Goal: Communication & Community: Answer question/provide support

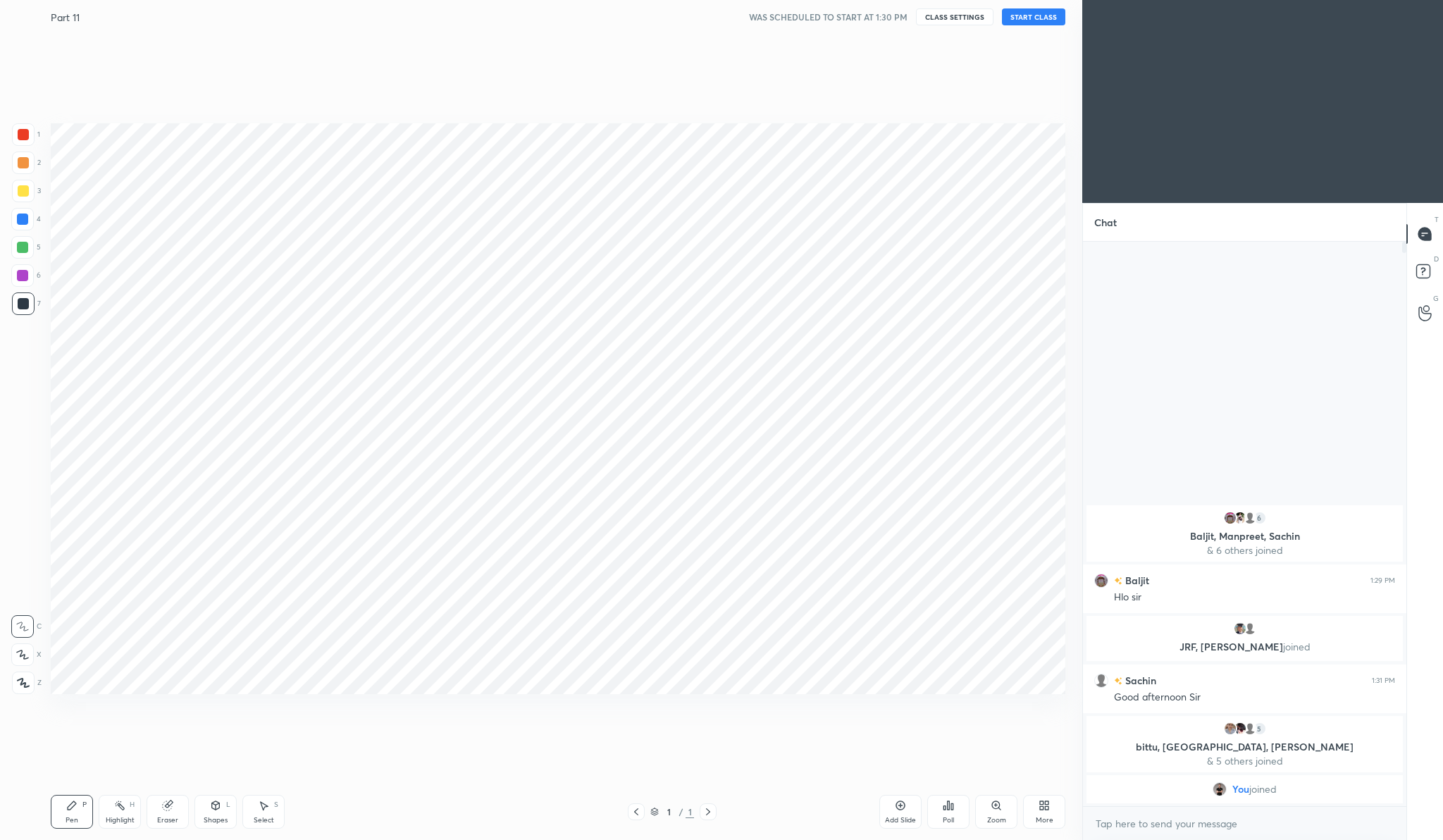
scroll to position [69697, 69451]
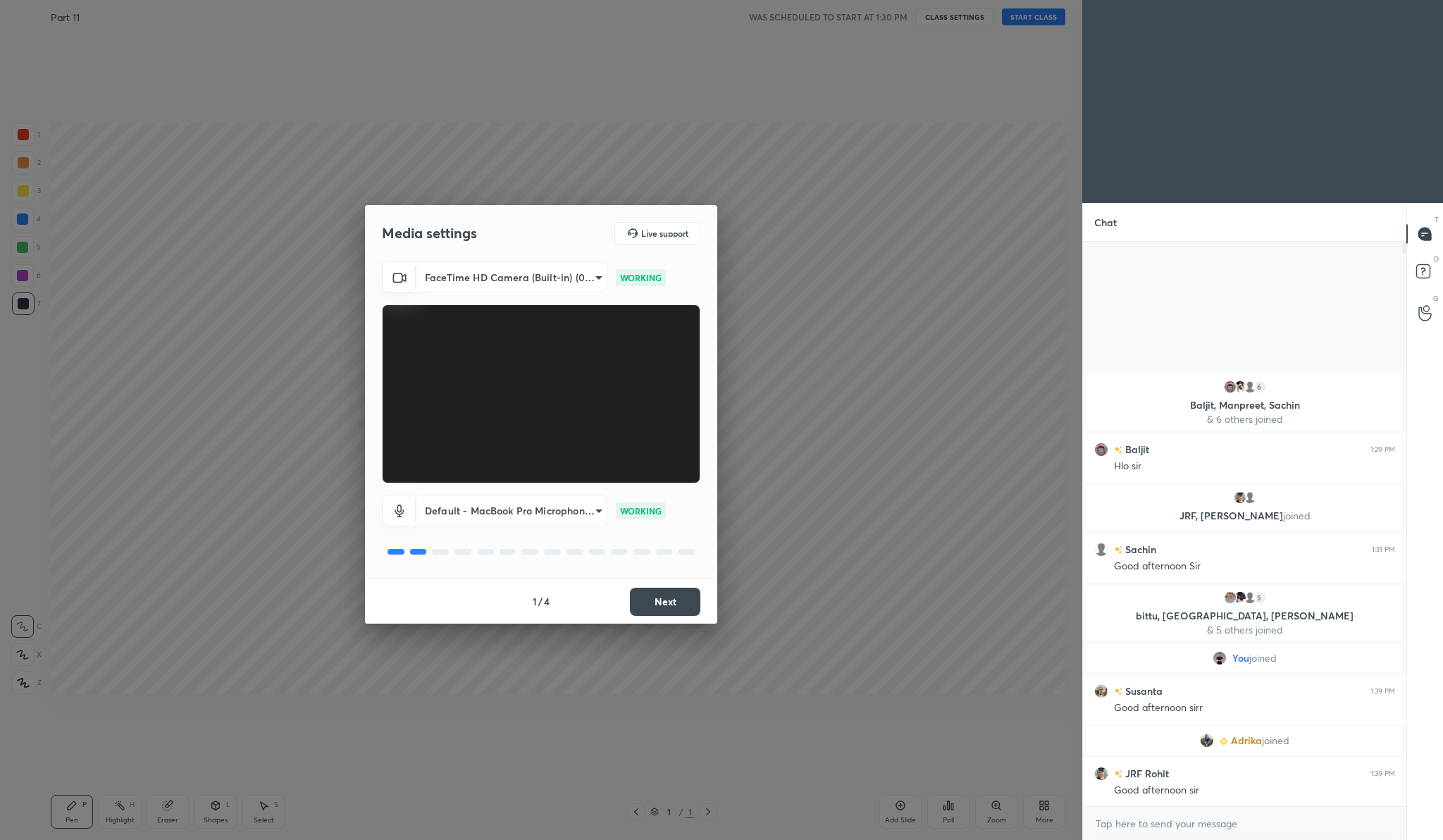
click at [654, 609] on button "Next" at bounding box center [665, 601] width 70 height 28
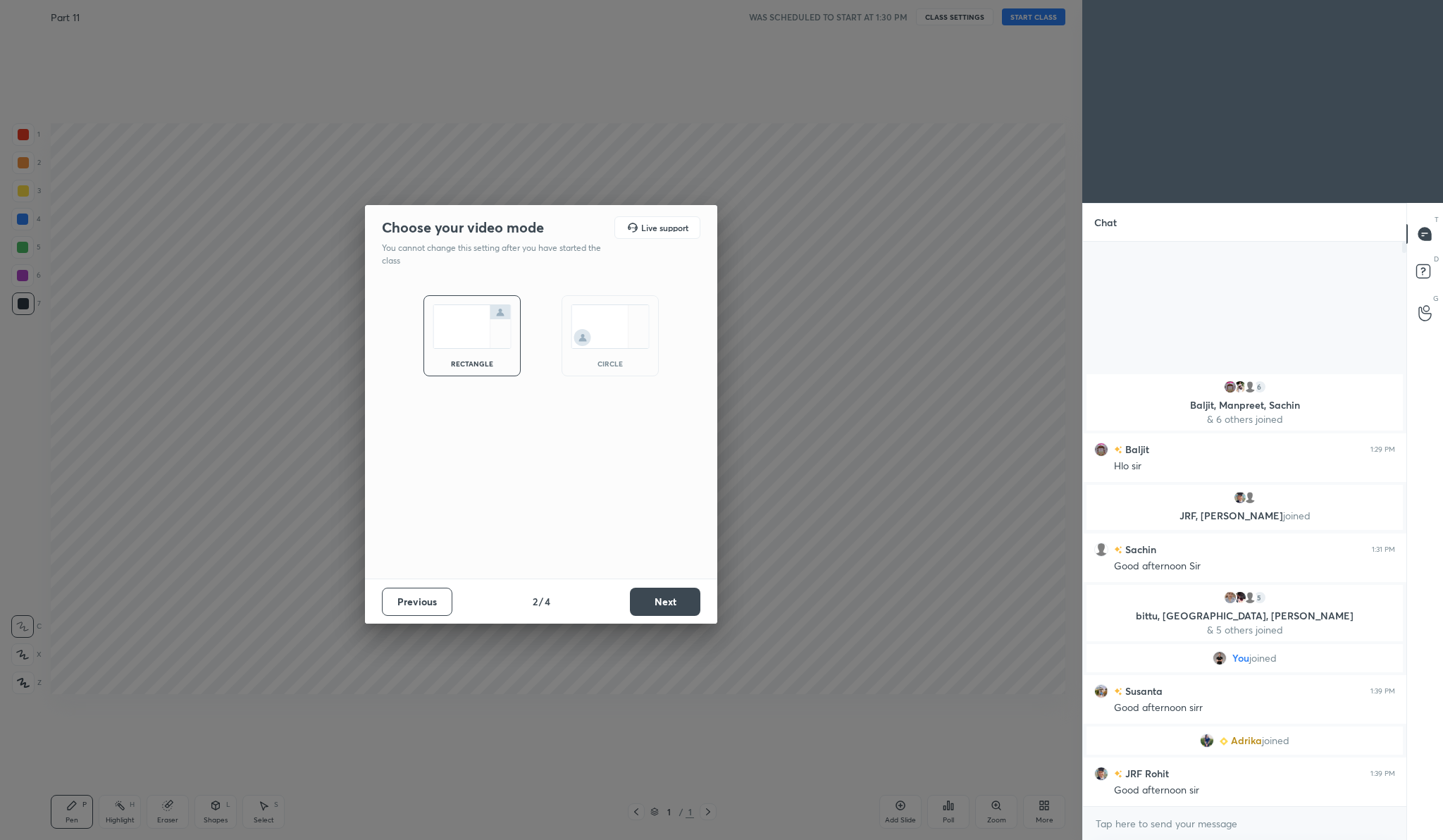
click at [654, 609] on button "Next" at bounding box center [665, 601] width 70 height 28
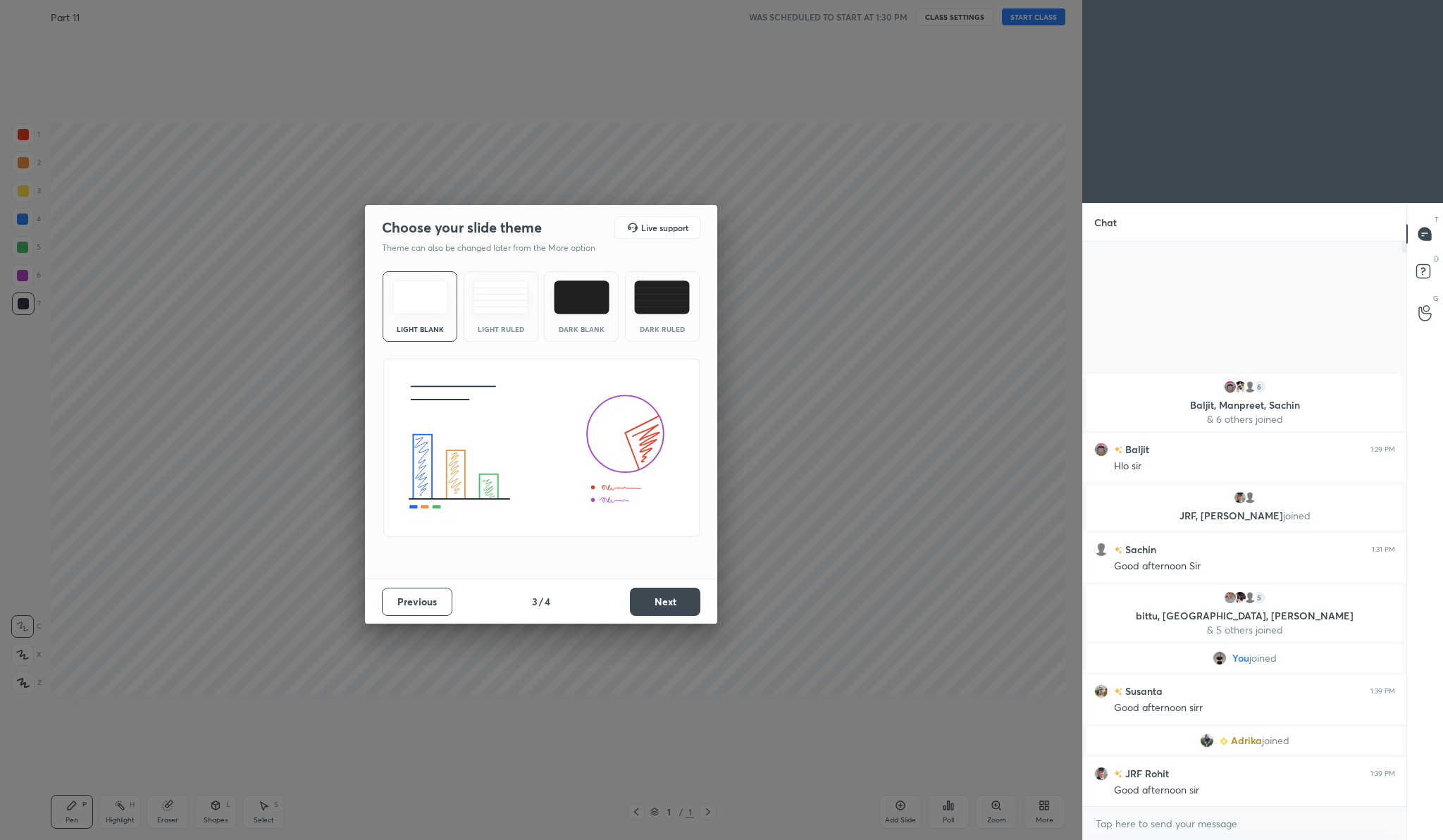
click at [654, 609] on button "Next" at bounding box center [665, 601] width 70 height 28
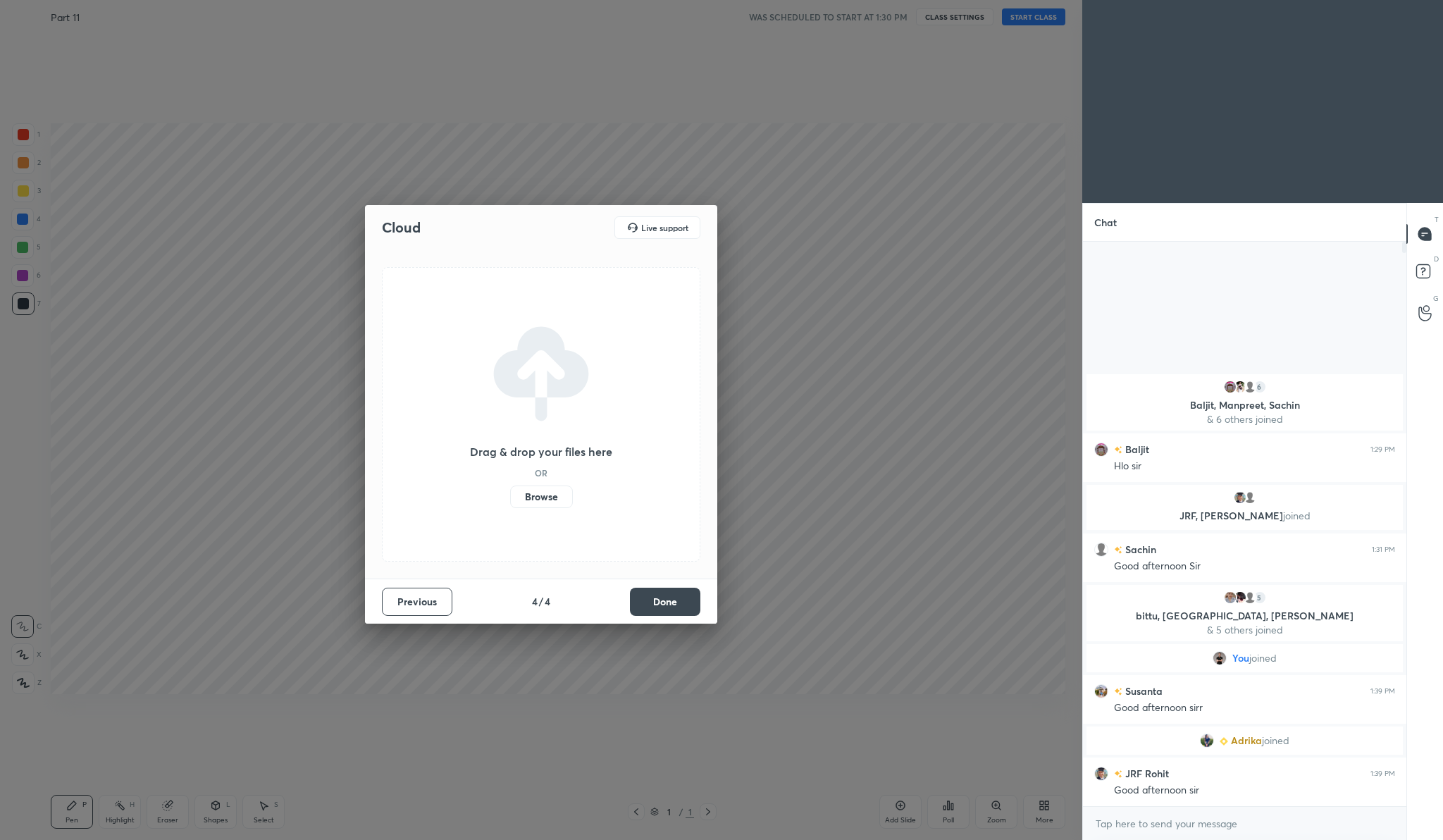
click at [546, 491] on label "Browse" at bounding box center [541, 496] width 63 height 23
click at [510, 491] on input "Browse" at bounding box center [510, 496] width 0 height 23
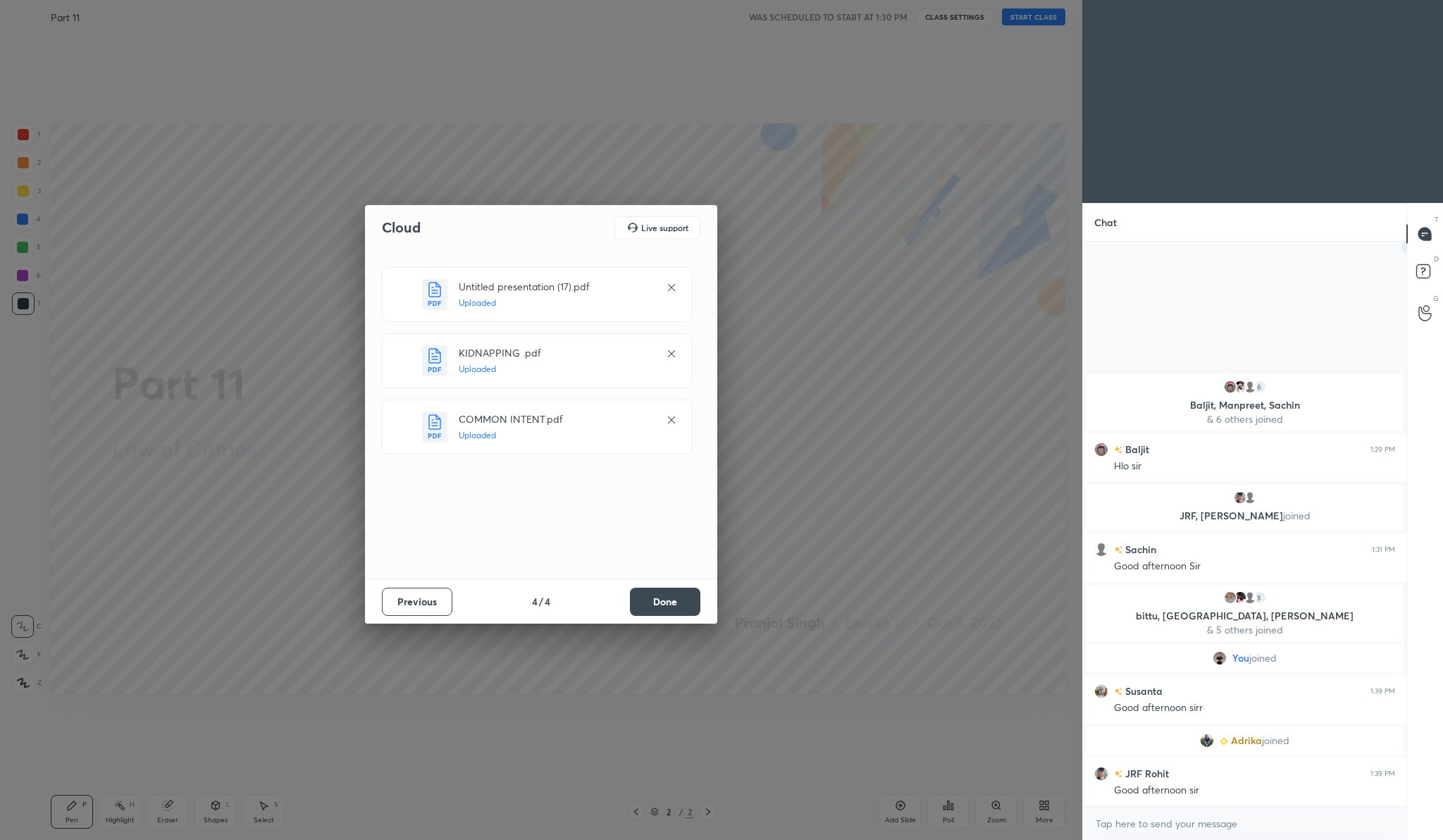
click at [678, 597] on button "Done" at bounding box center [665, 601] width 70 height 28
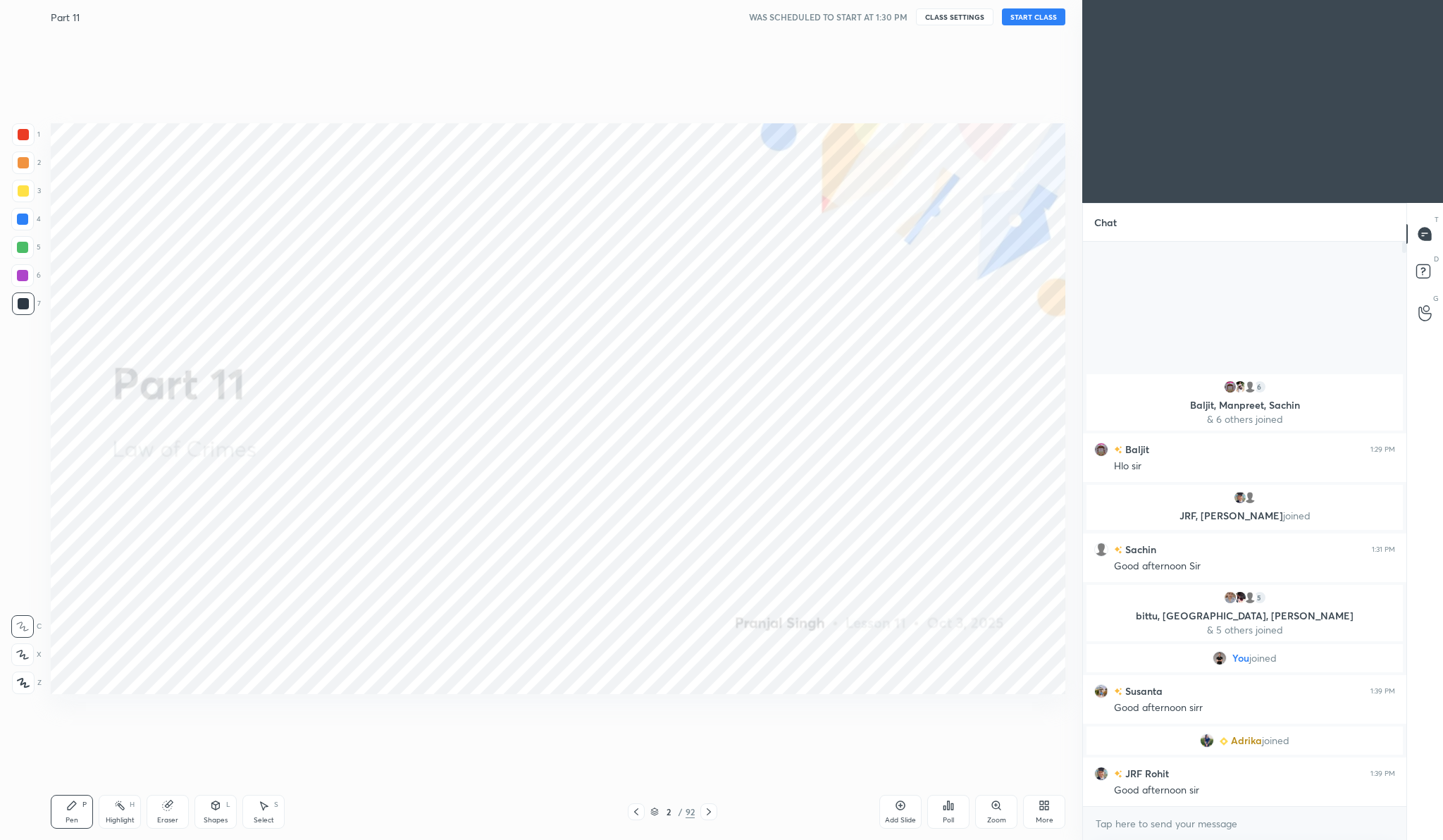
click at [1046, 9] on button "START CLASS" at bounding box center [1034, 17] width 64 height 17
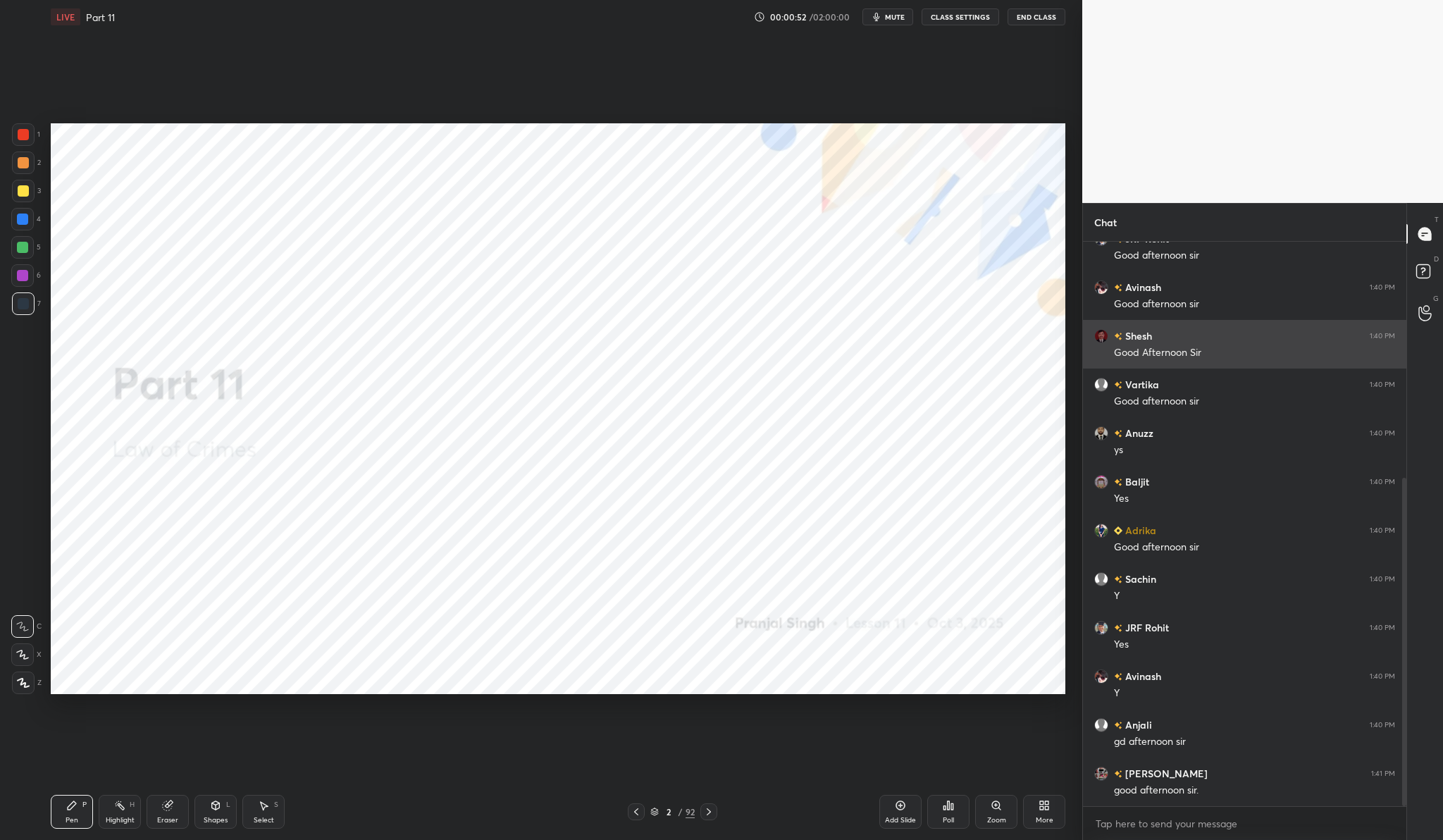
scroll to position [454, 0]
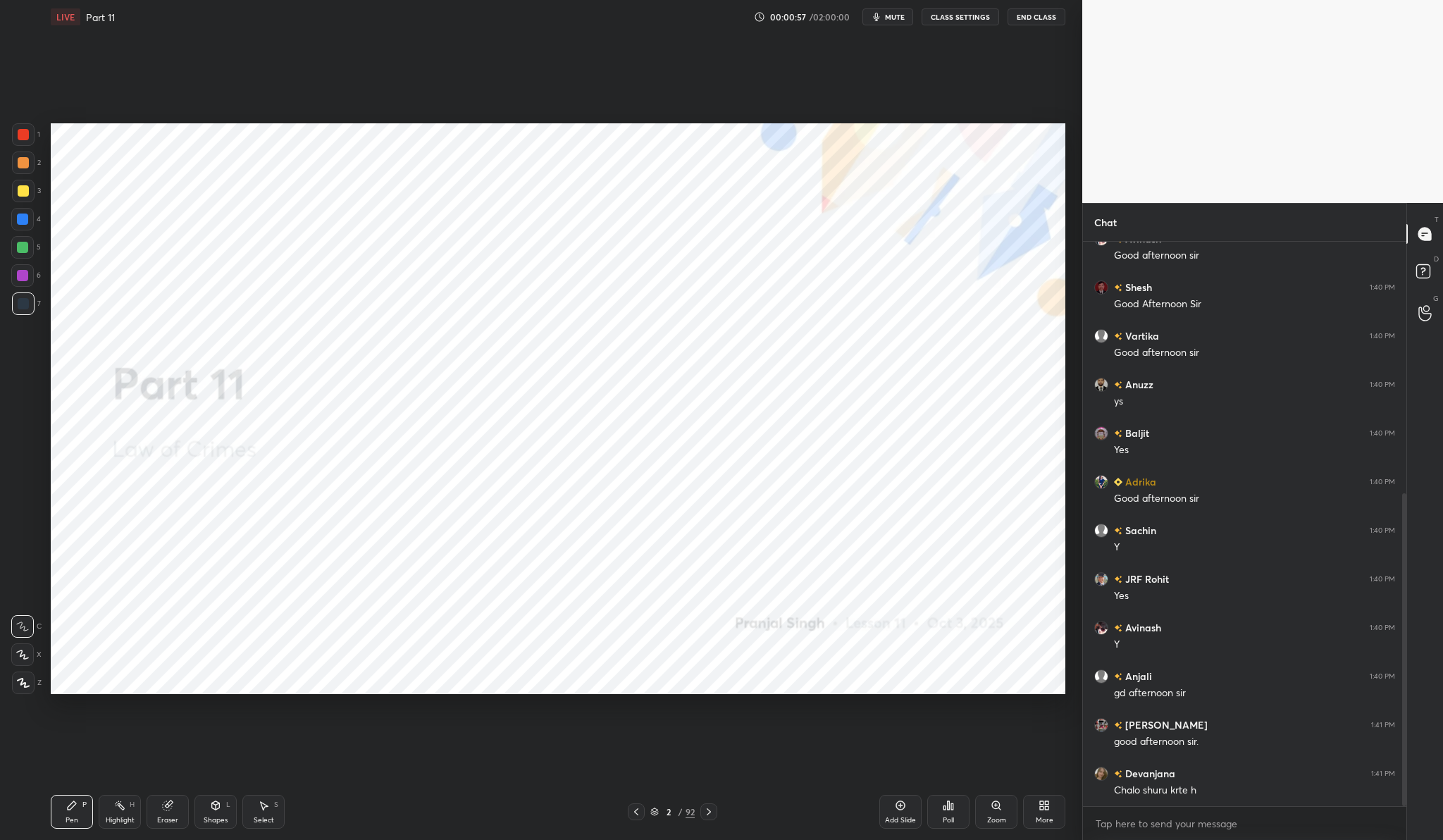
click at [26, 141] on div at bounding box center [23, 135] width 23 height 23
click at [906, 817] on div "Add Slide" at bounding box center [900, 820] width 31 height 7
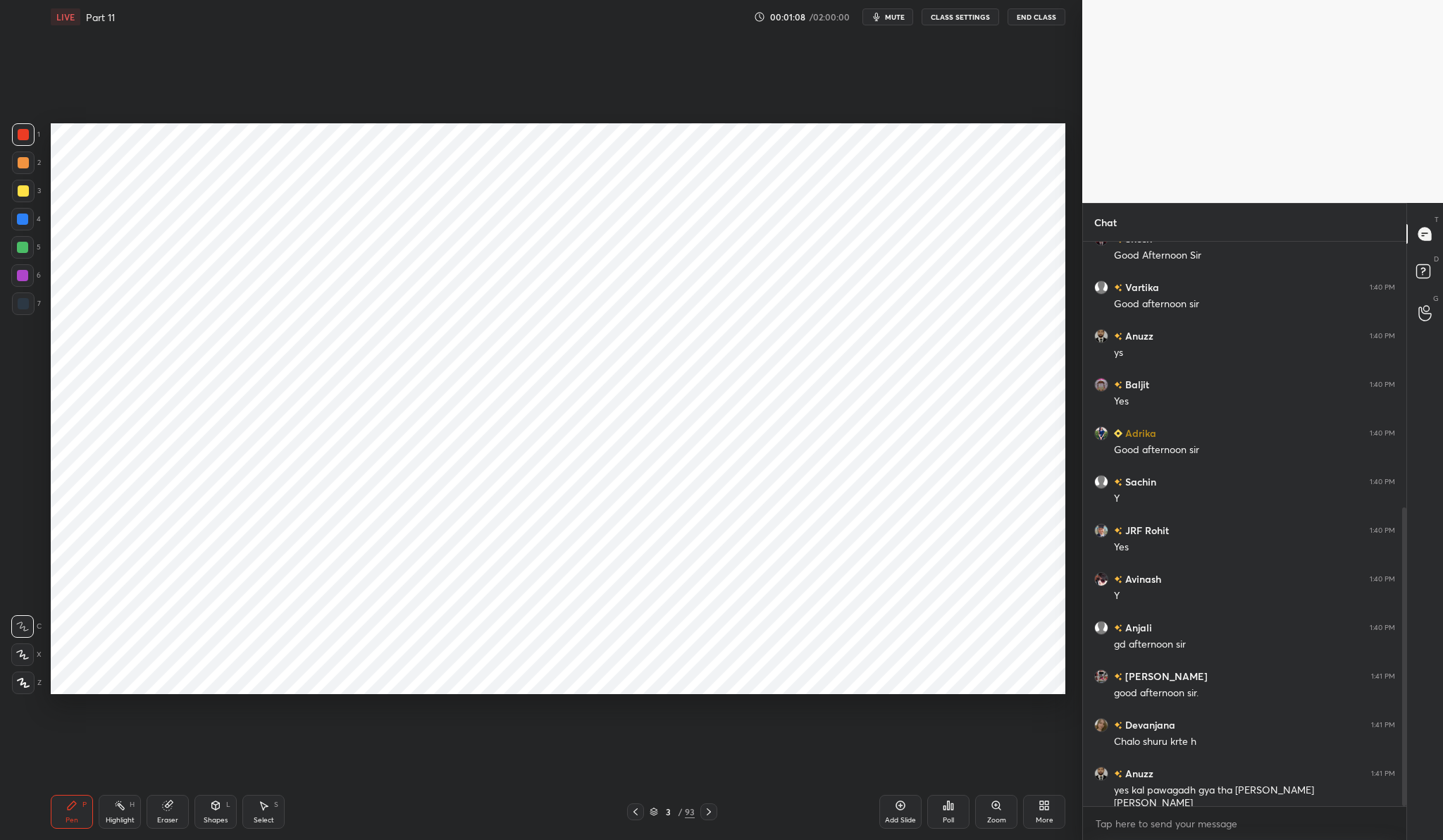
click at [31, 676] on div at bounding box center [23, 683] width 23 height 23
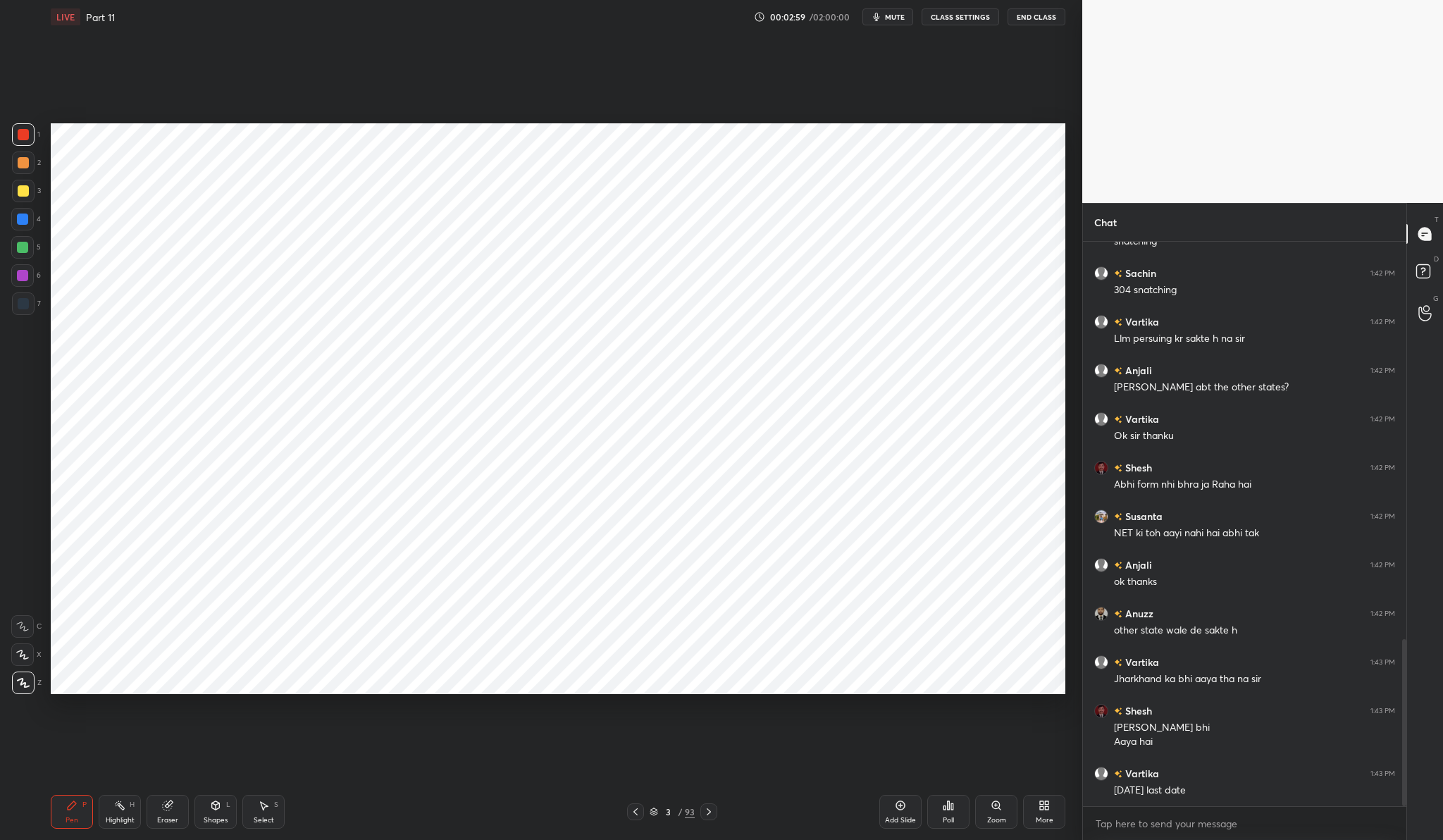
scroll to position [1392, 0]
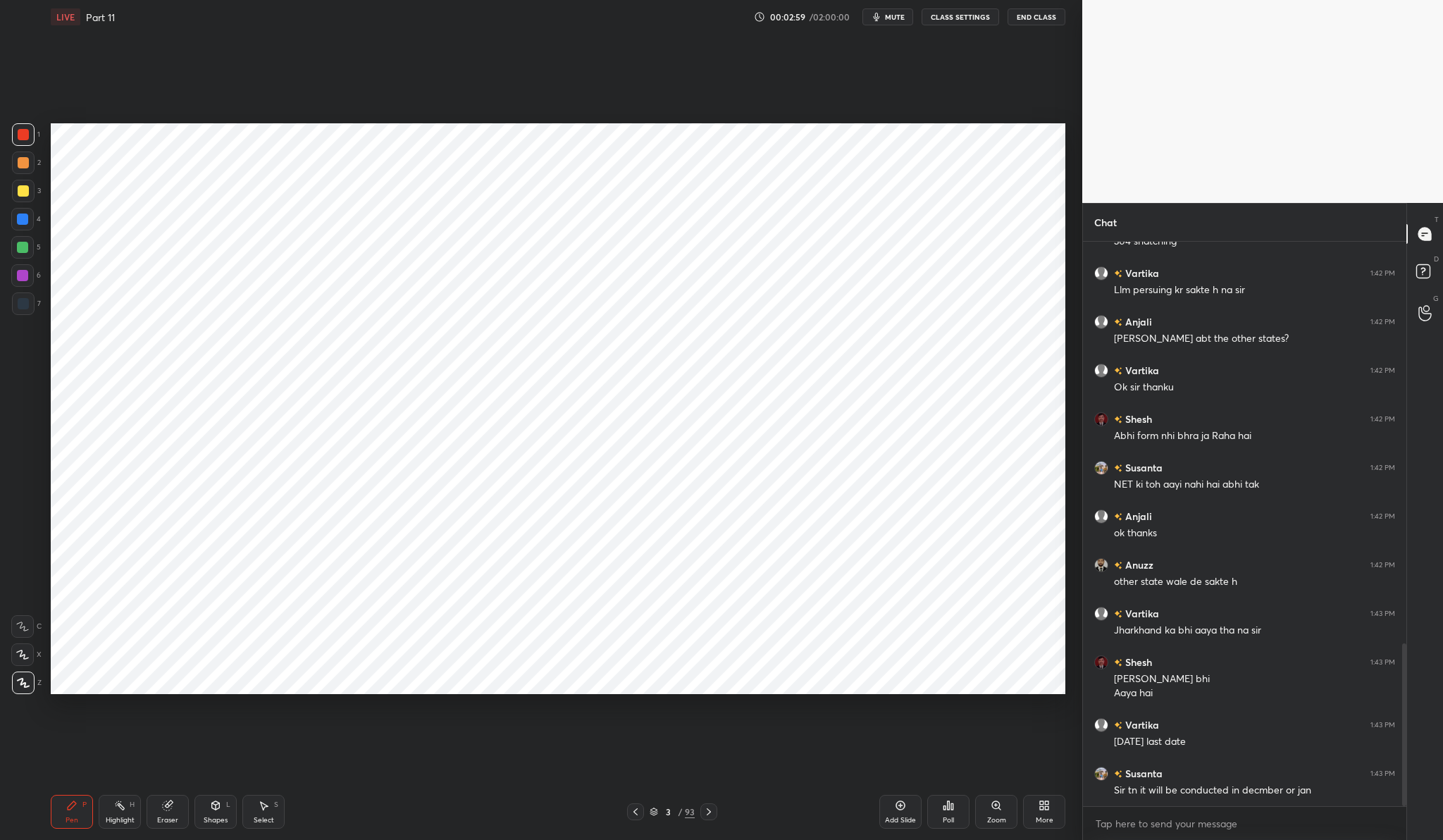
click at [900, 808] on icon at bounding box center [900, 805] width 11 height 11
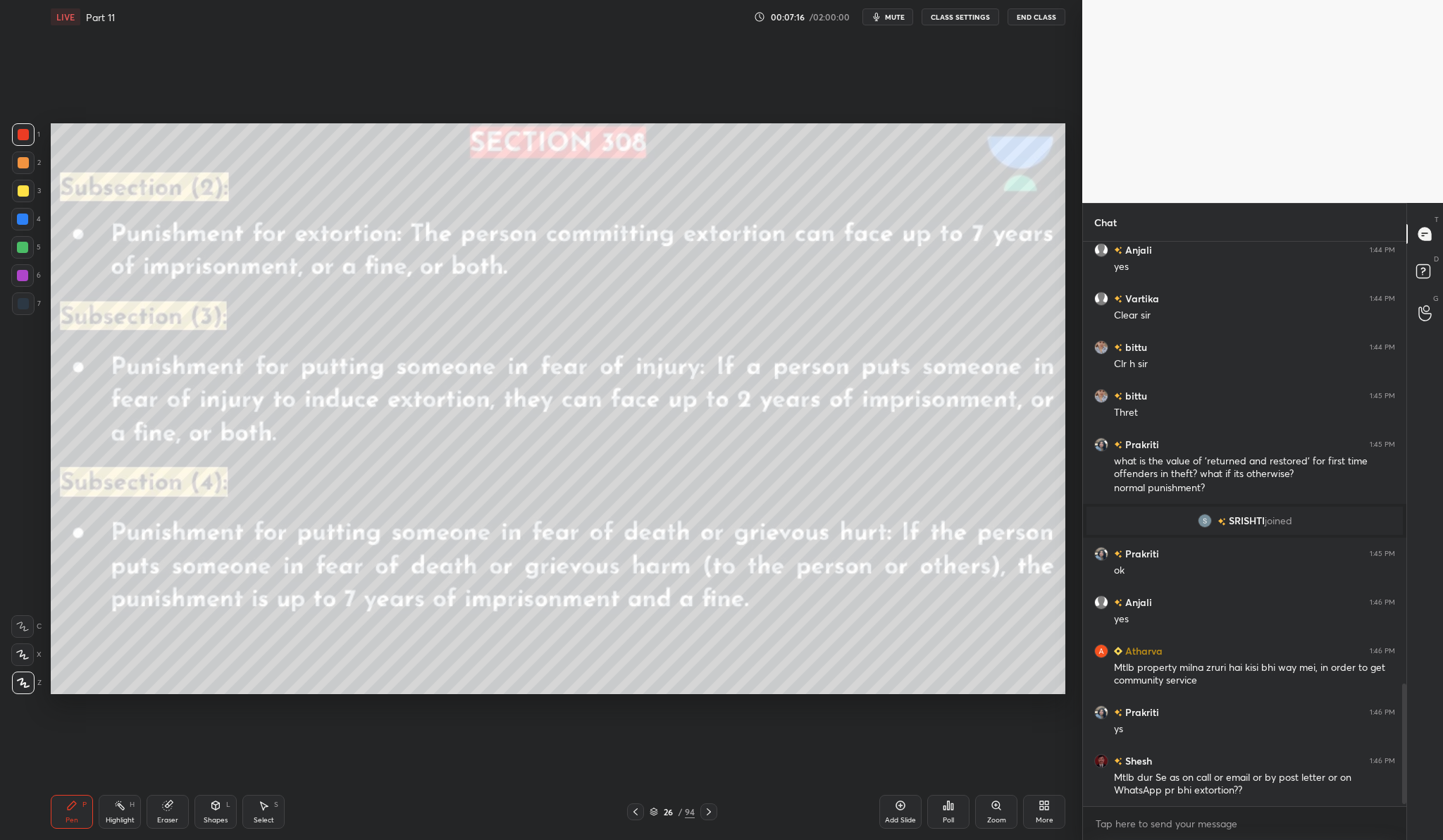
scroll to position [2077, 0]
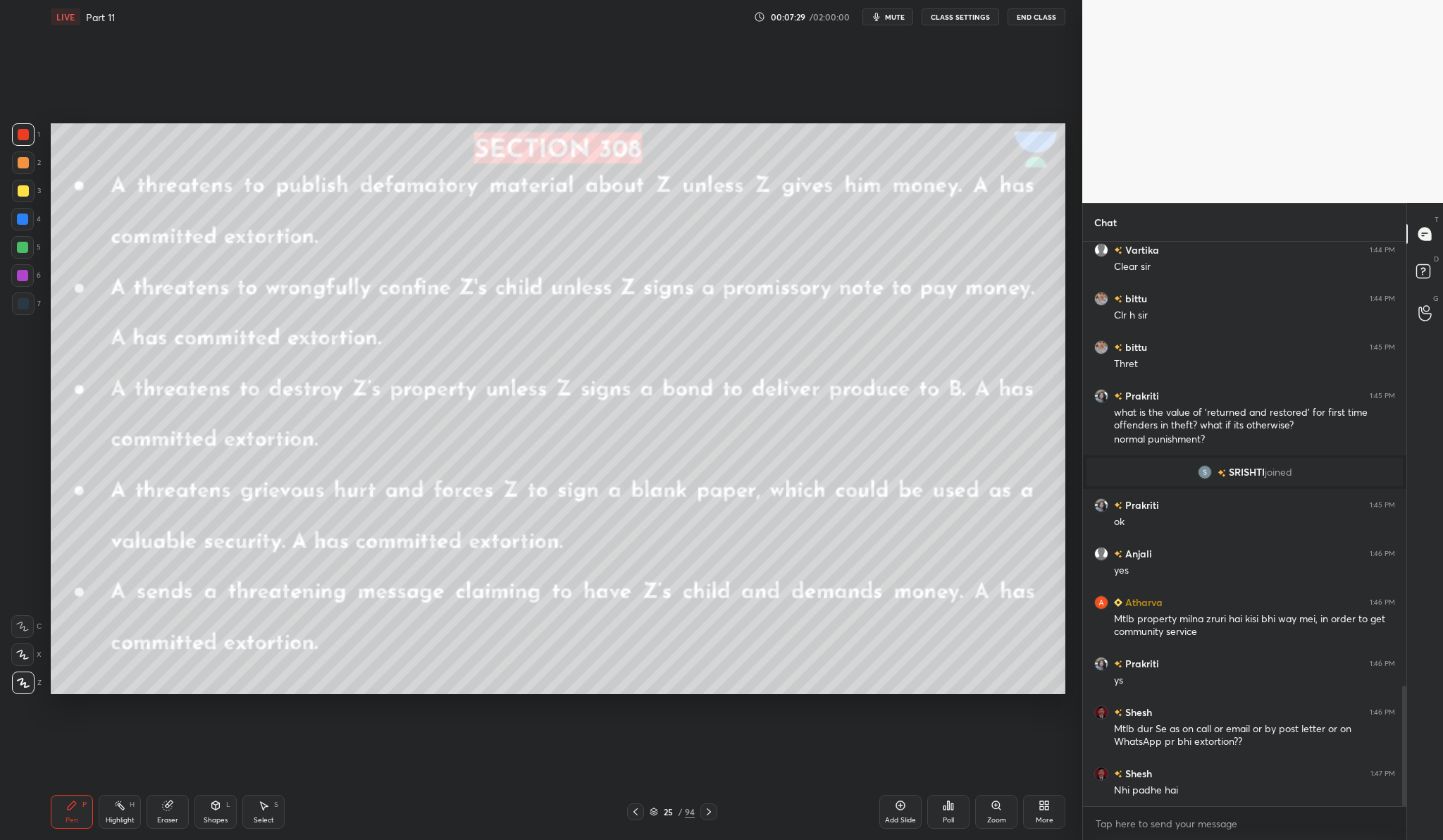
click at [896, 807] on icon at bounding box center [900, 805] width 11 height 11
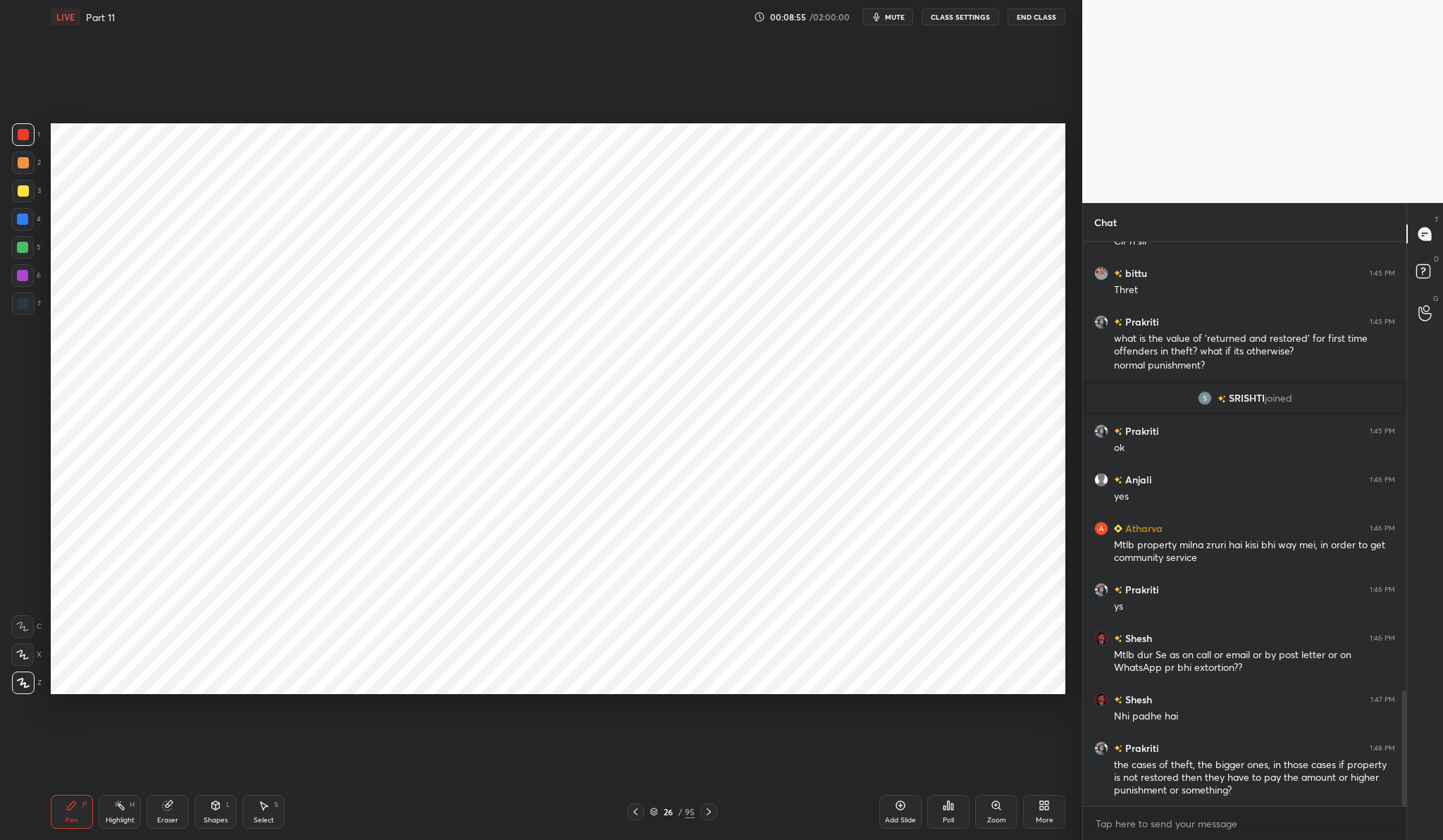
scroll to position [2200, 0]
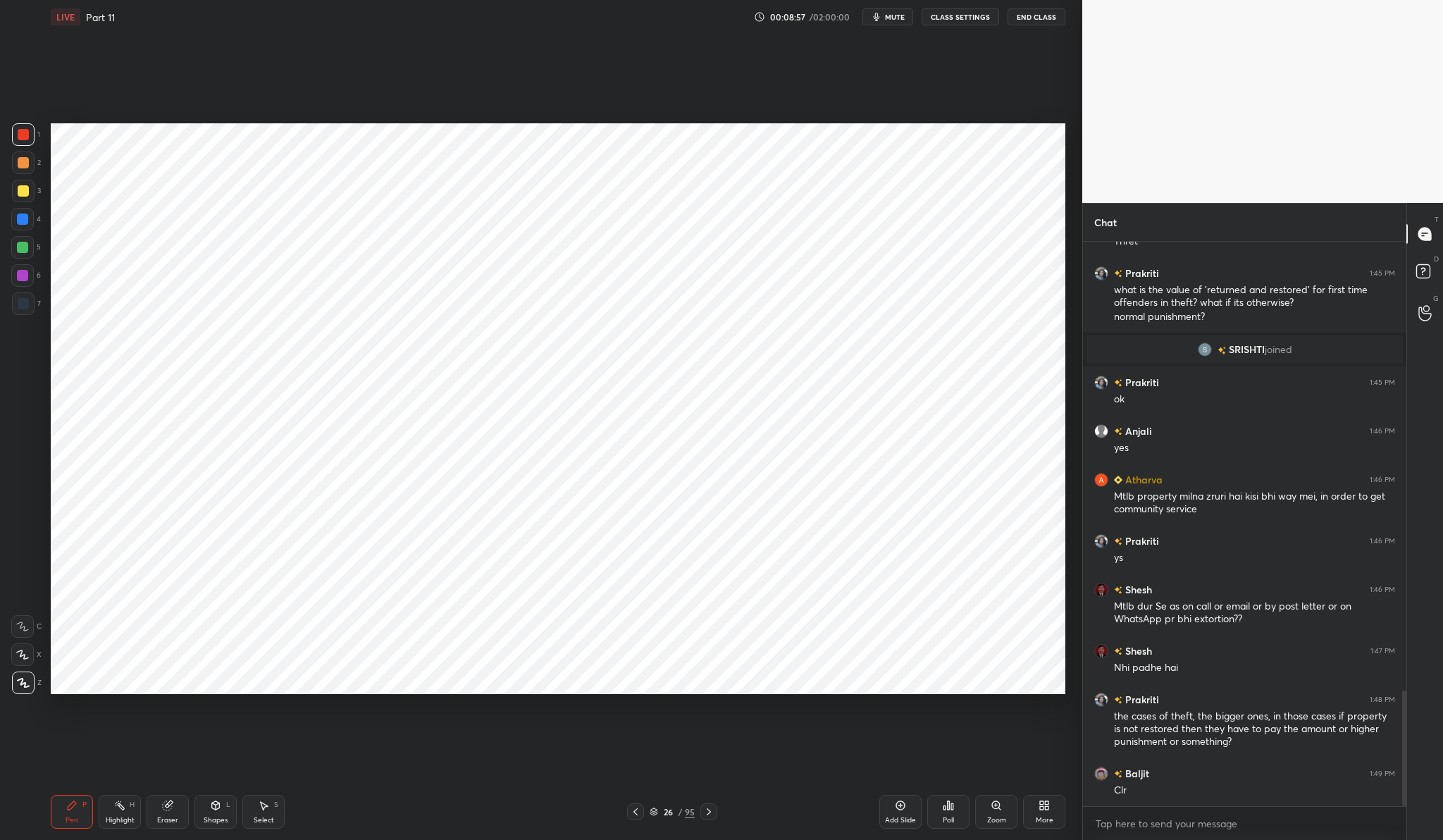
click at [901, 817] on div "Add Slide" at bounding box center [900, 820] width 31 height 7
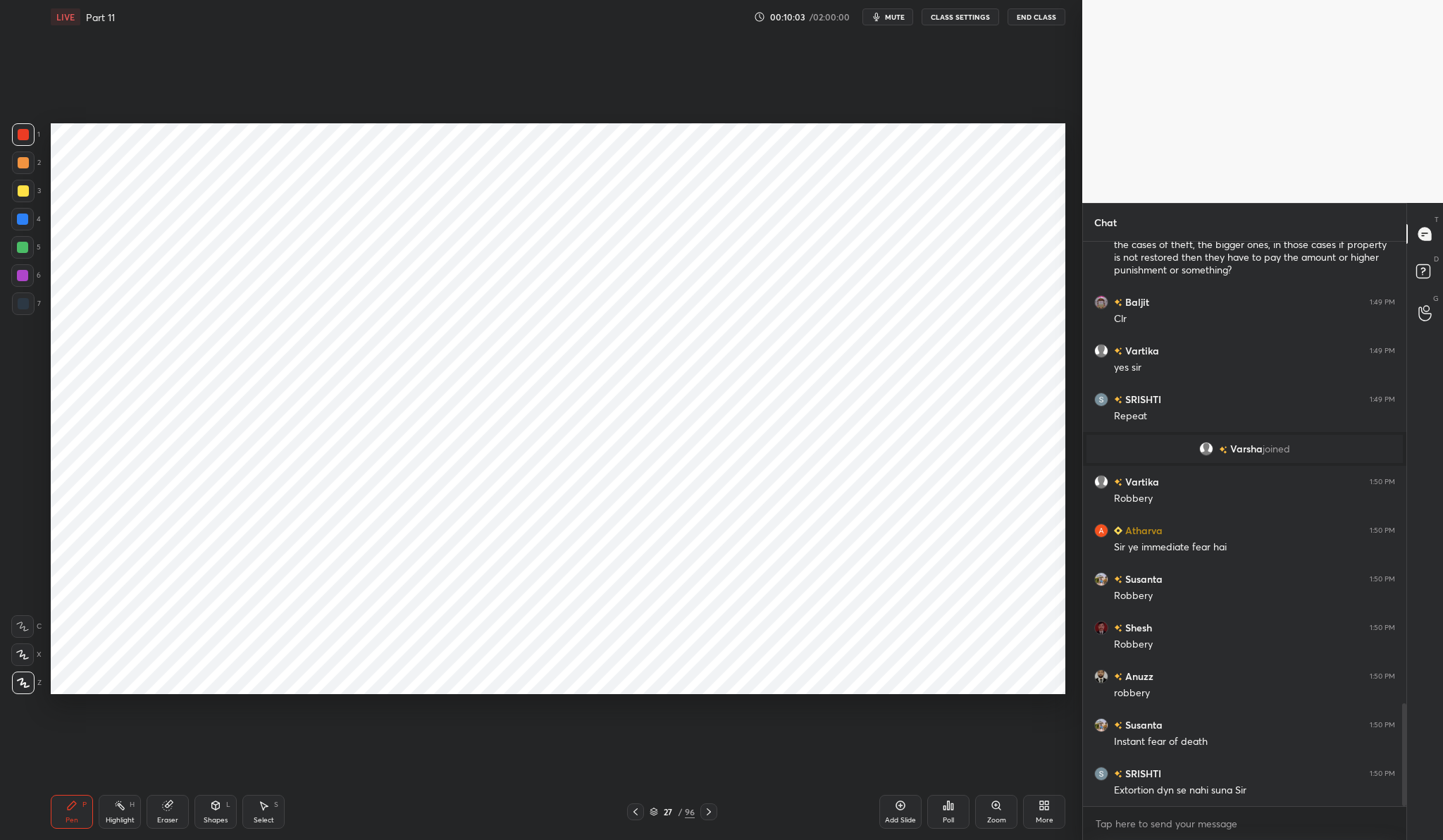
scroll to position [2574, 0]
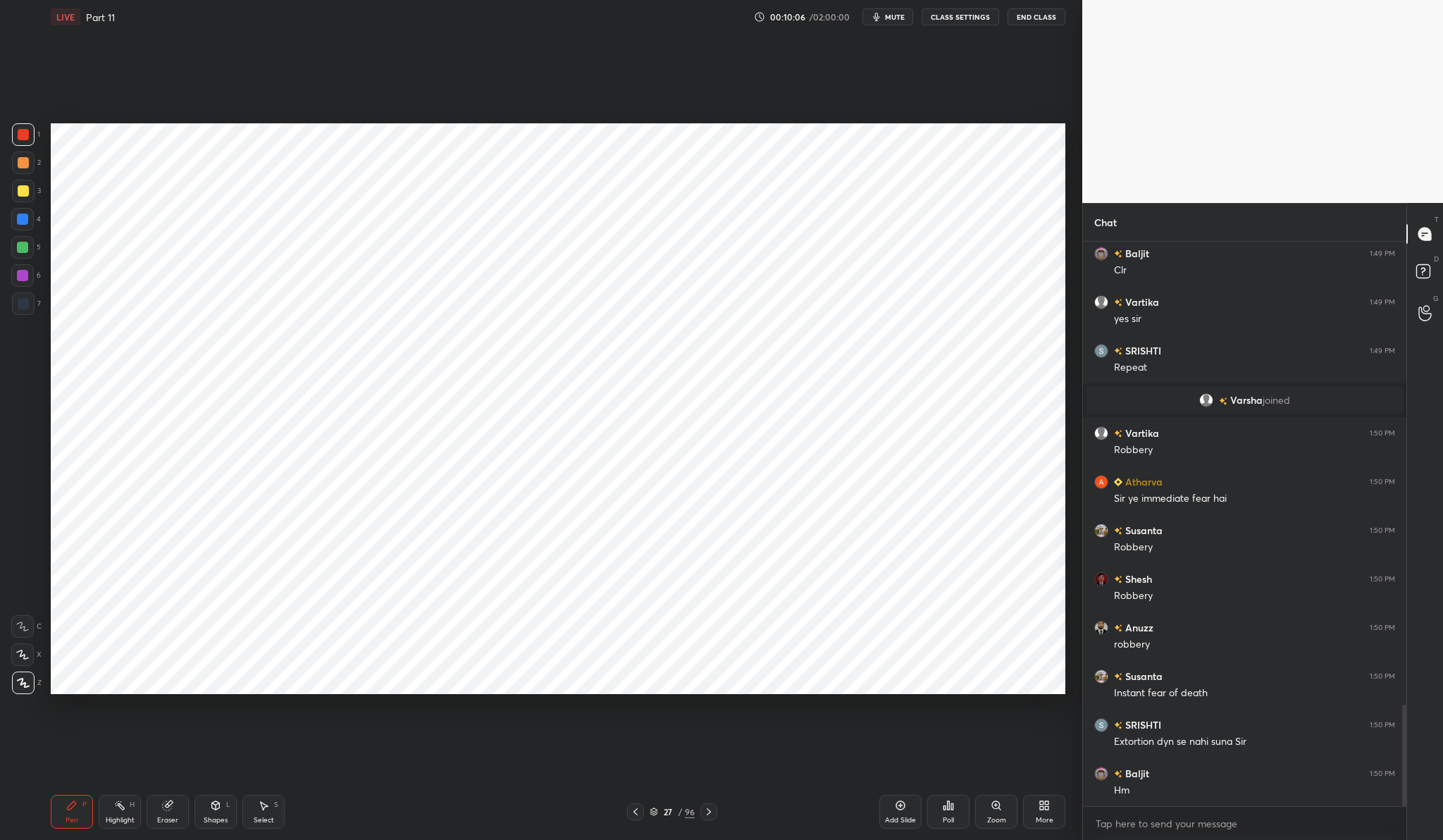
click at [894, 814] on div "Add Slide" at bounding box center [901, 811] width 42 height 34
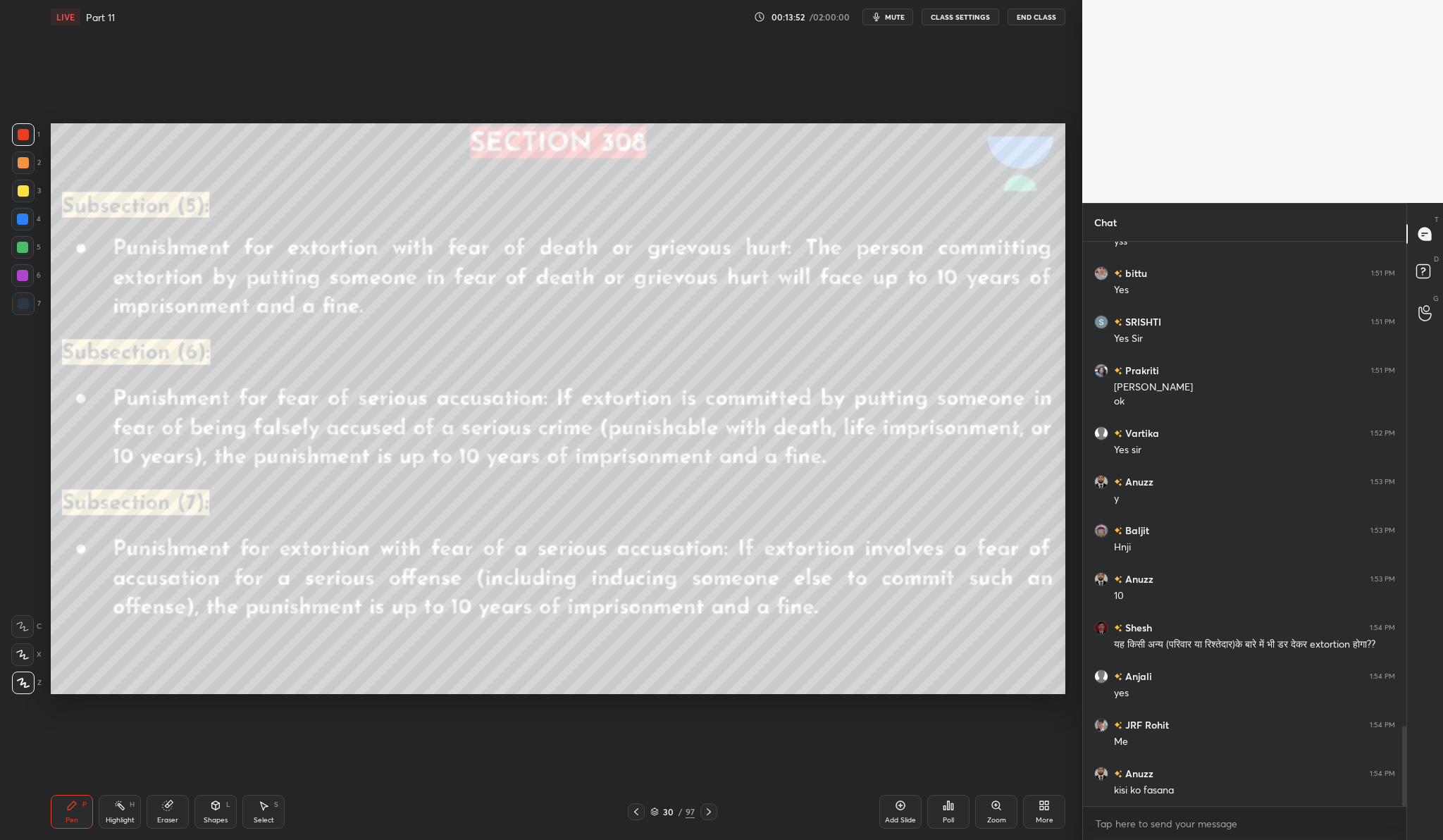
scroll to position [3390, 0]
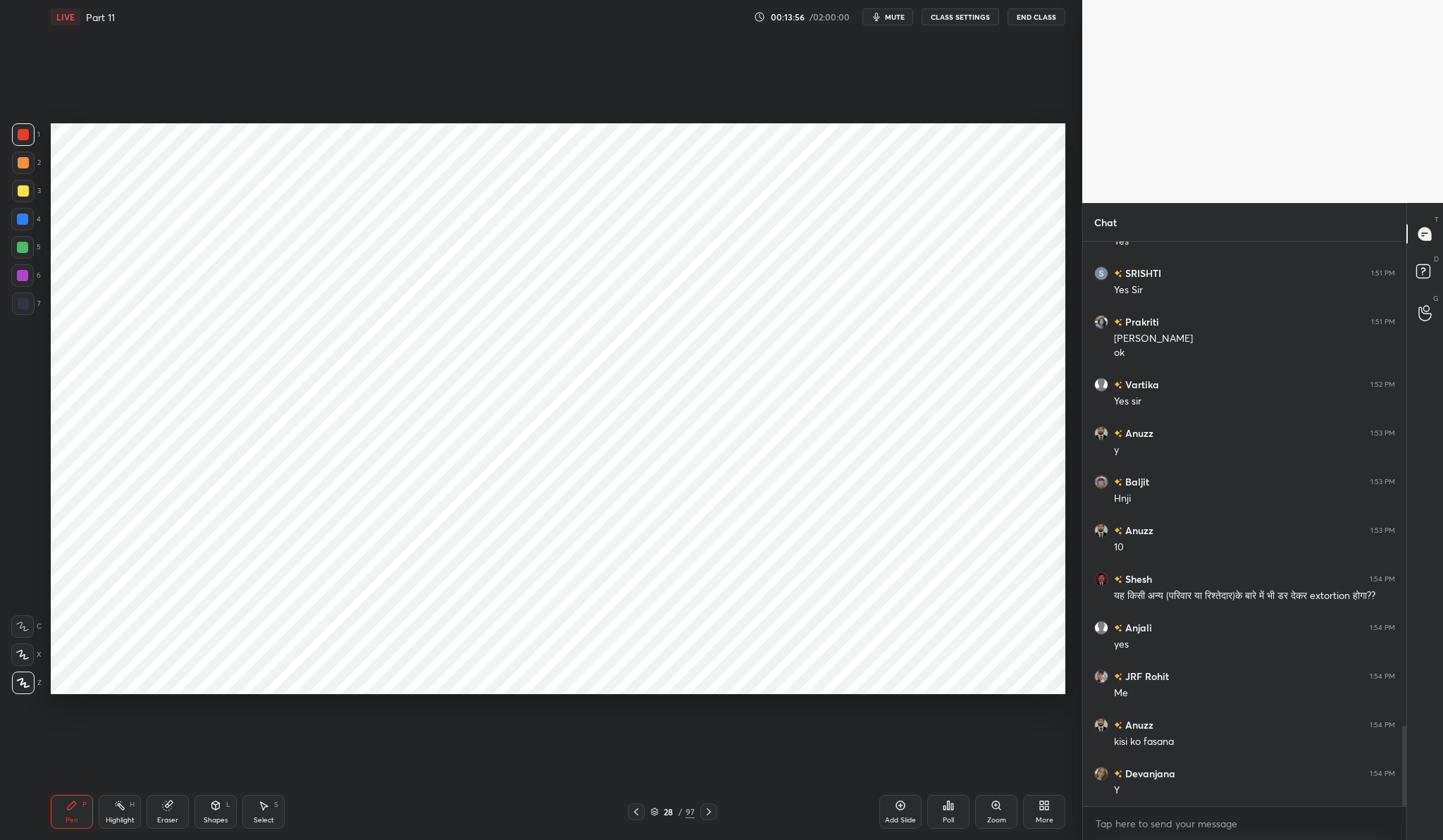
click at [900, 804] on icon at bounding box center [901, 805] width 5 height 5
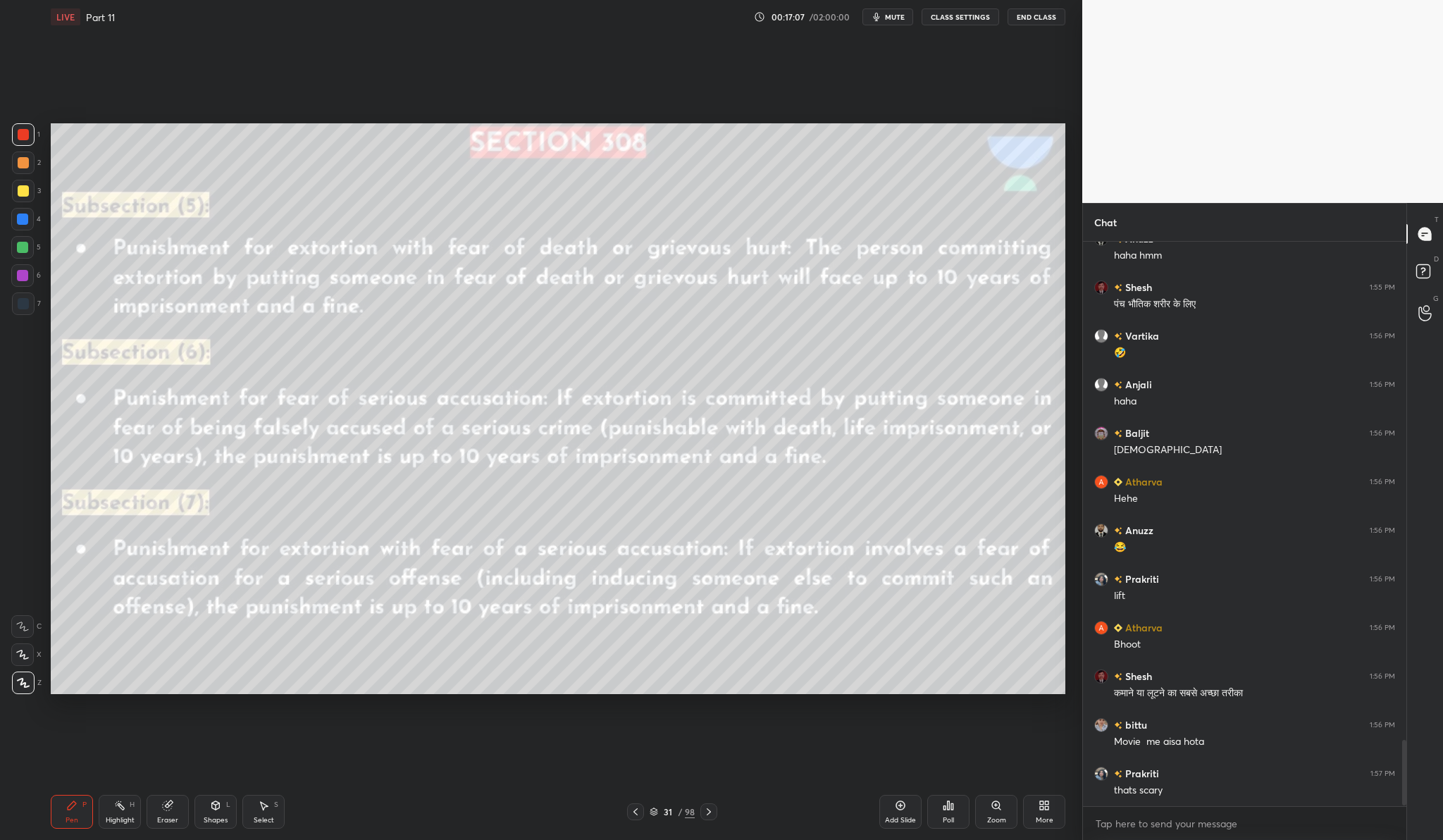
scroll to position [4314, 0]
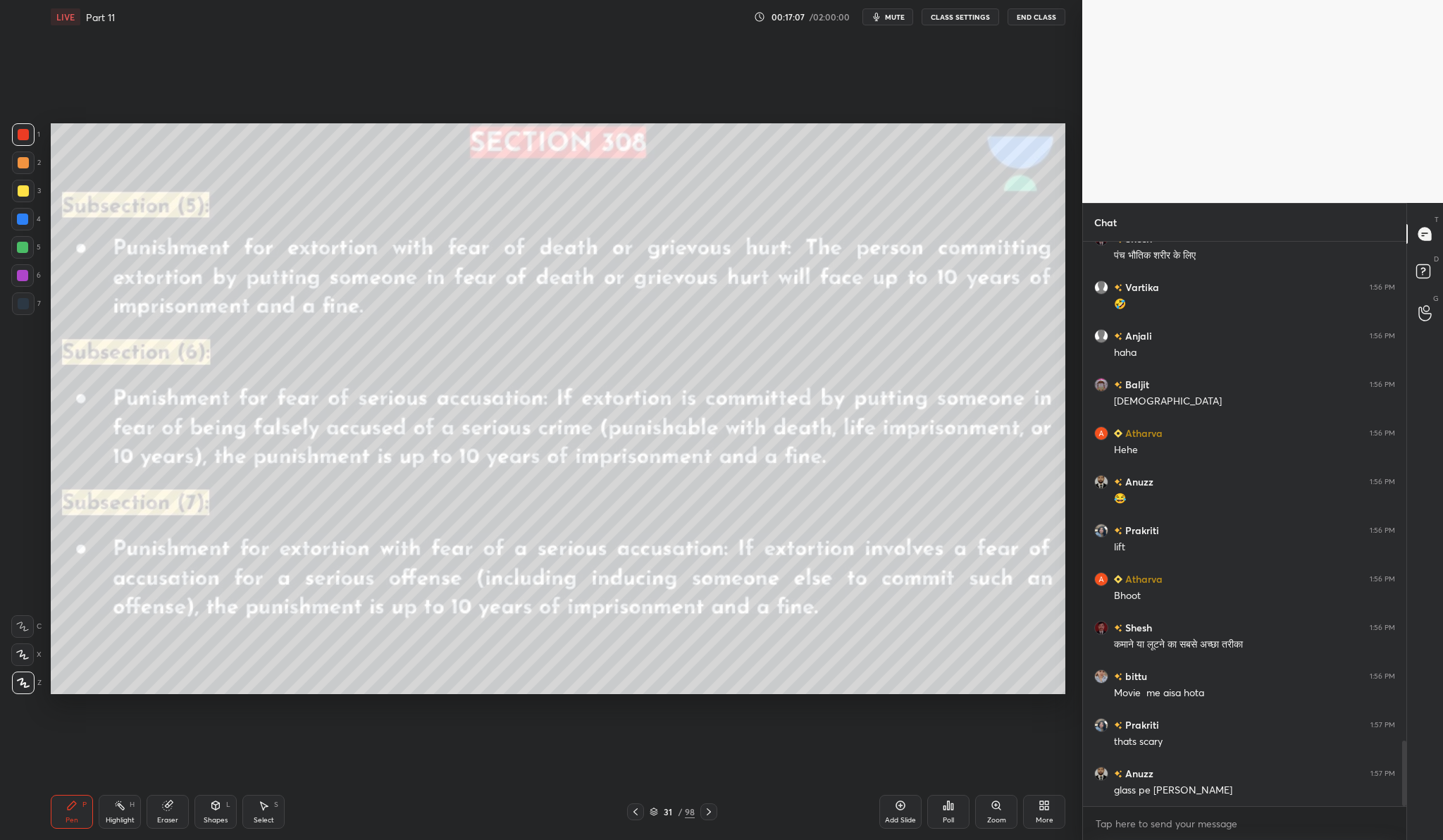
click at [898, 805] on icon at bounding box center [900, 805] width 11 height 11
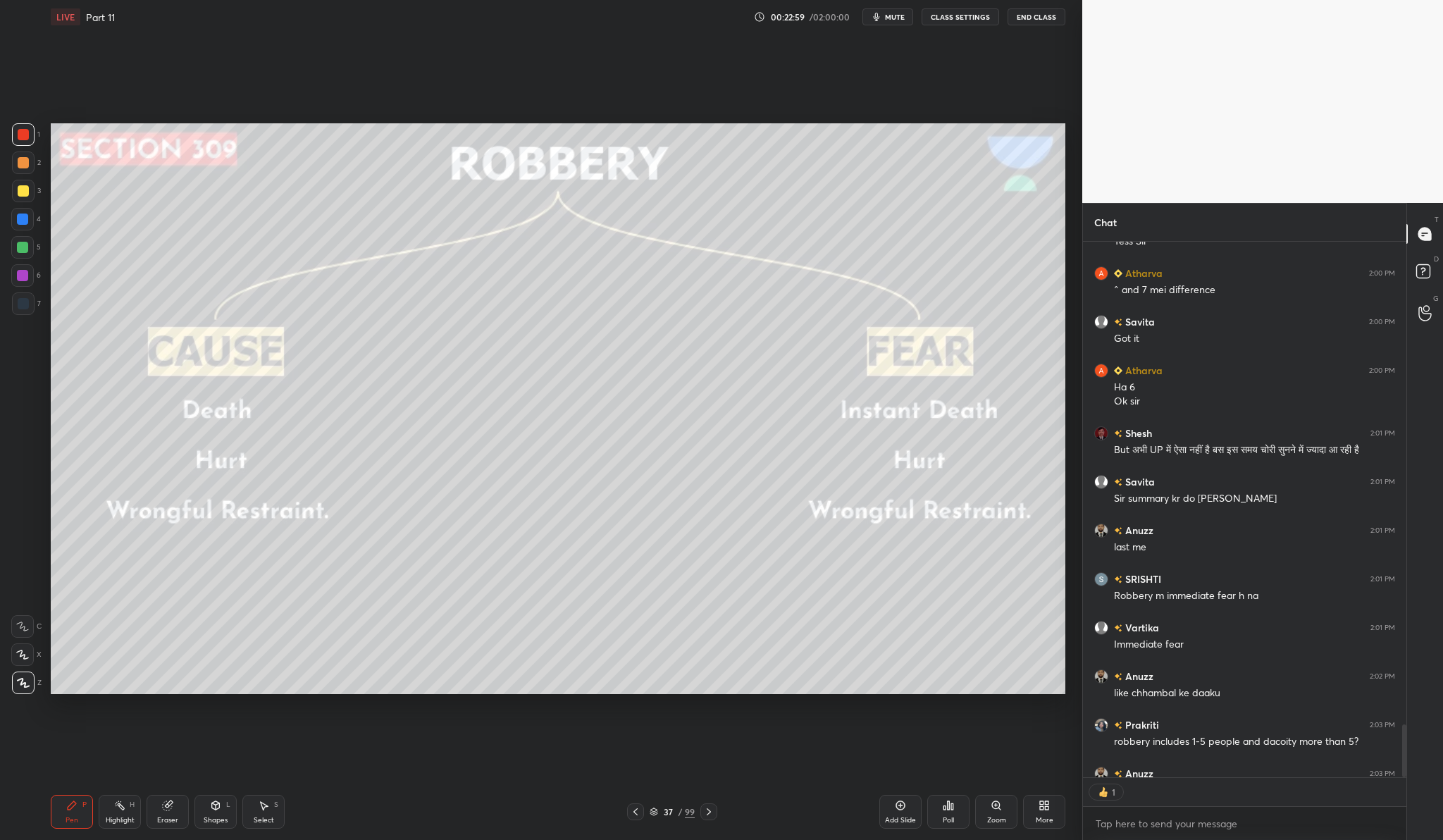
scroll to position [5, 5]
click at [887, 808] on div "Add Slide" at bounding box center [901, 811] width 42 height 34
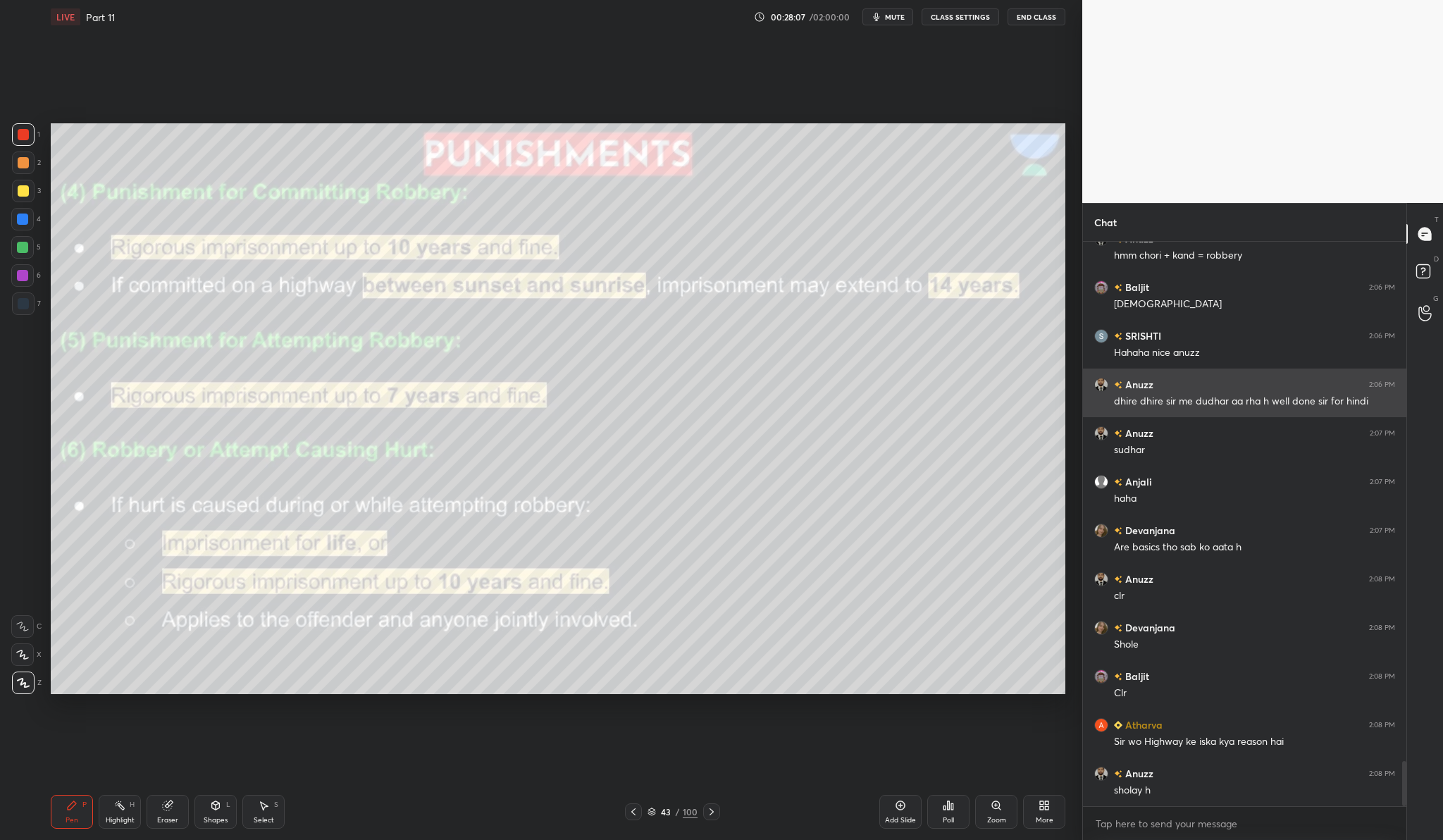
scroll to position [6532, 0]
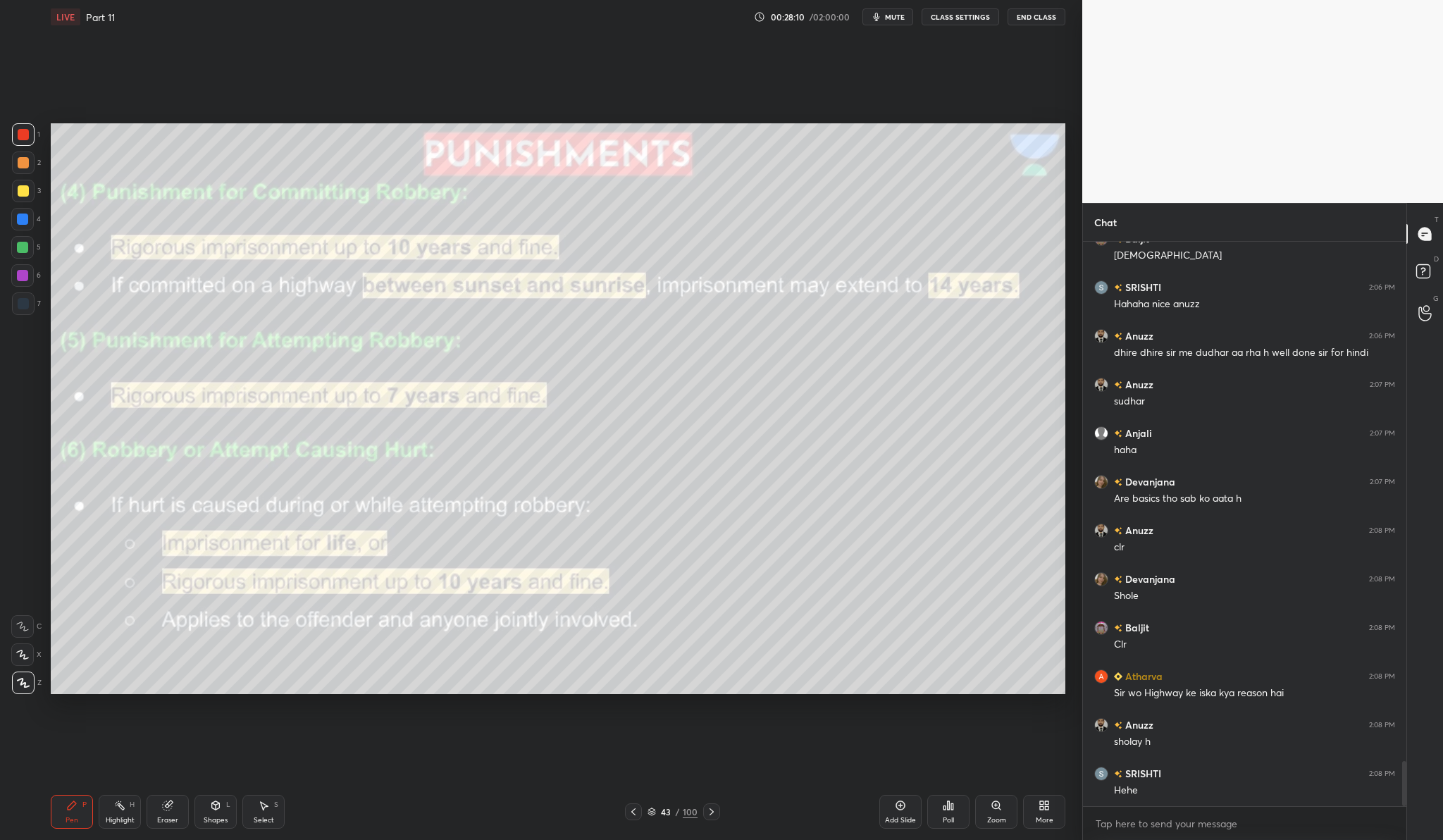
click at [915, 809] on div "Add Slide" at bounding box center [901, 811] width 42 height 34
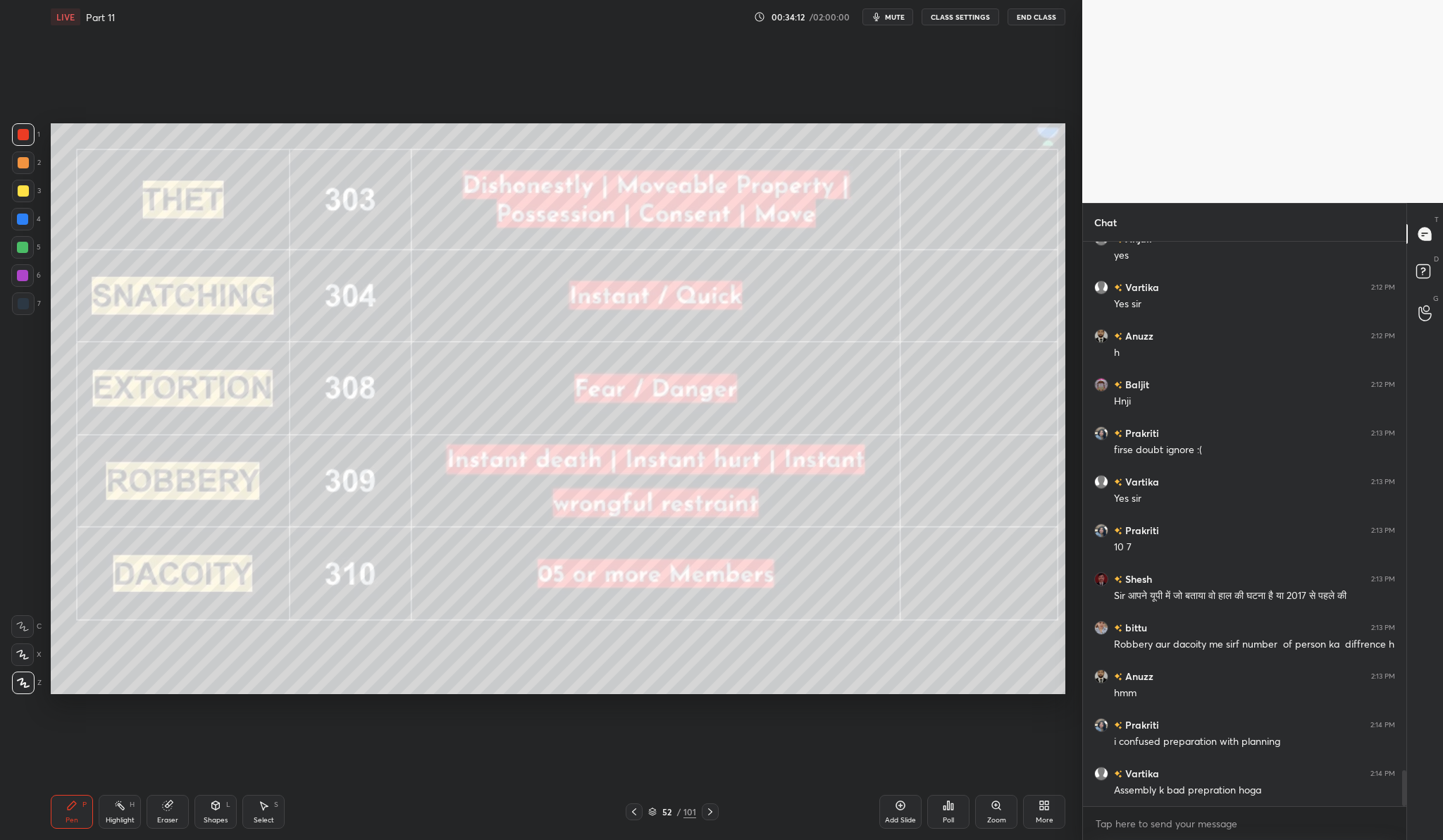
scroll to position [8358, 0]
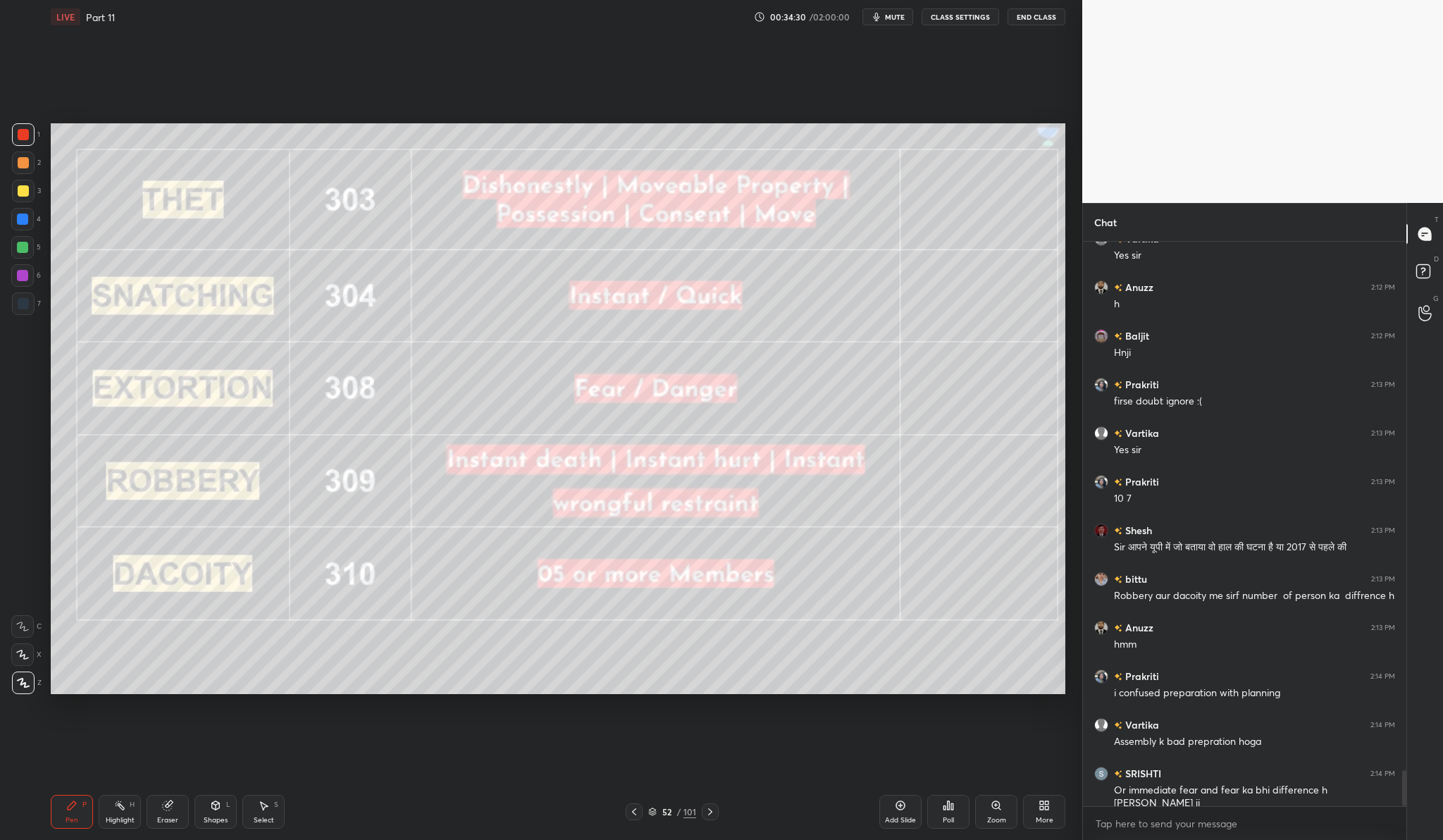
click at [681, 817] on div "52 / 101" at bounding box center [672, 811] width 48 height 13
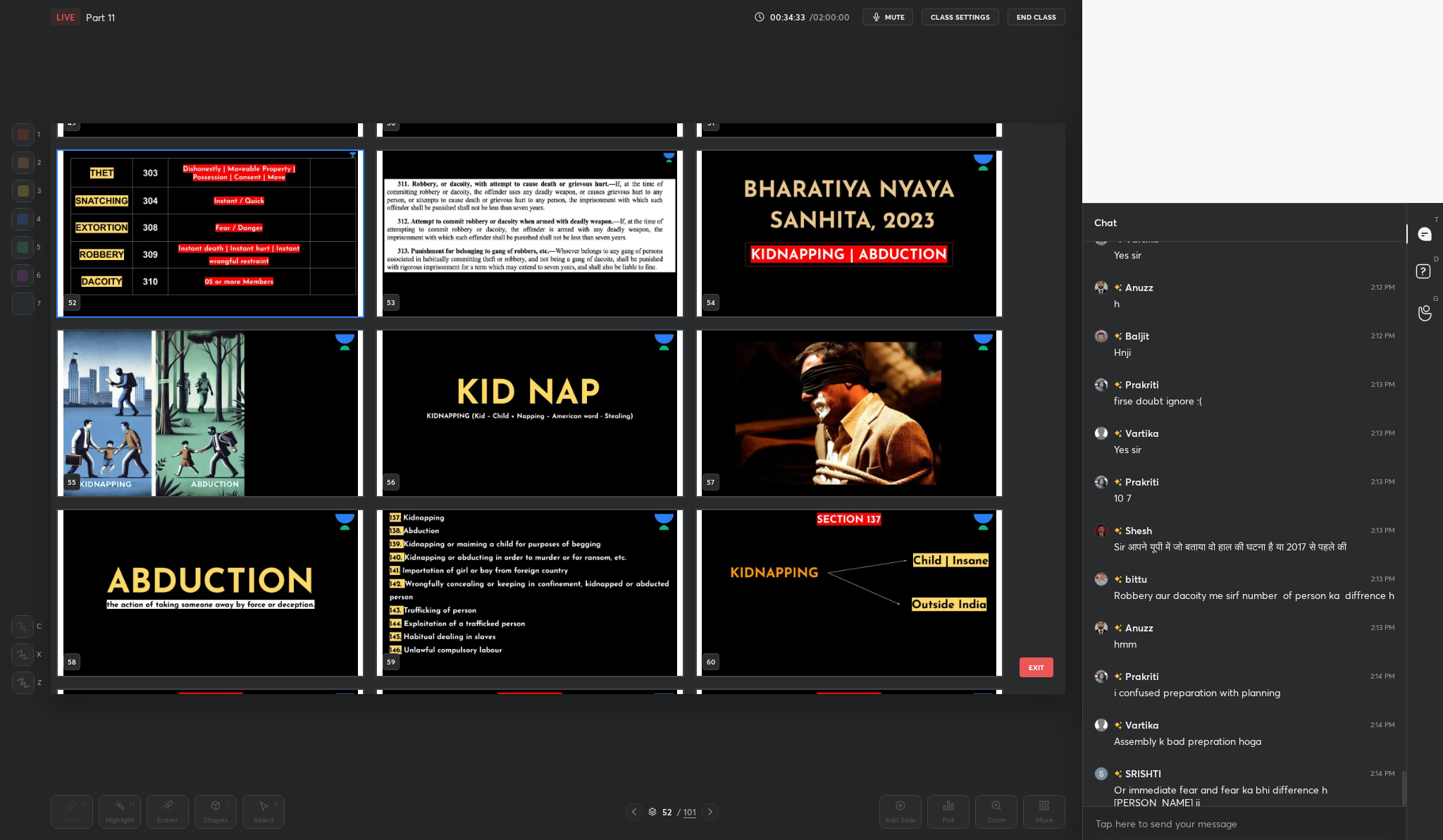
scroll to position [8407, 0]
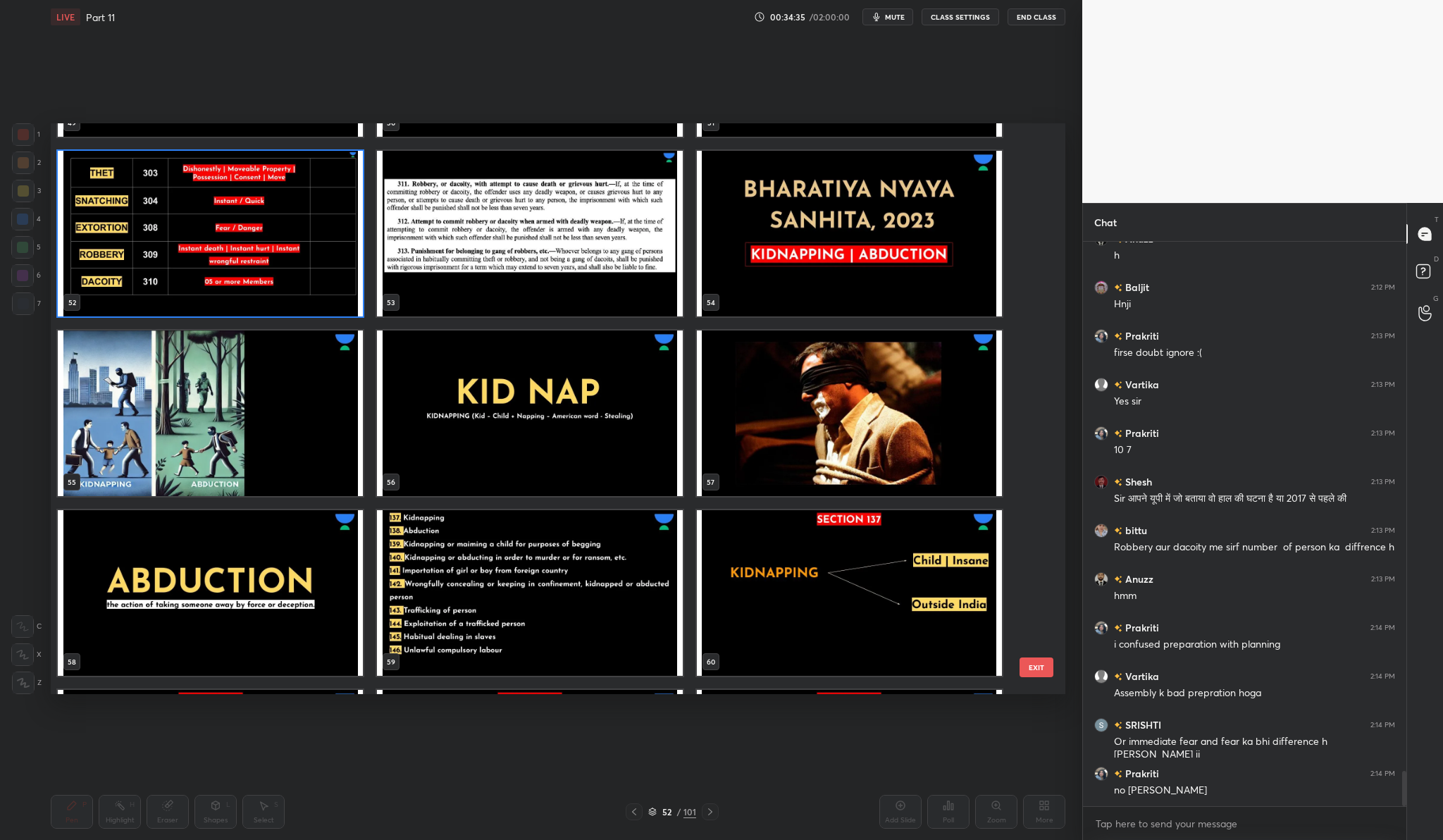
click at [841, 190] on img "grid" at bounding box center [849, 233] width 305 height 166
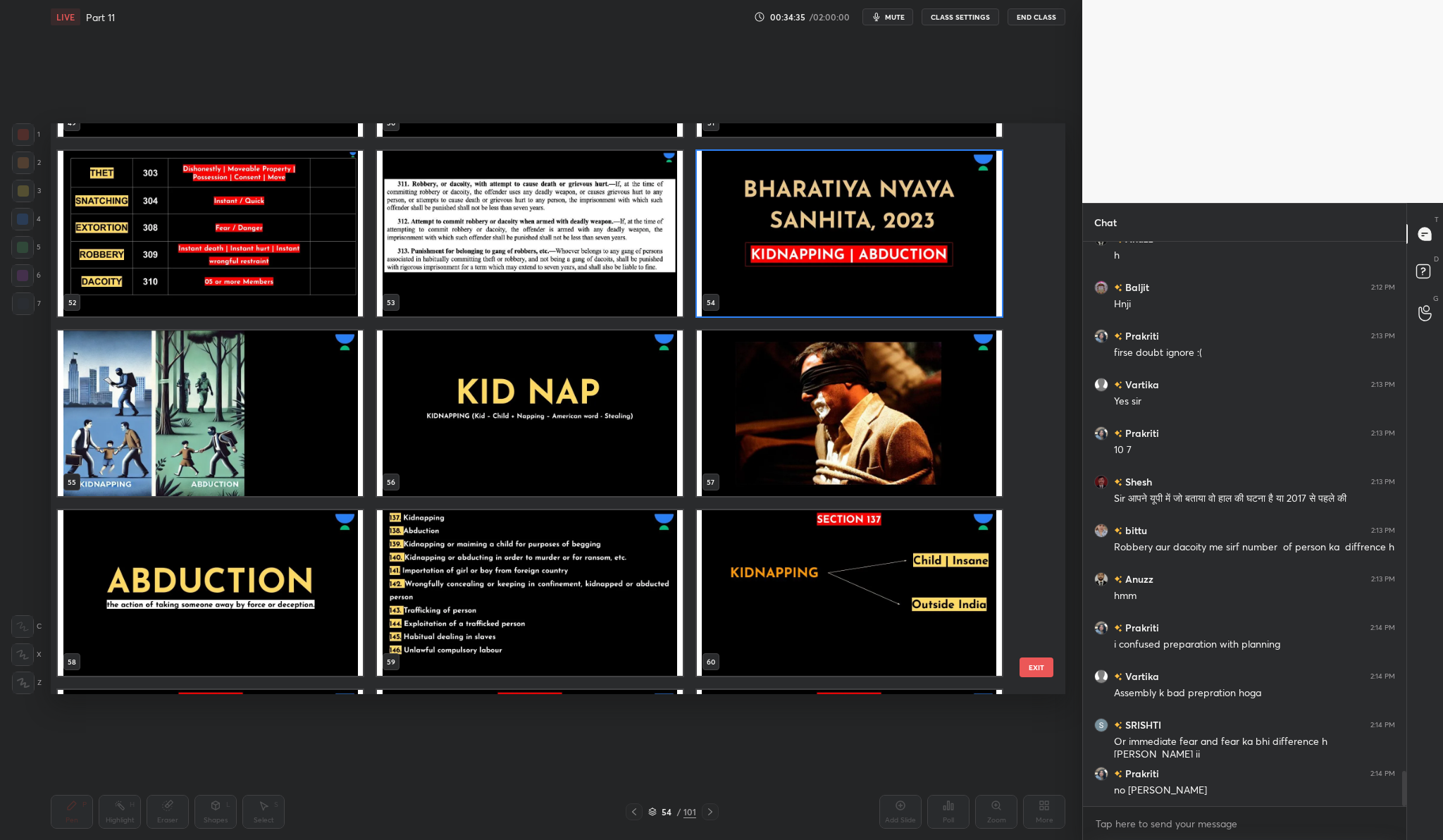
click at [841, 190] on img "grid" at bounding box center [849, 233] width 305 height 166
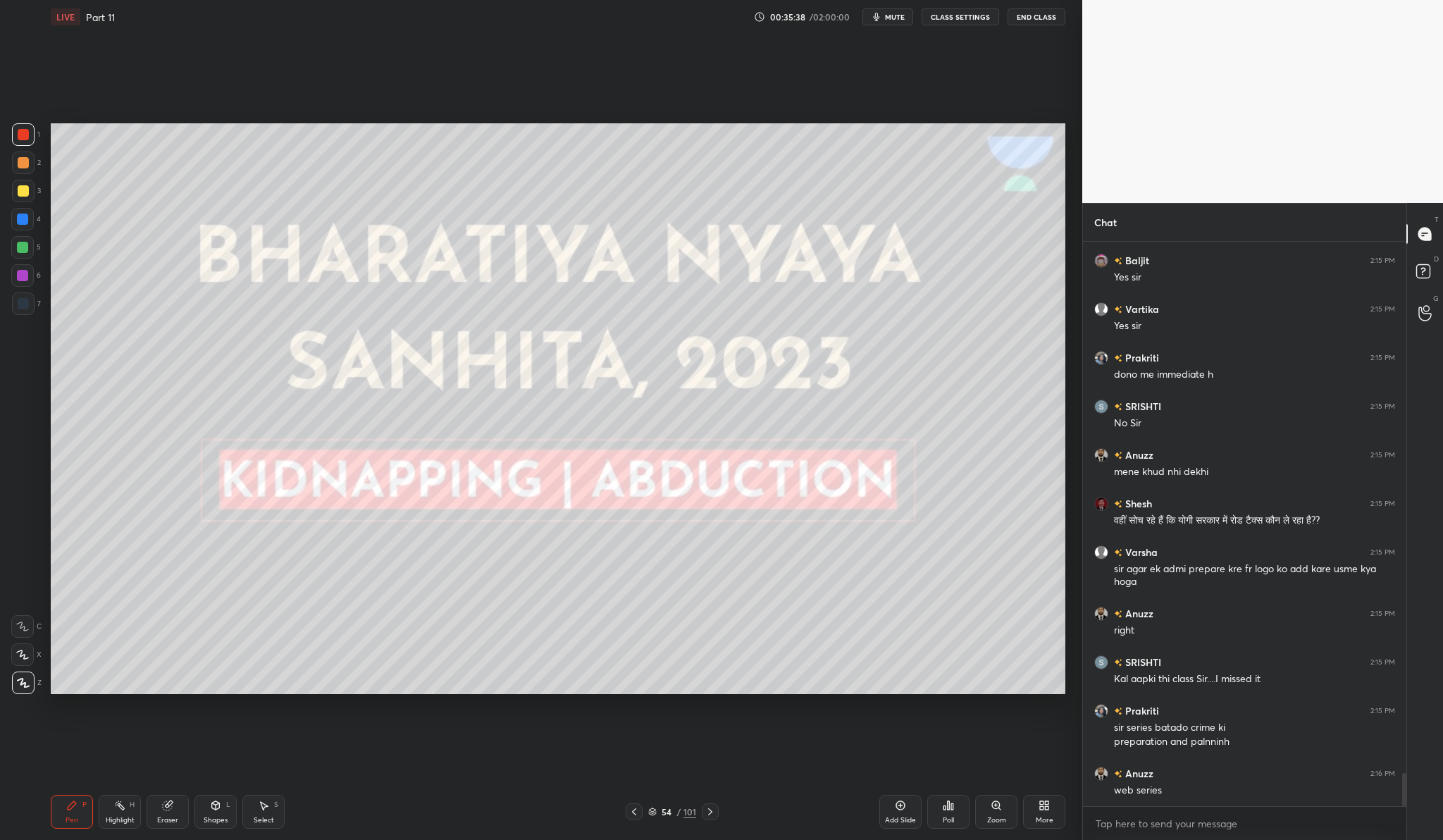
scroll to position [9114, 0]
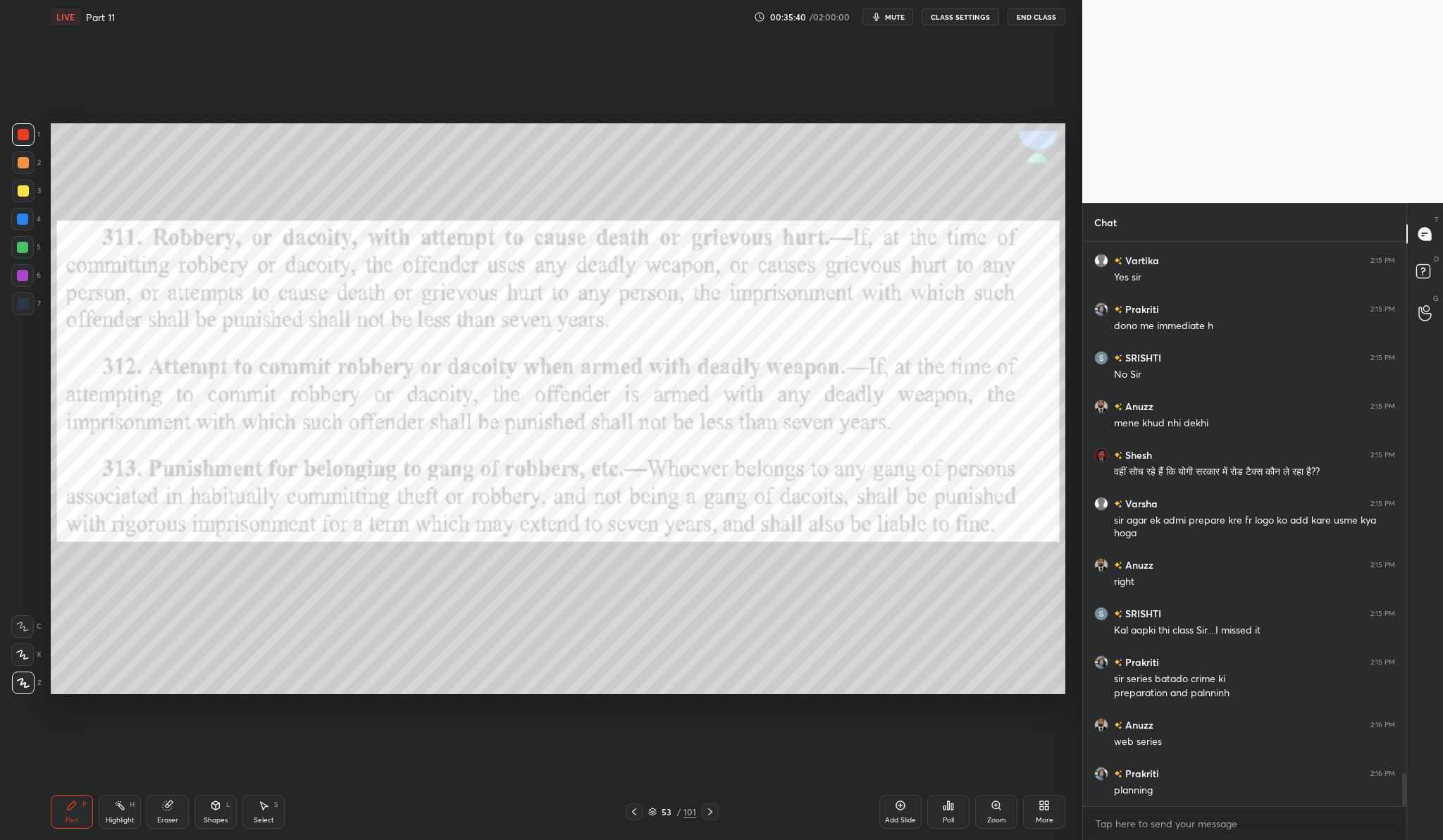
click at [891, 825] on div "Add Slide" at bounding box center [901, 811] width 42 height 34
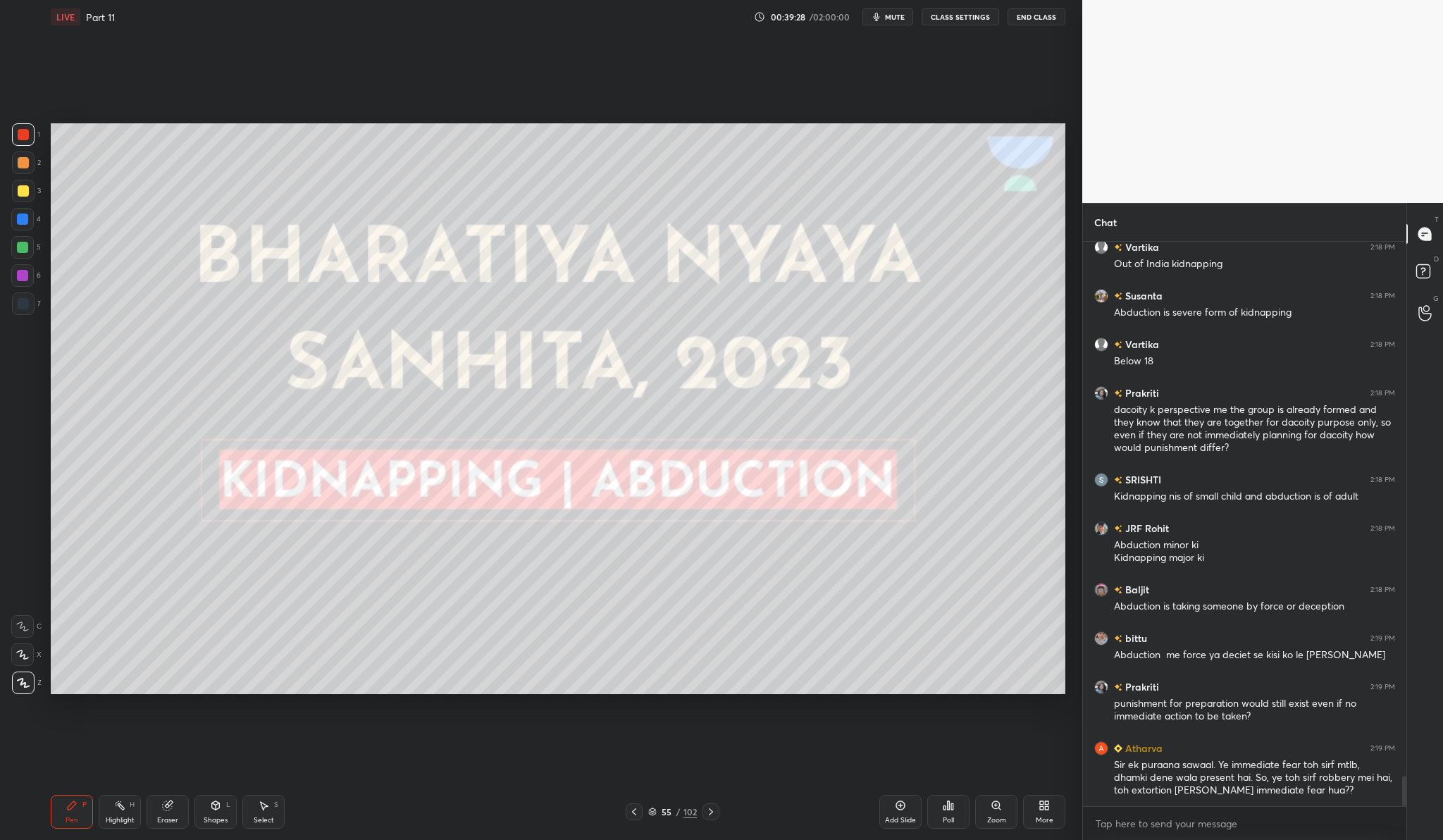
scroll to position [9994, 0]
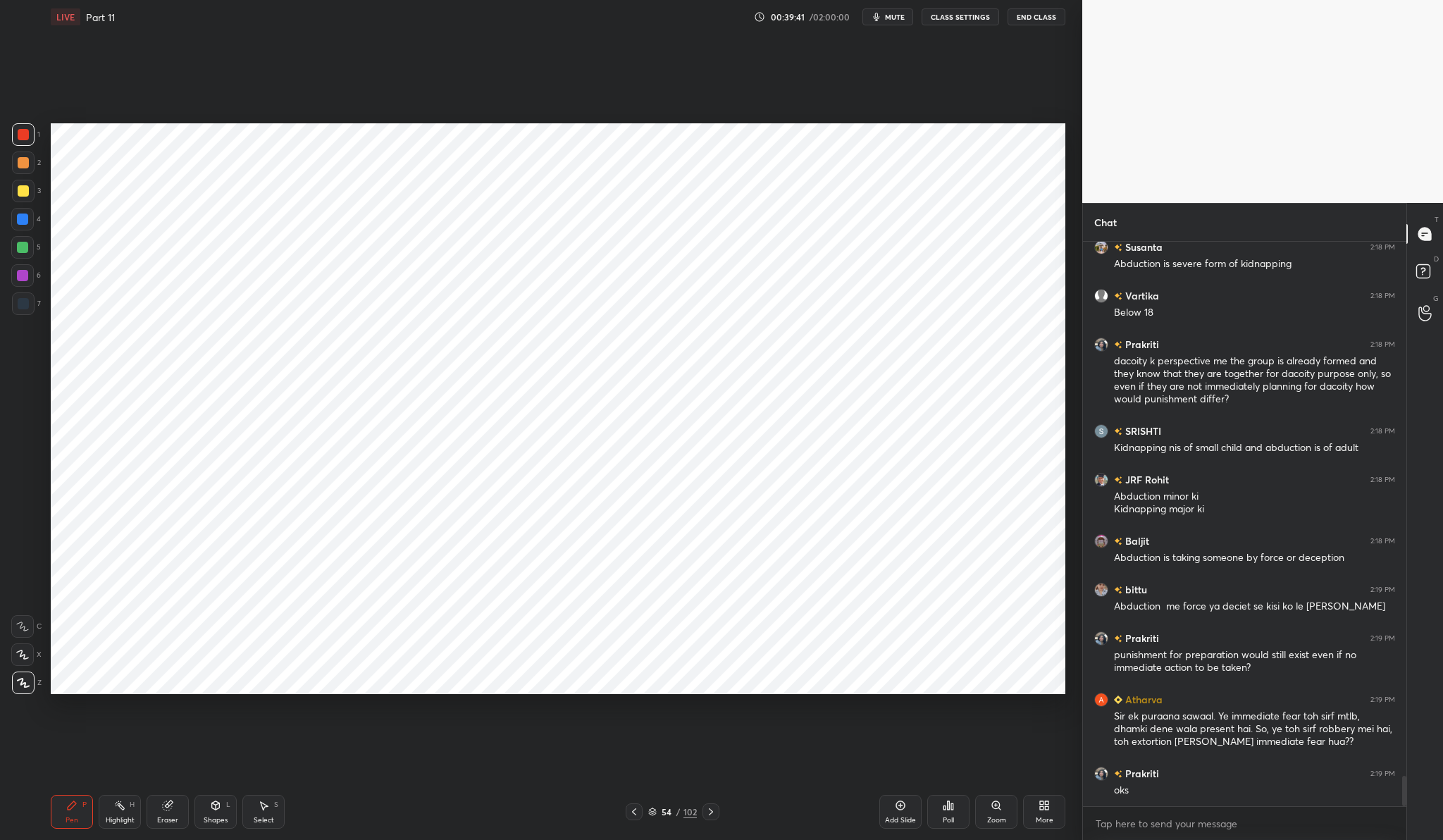
click at [898, 821] on div "Add Slide" at bounding box center [900, 820] width 31 height 7
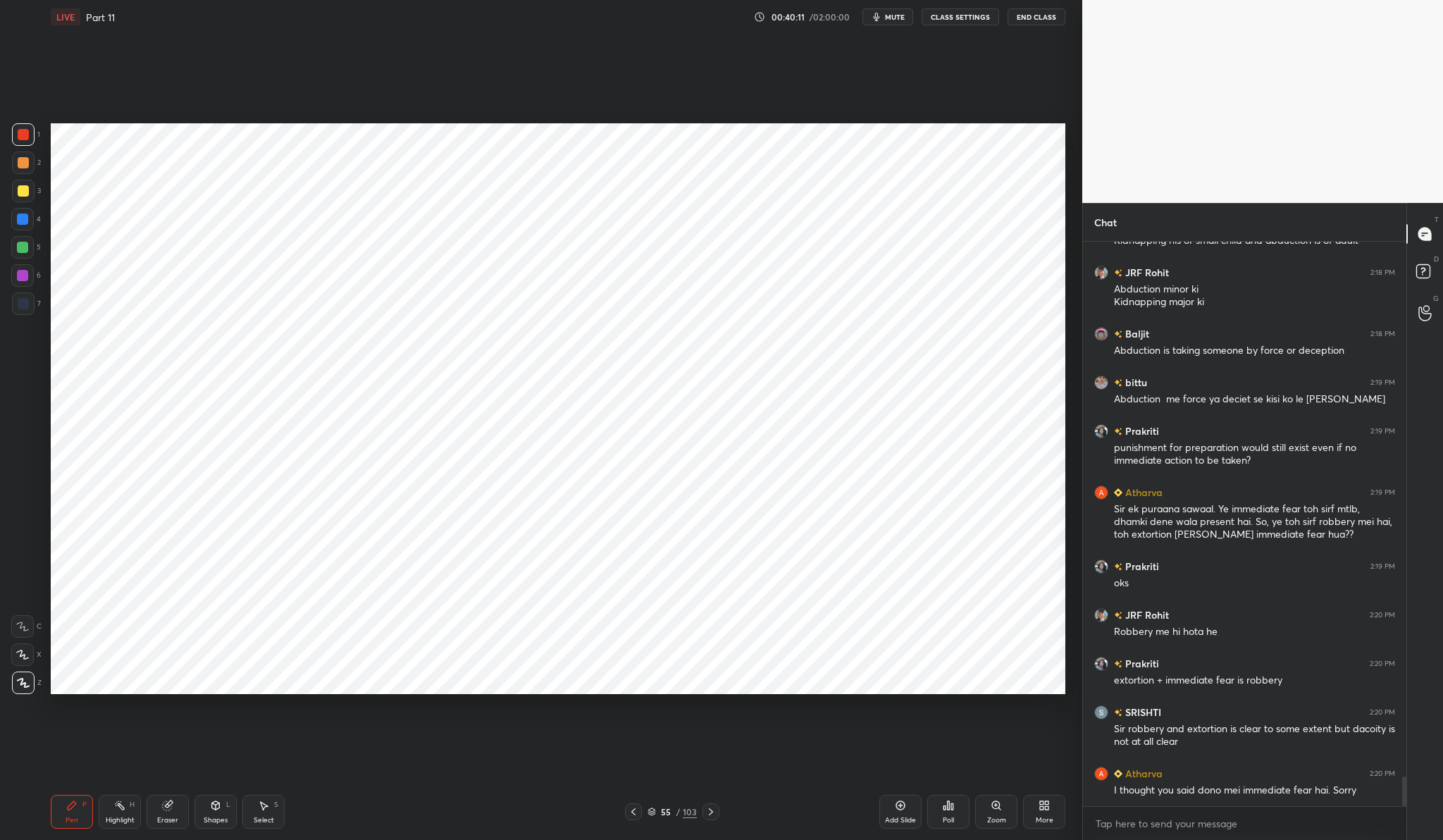
scroll to position [10250, 0]
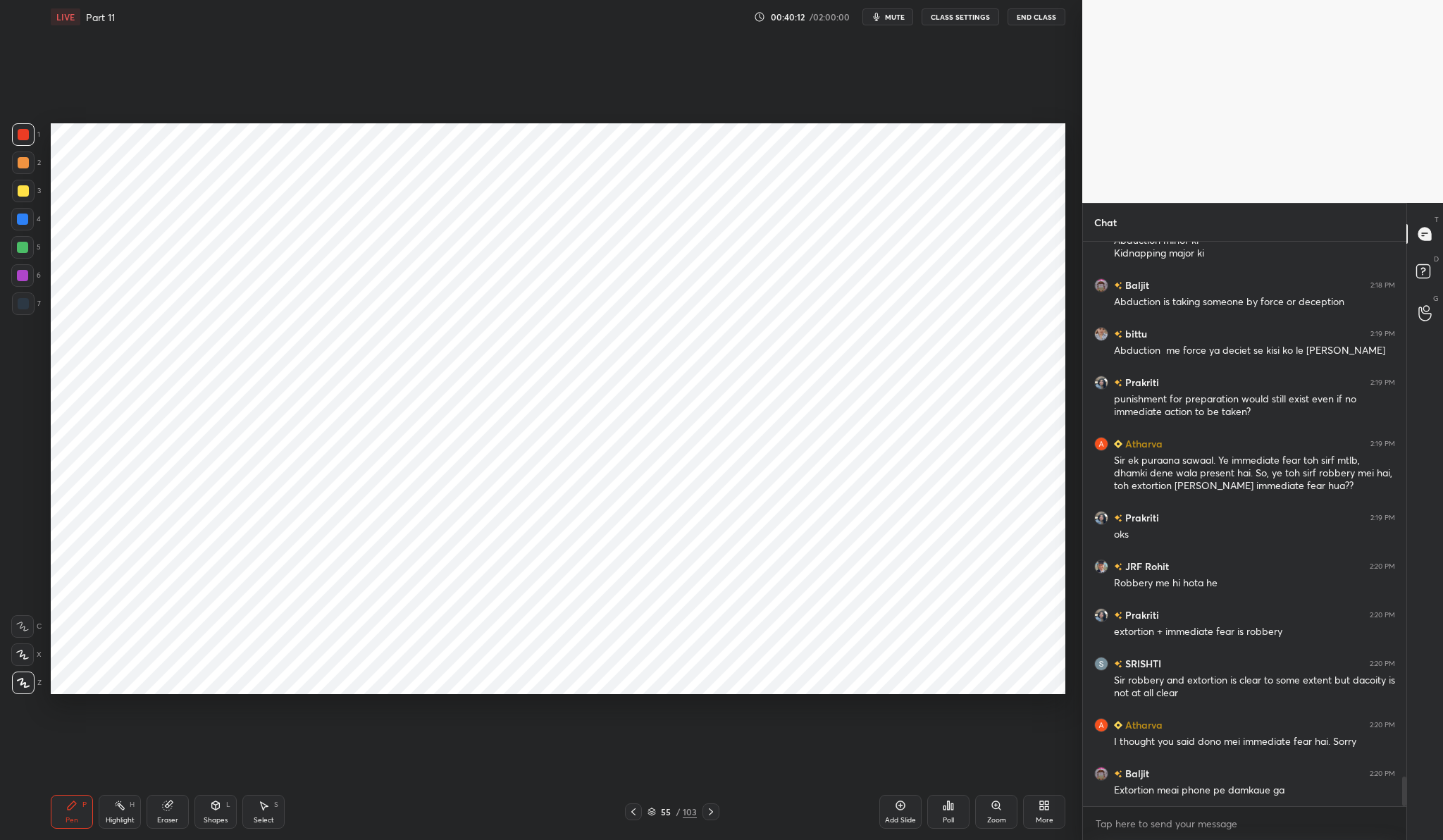
click at [881, 804] on div "Add Slide" at bounding box center [901, 811] width 42 height 34
click at [1049, 811] on div "More" at bounding box center [1045, 811] width 42 height 34
click at [1024, 669] on div "Slide theme" at bounding box center [1027, 672] width 39 height 7
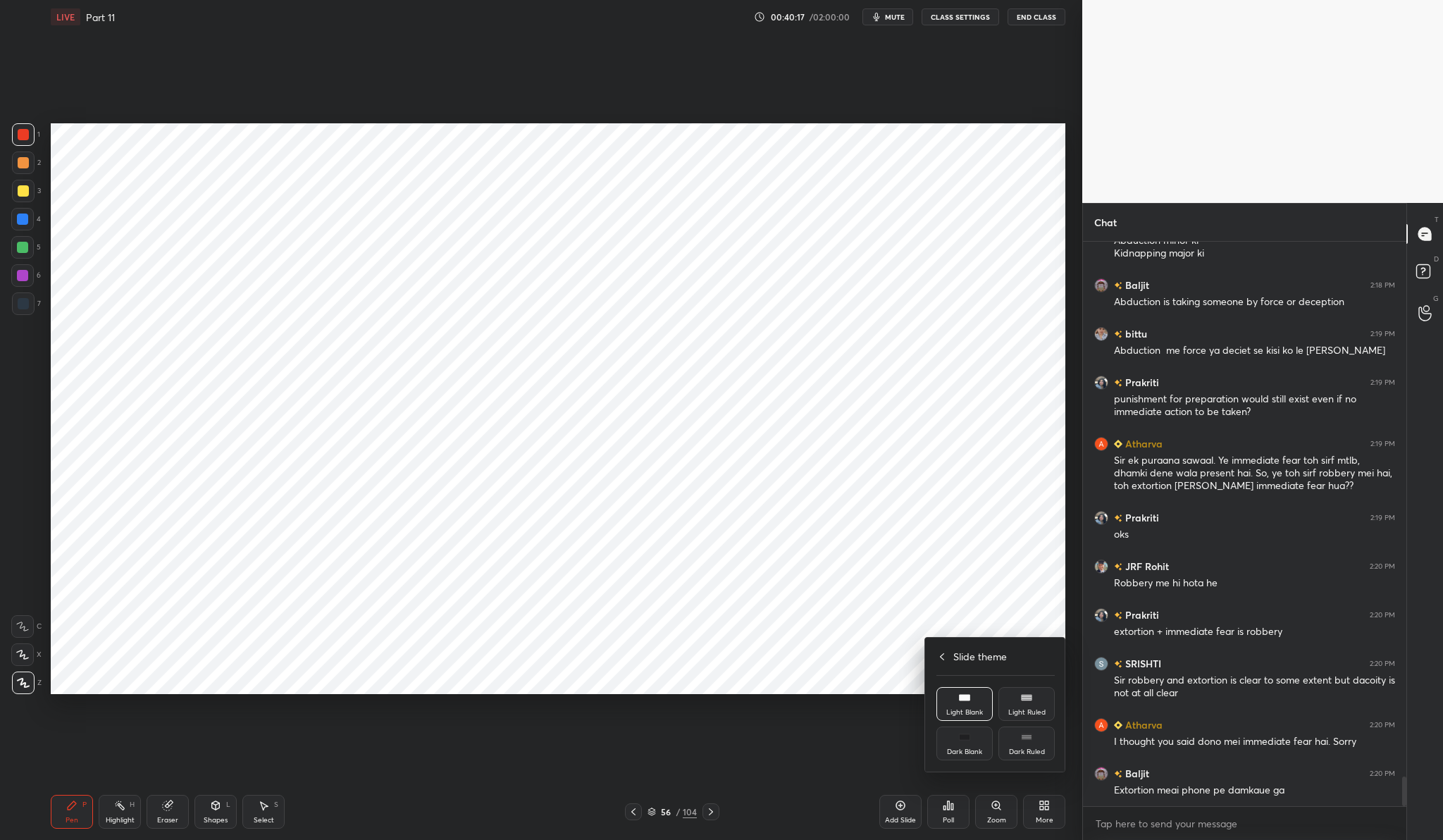
click at [1033, 708] on div "Light Ruled" at bounding box center [1027, 711] width 37 height 7
click at [1018, 714] on div "Light Ruled" at bounding box center [1027, 711] width 37 height 7
click at [937, 656] on icon at bounding box center [937, 656] width 11 height 11
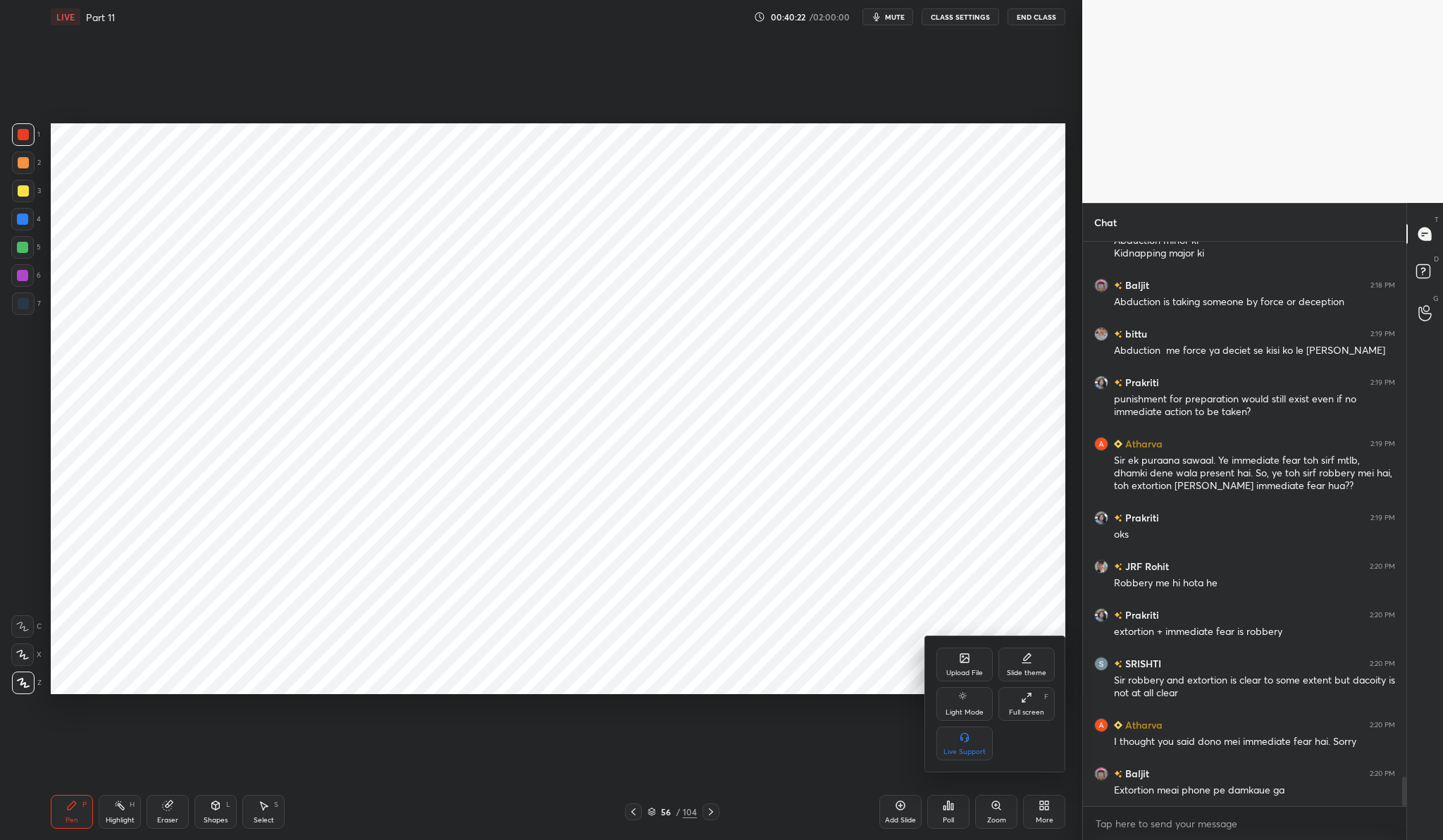
click at [874, 556] on div at bounding box center [722, 420] width 1443 height 840
click at [899, 817] on div "Add Slide" at bounding box center [900, 820] width 31 height 7
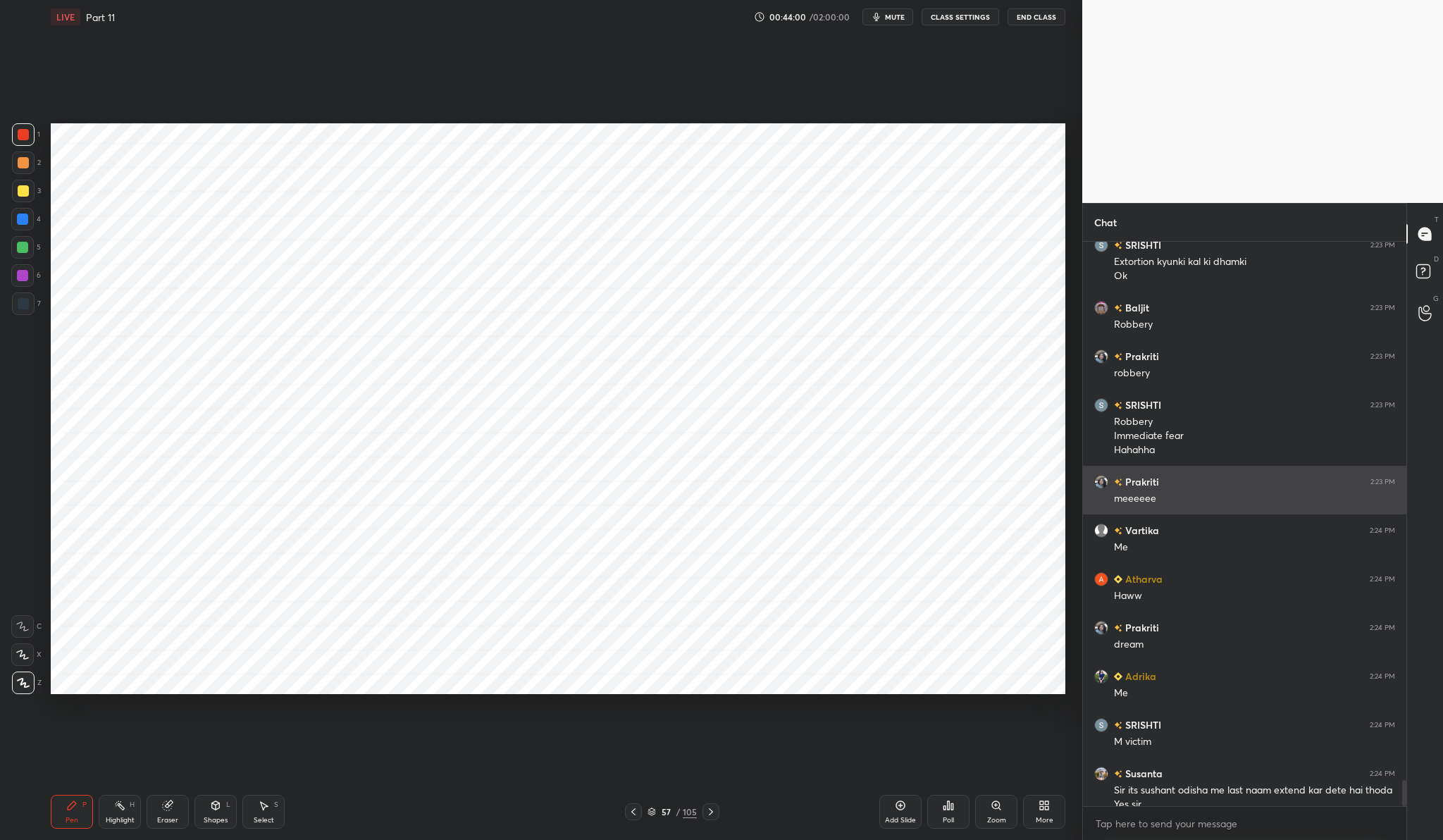
scroll to position [11685, 0]
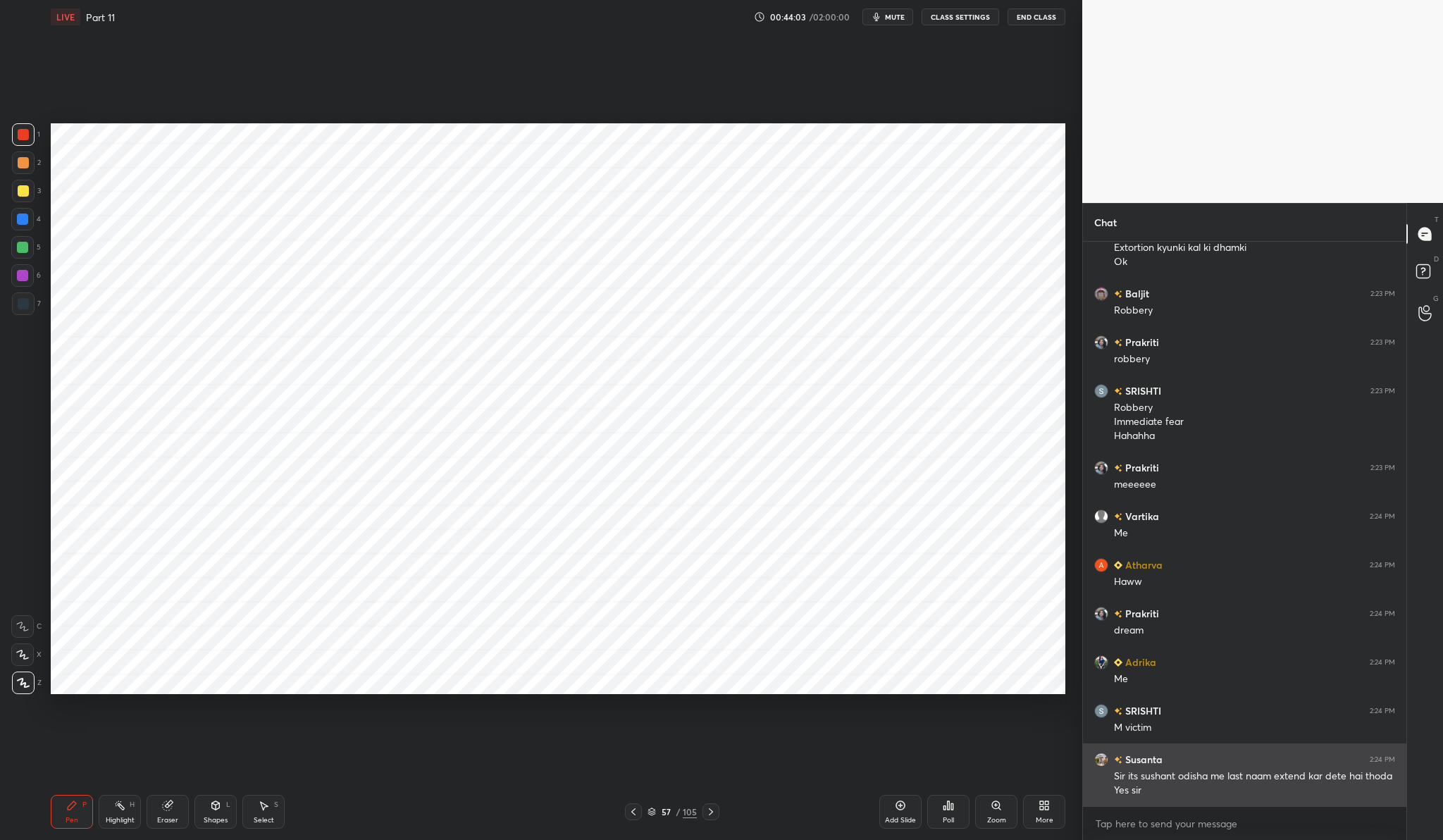
click at [1147, 757] on h6 "Susanta" at bounding box center [1142, 759] width 40 height 15
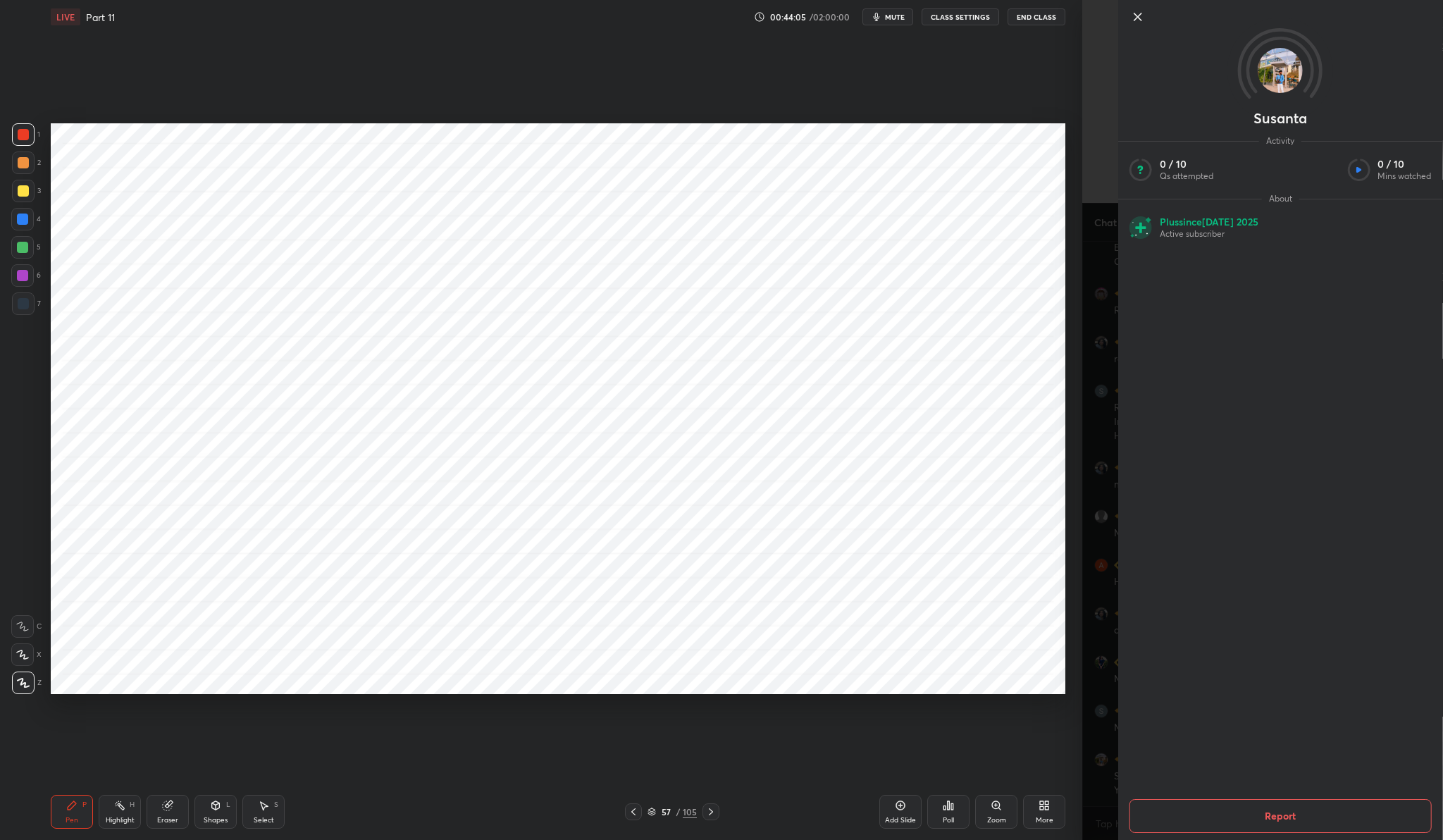
click at [1140, 12] on icon at bounding box center [1138, 17] width 17 height 17
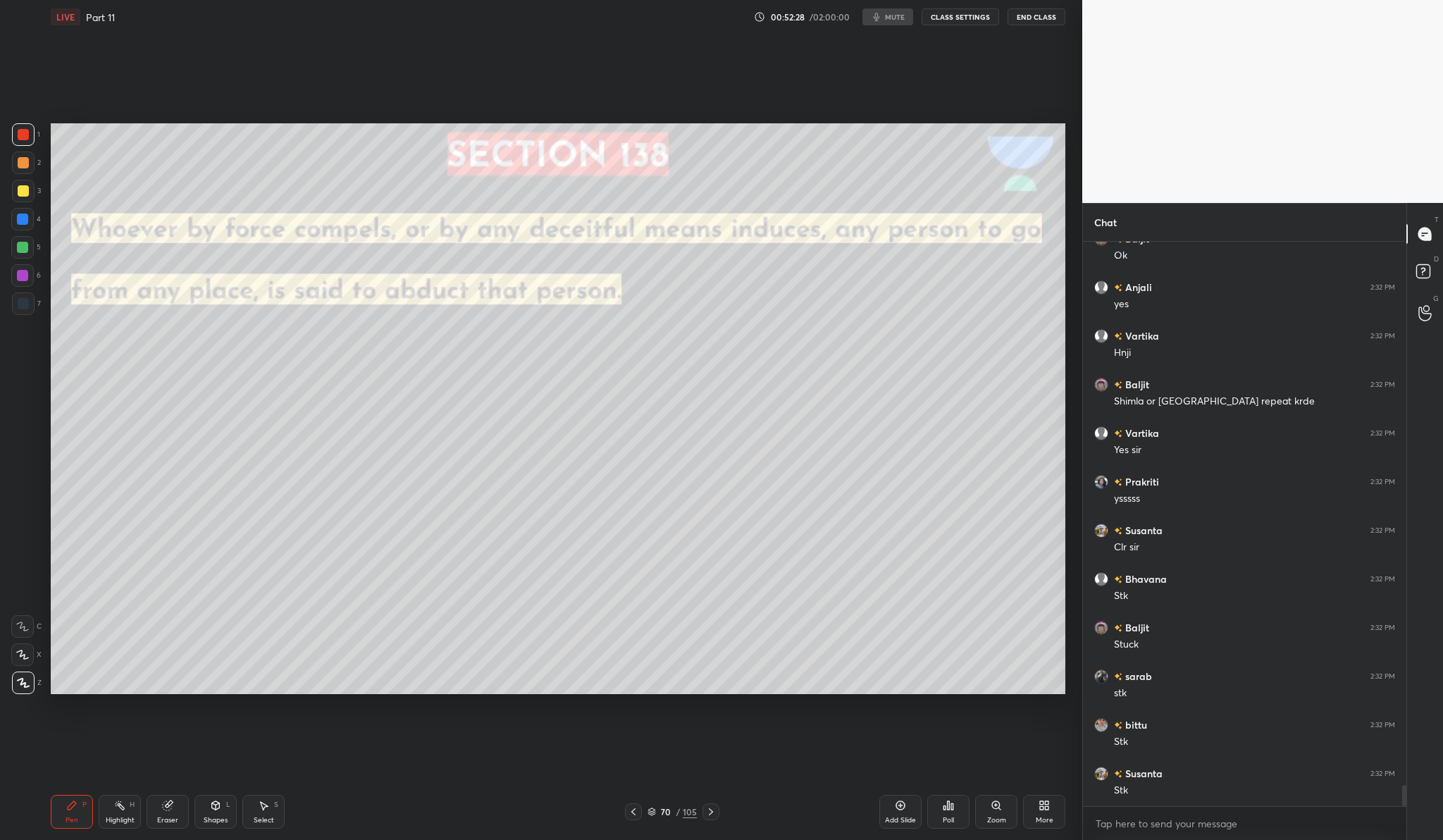
scroll to position [14726, 0]
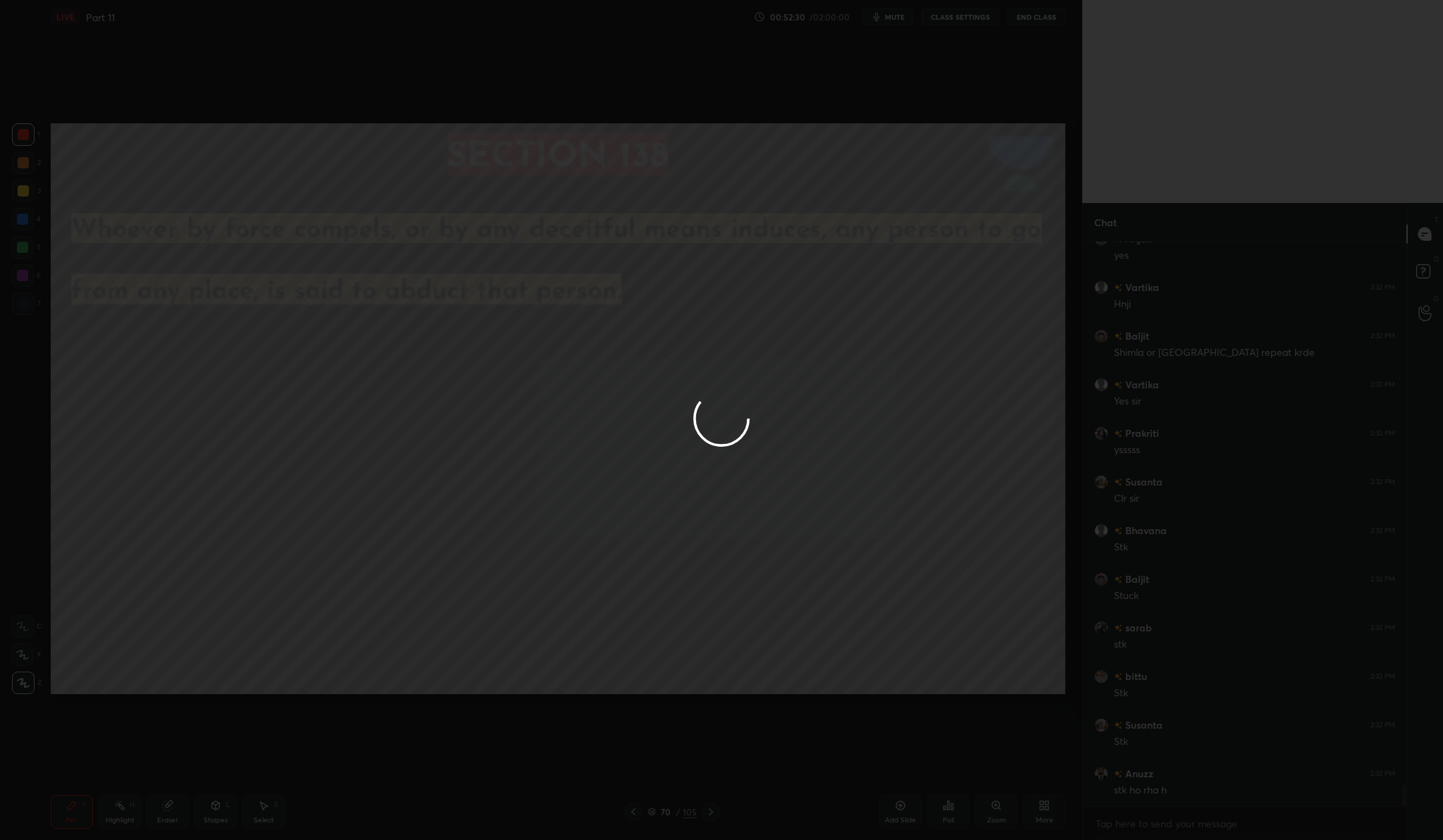
click at [851, 331] on div at bounding box center [722, 420] width 1443 height 840
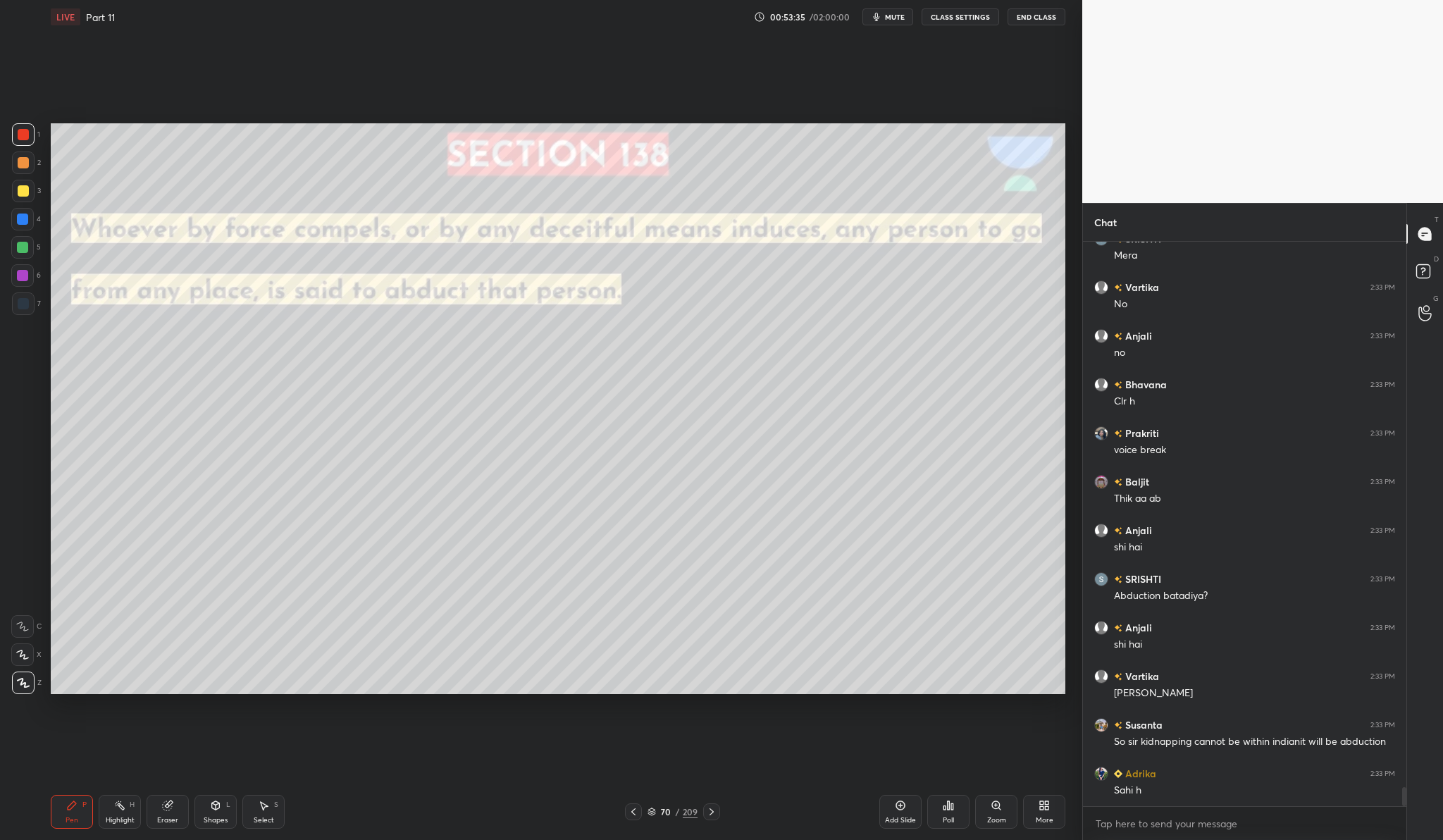
scroll to position [15990, 0]
click at [893, 802] on div "Add Slide" at bounding box center [901, 811] width 42 height 34
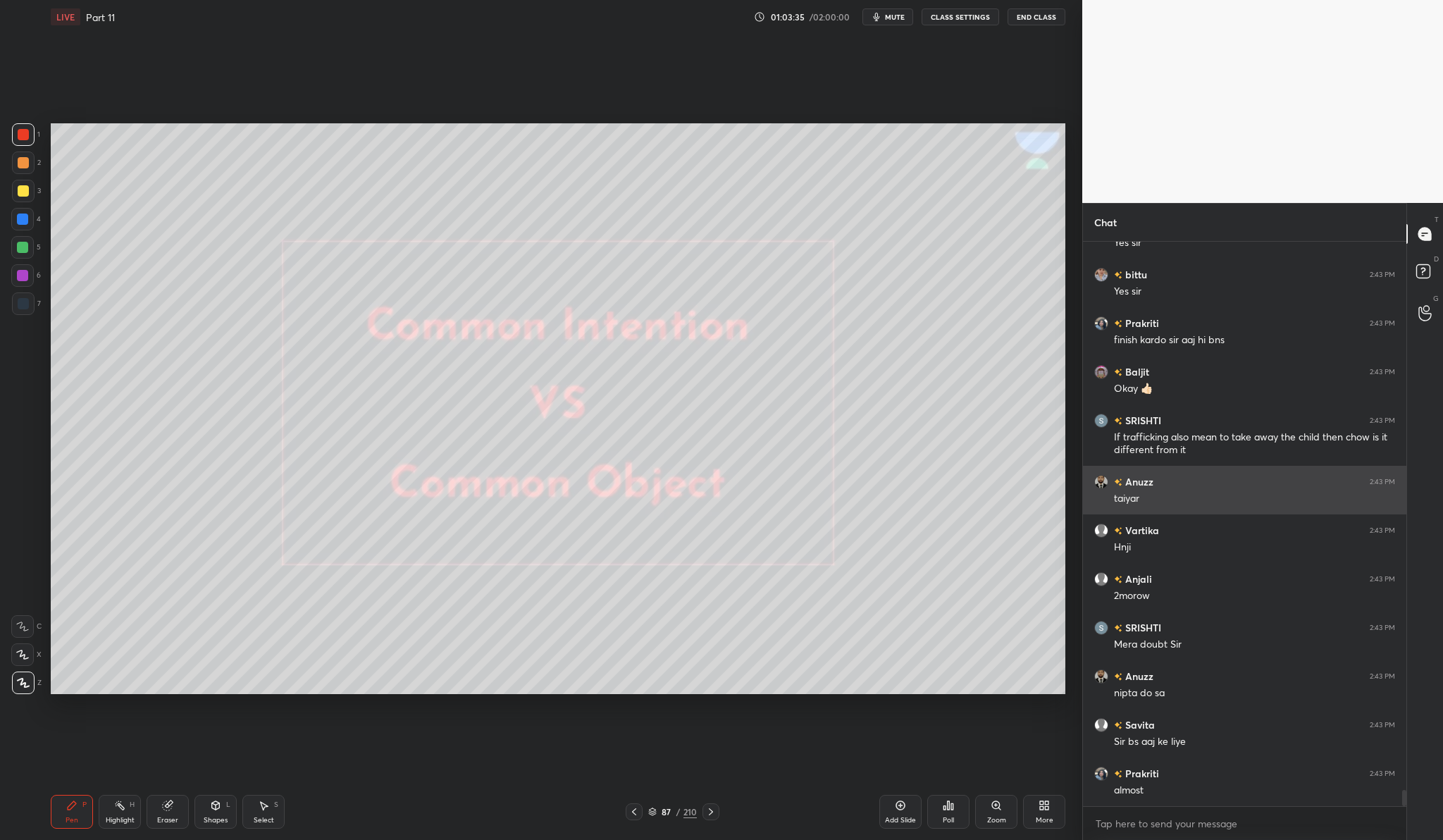
scroll to position [18972, 0]
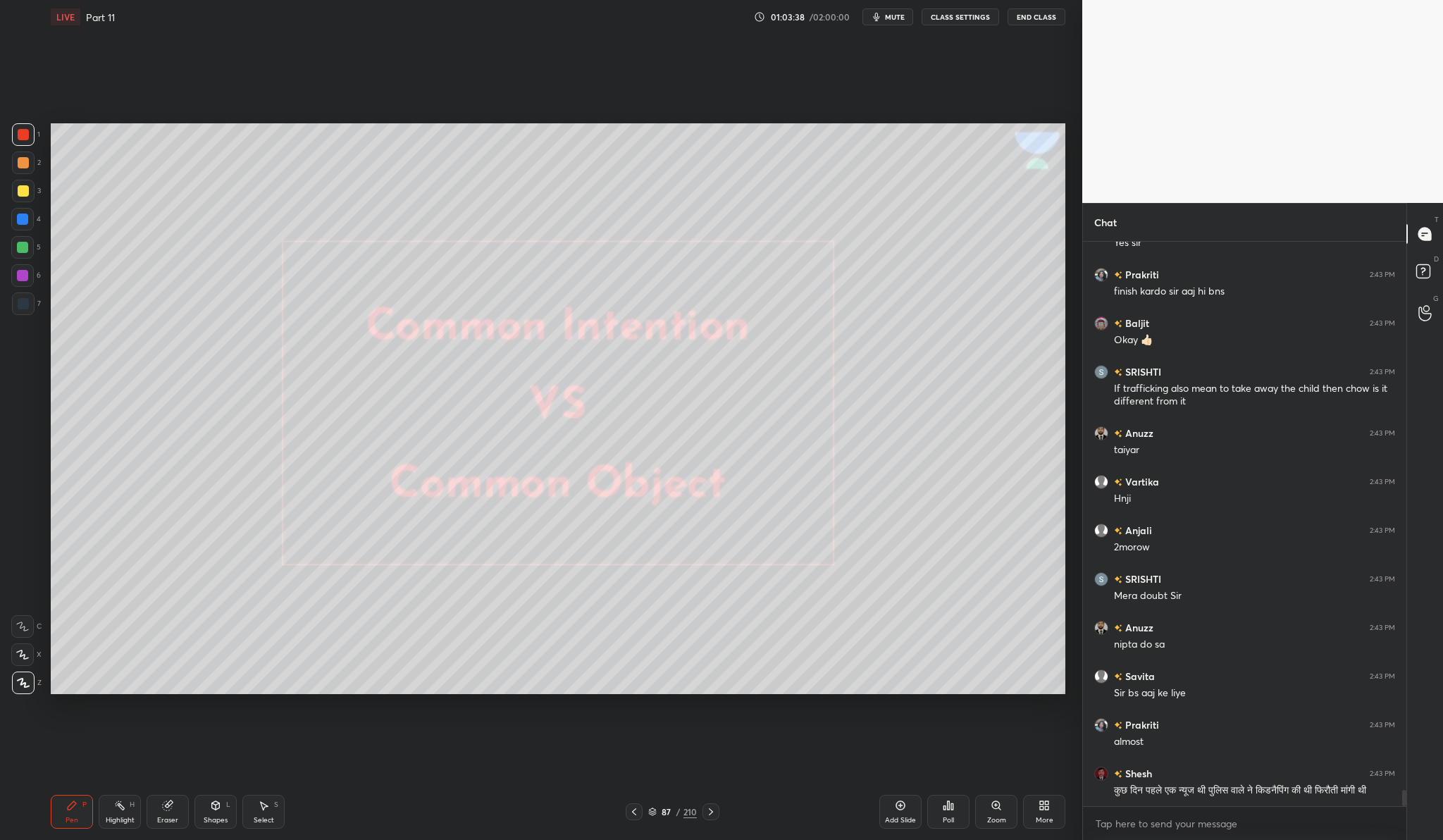
click at [687, 817] on div "210" at bounding box center [690, 811] width 14 height 13
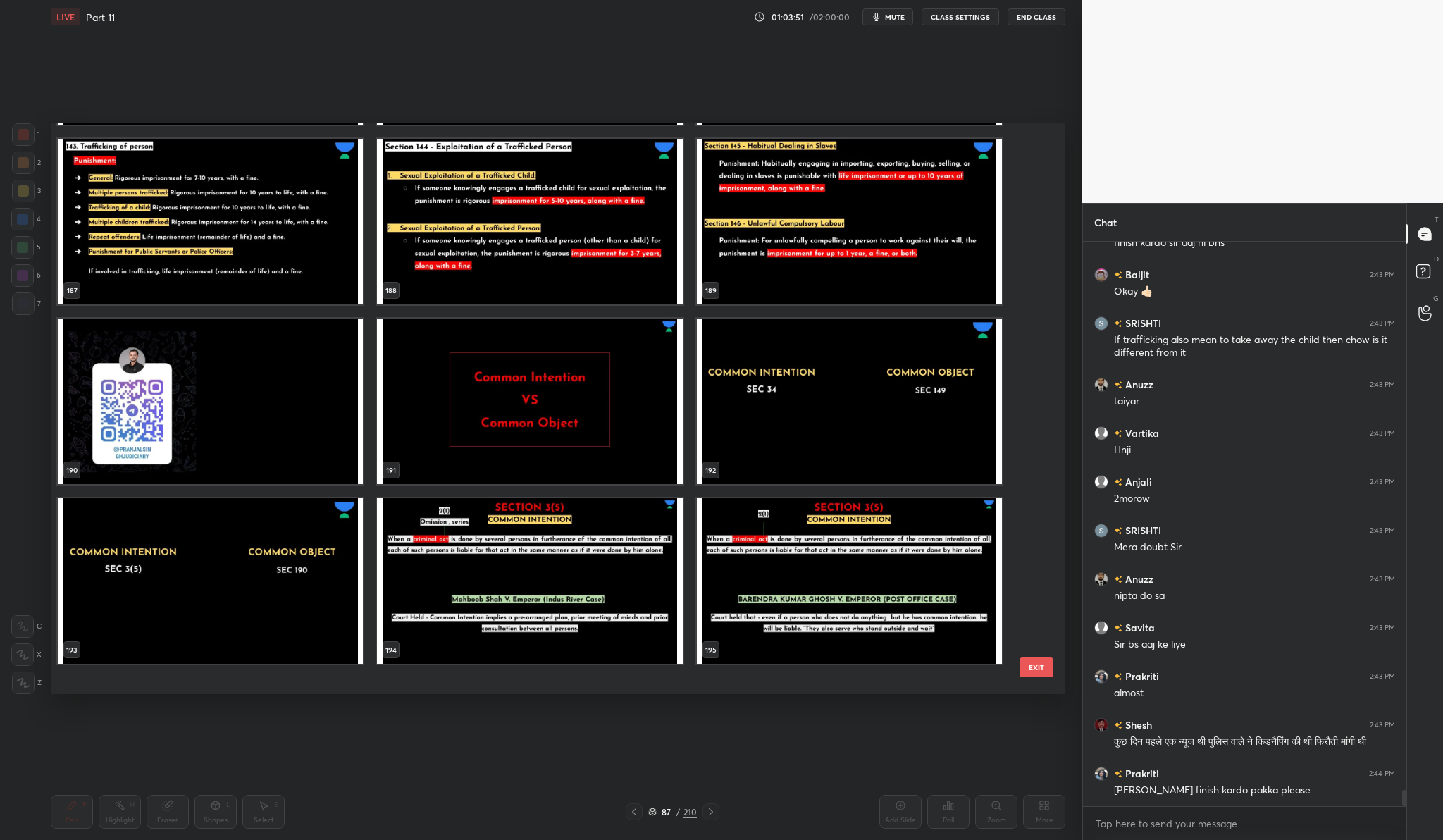
scroll to position [11101, 0]
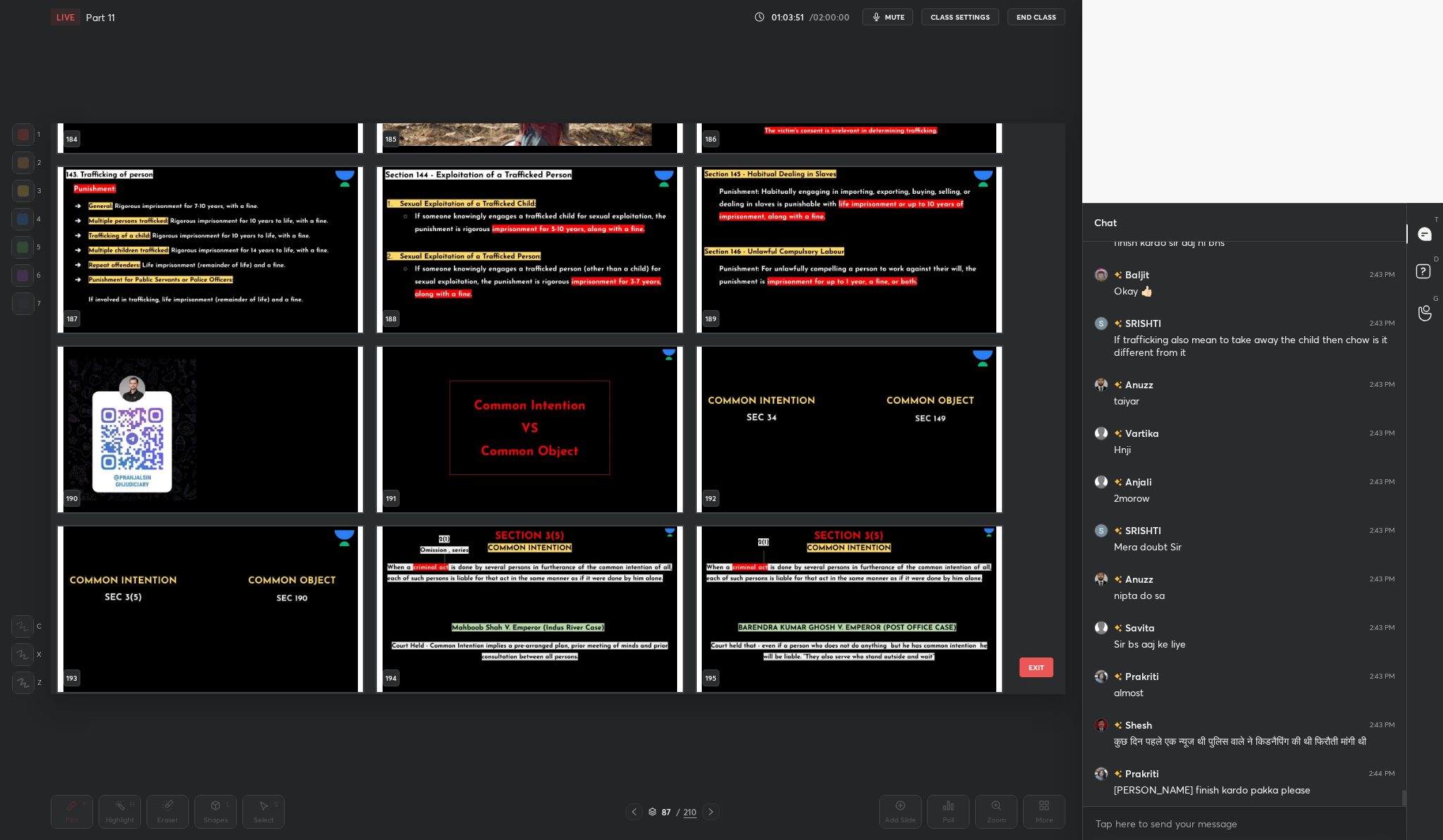
click at [538, 448] on img "grid" at bounding box center [529, 429] width 305 height 166
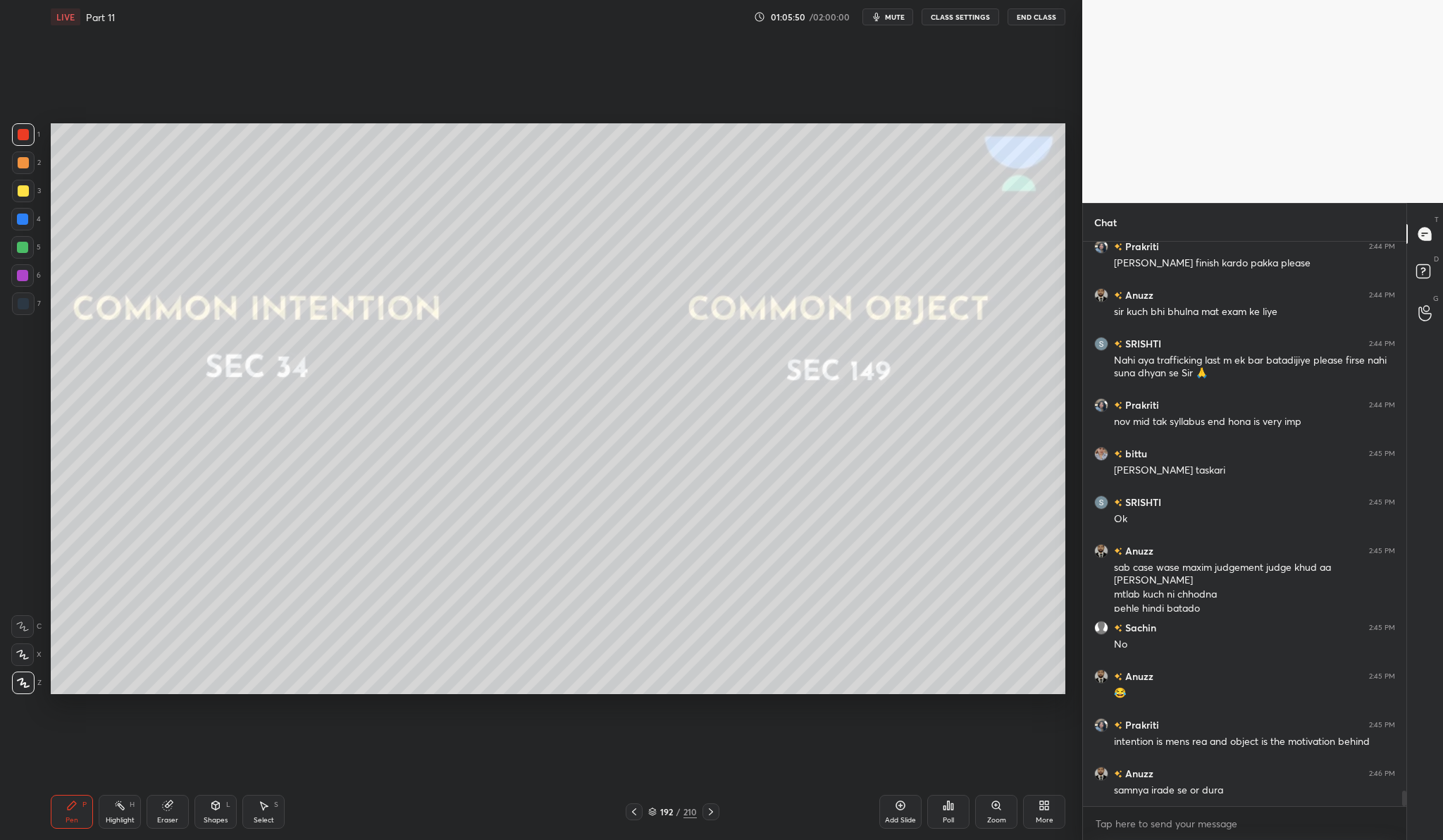
scroll to position [19596, 0]
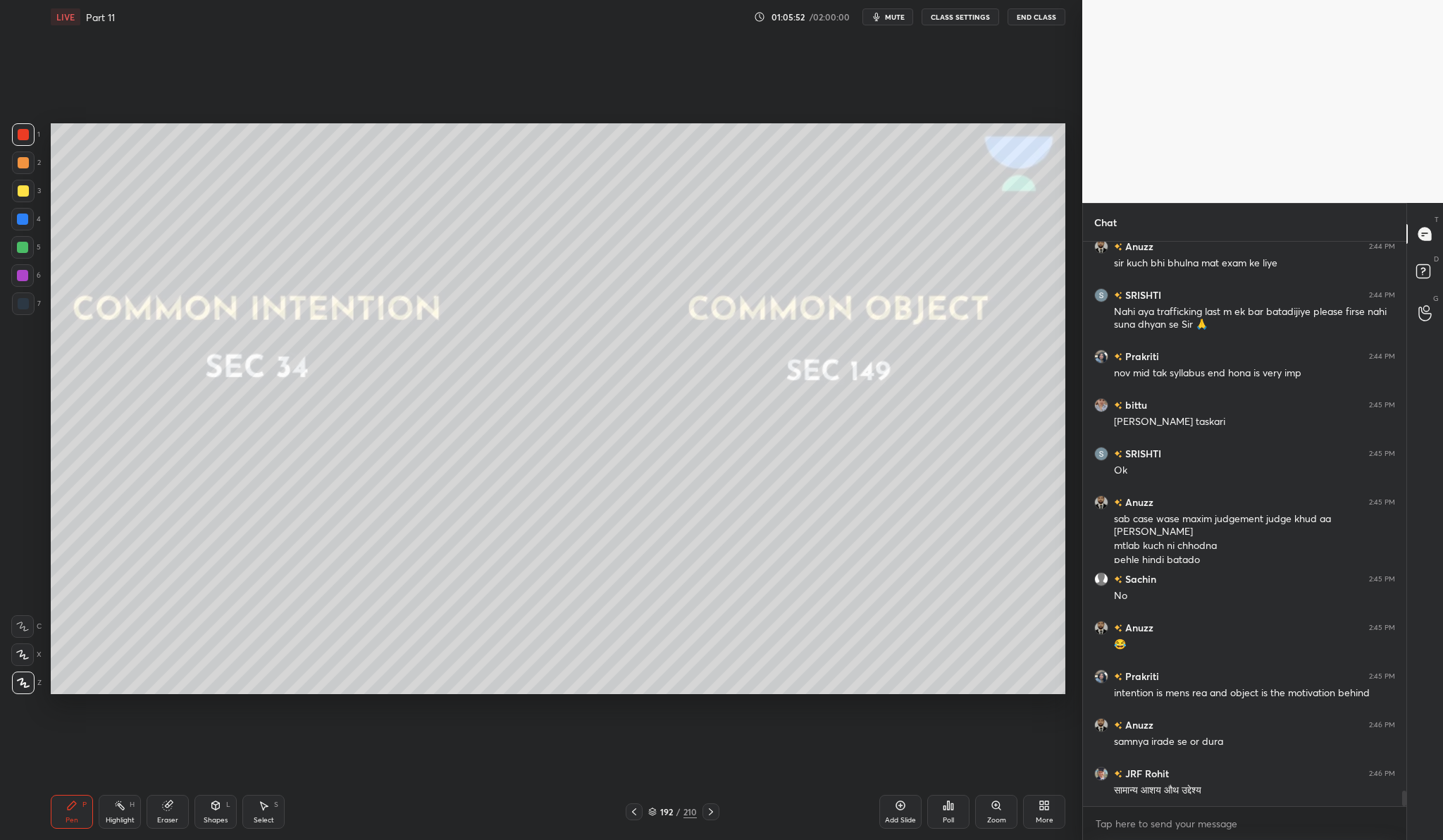
click at [1209, 828] on body "1 2 3 4 5 6 7 C X Z C X Z E E Erase all H H LIVE Part 11 01:05:52 / 02:00:00 mu…" at bounding box center [722, 420] width 1443 height 840
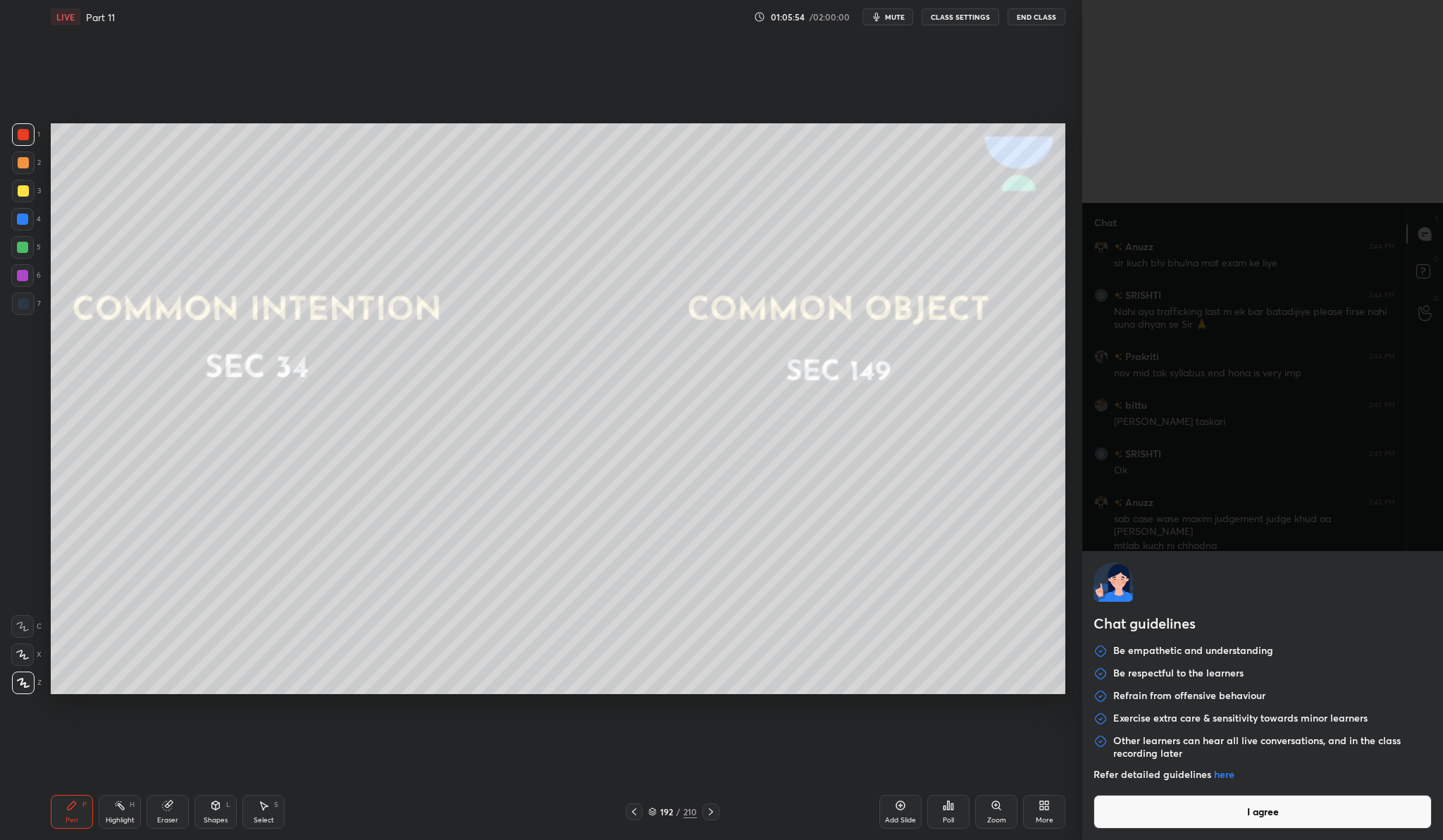
click at [1239, 803] on button "I agree" at bounding box center [1263, 811] width 338 height 34
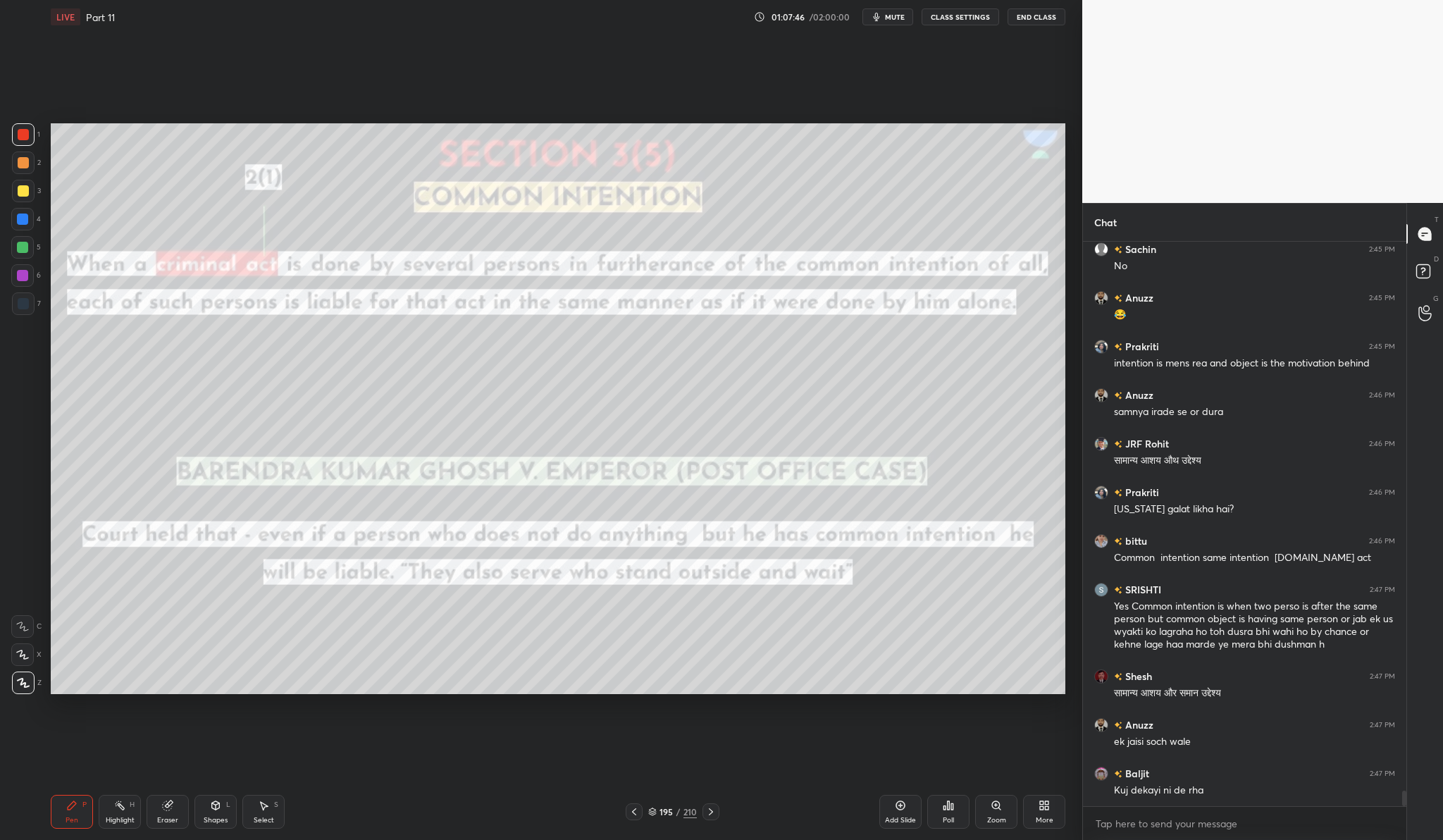
scroll to position [19975, 0]
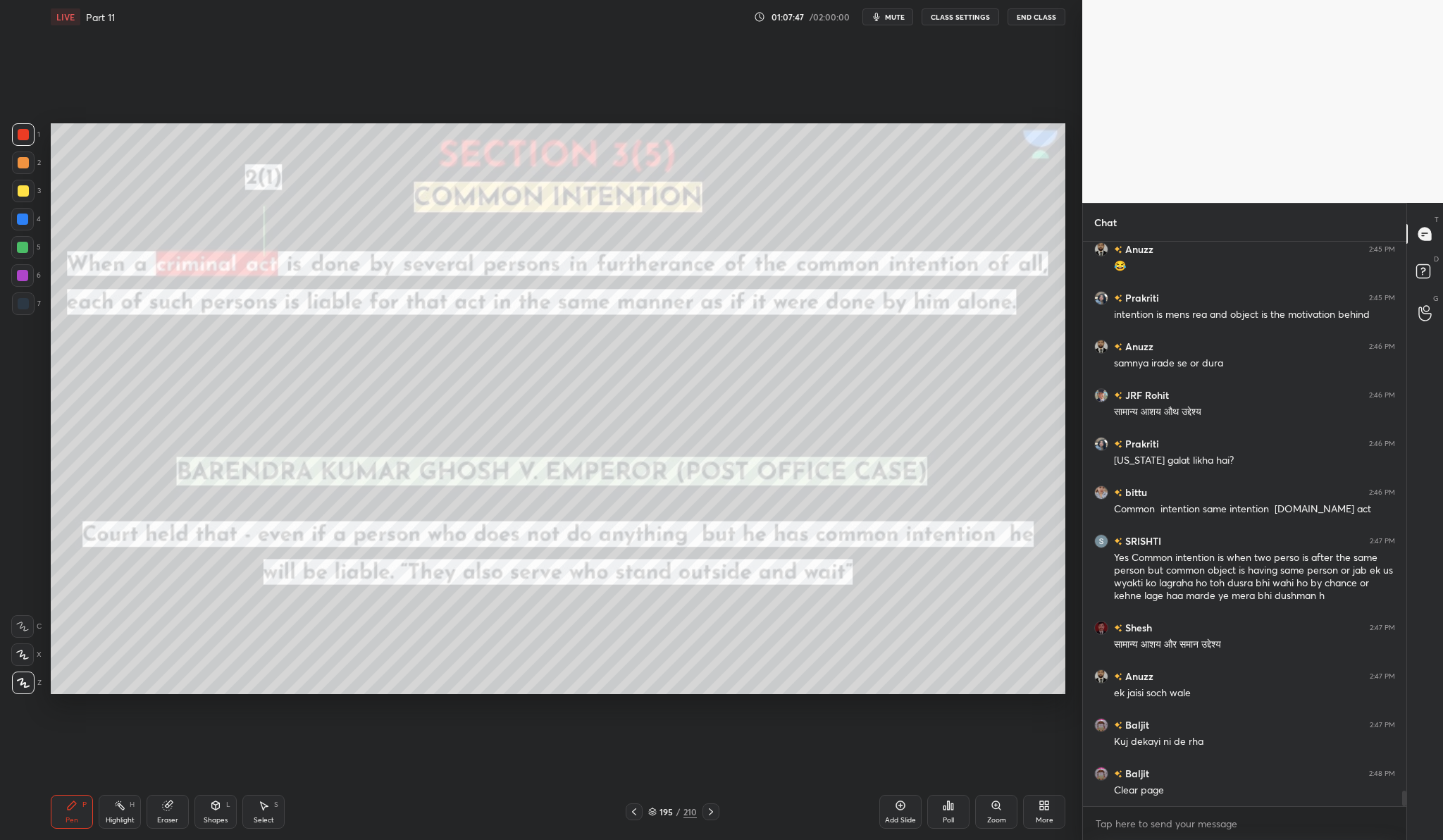
click at [889, 807] on div "Add Slide" at bounding box center [901, 811] width 42 height 34
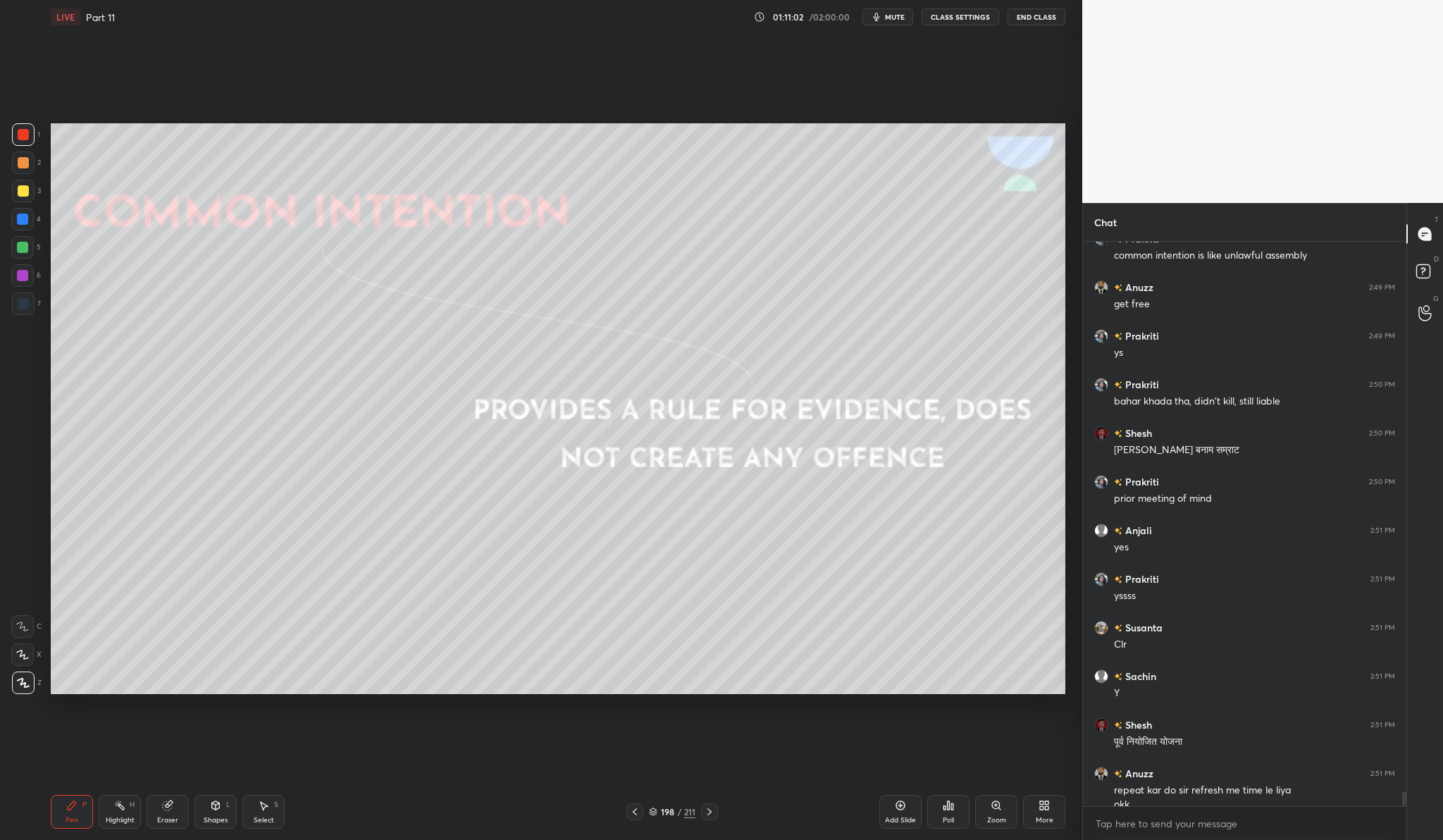
scroll to position [20815, 0]
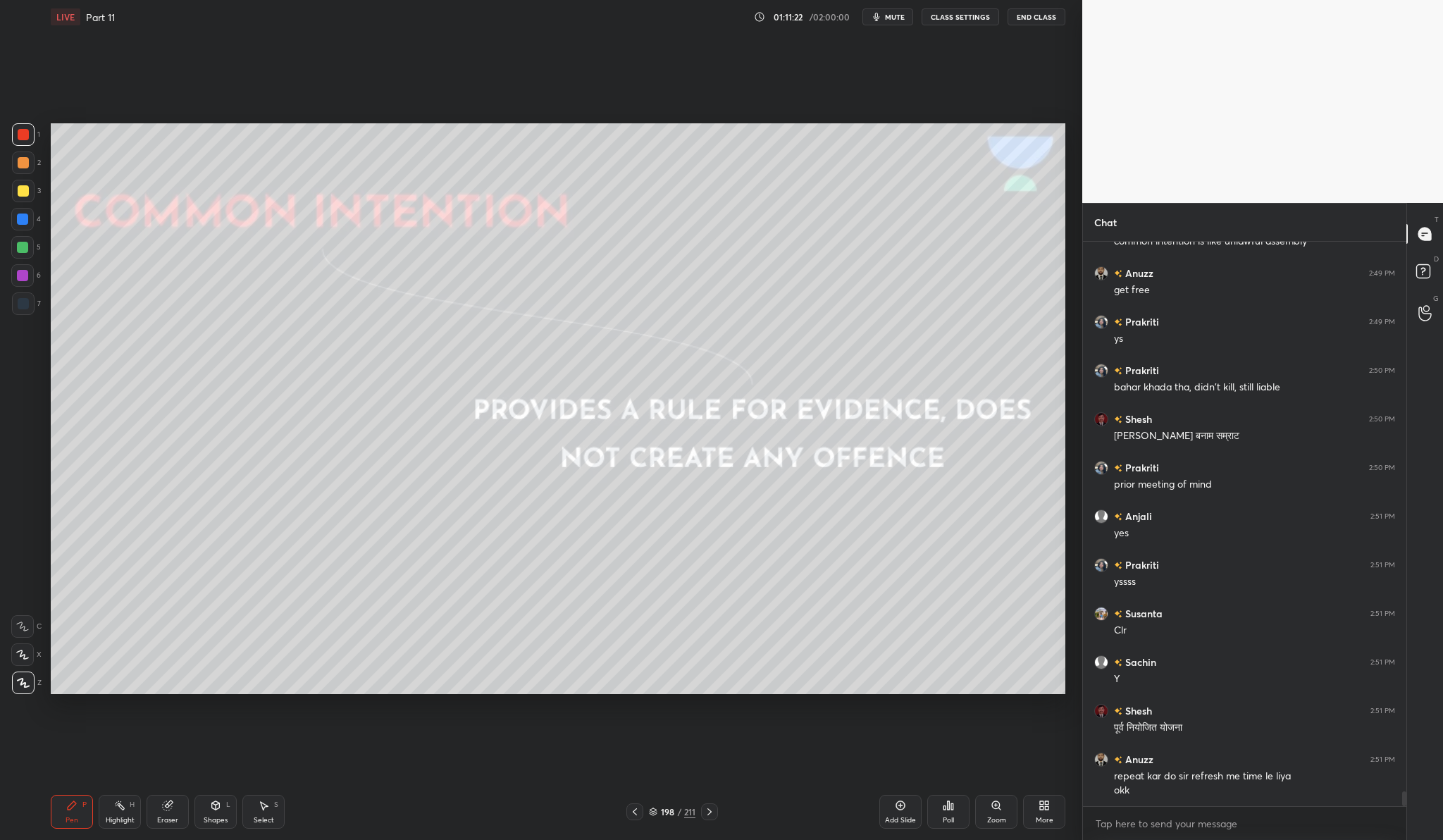
click at [893, 810] on div "Add Slide" at bounding box center [901, 811] width 42 height 34
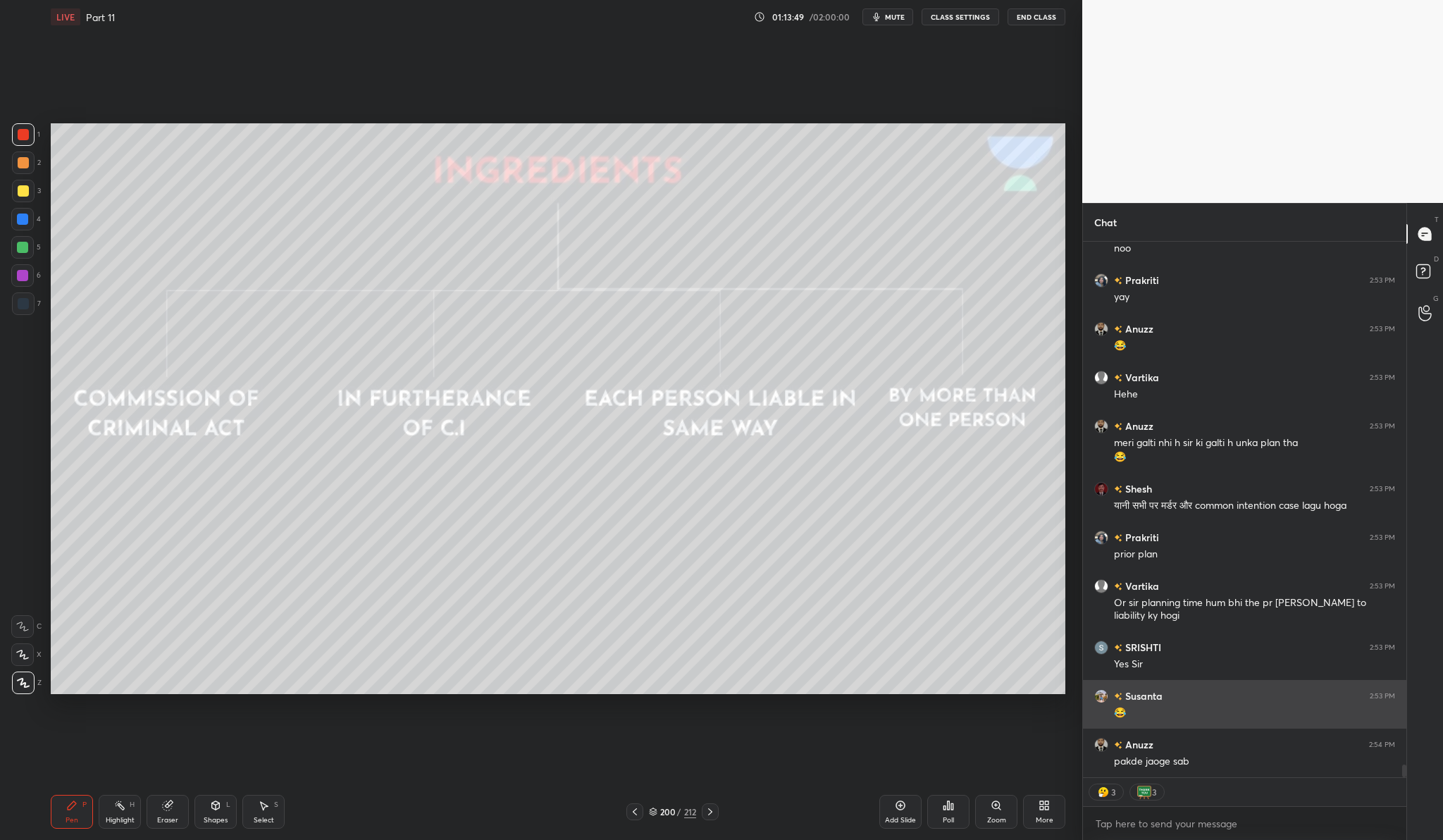
scroll to position [21760, 0]
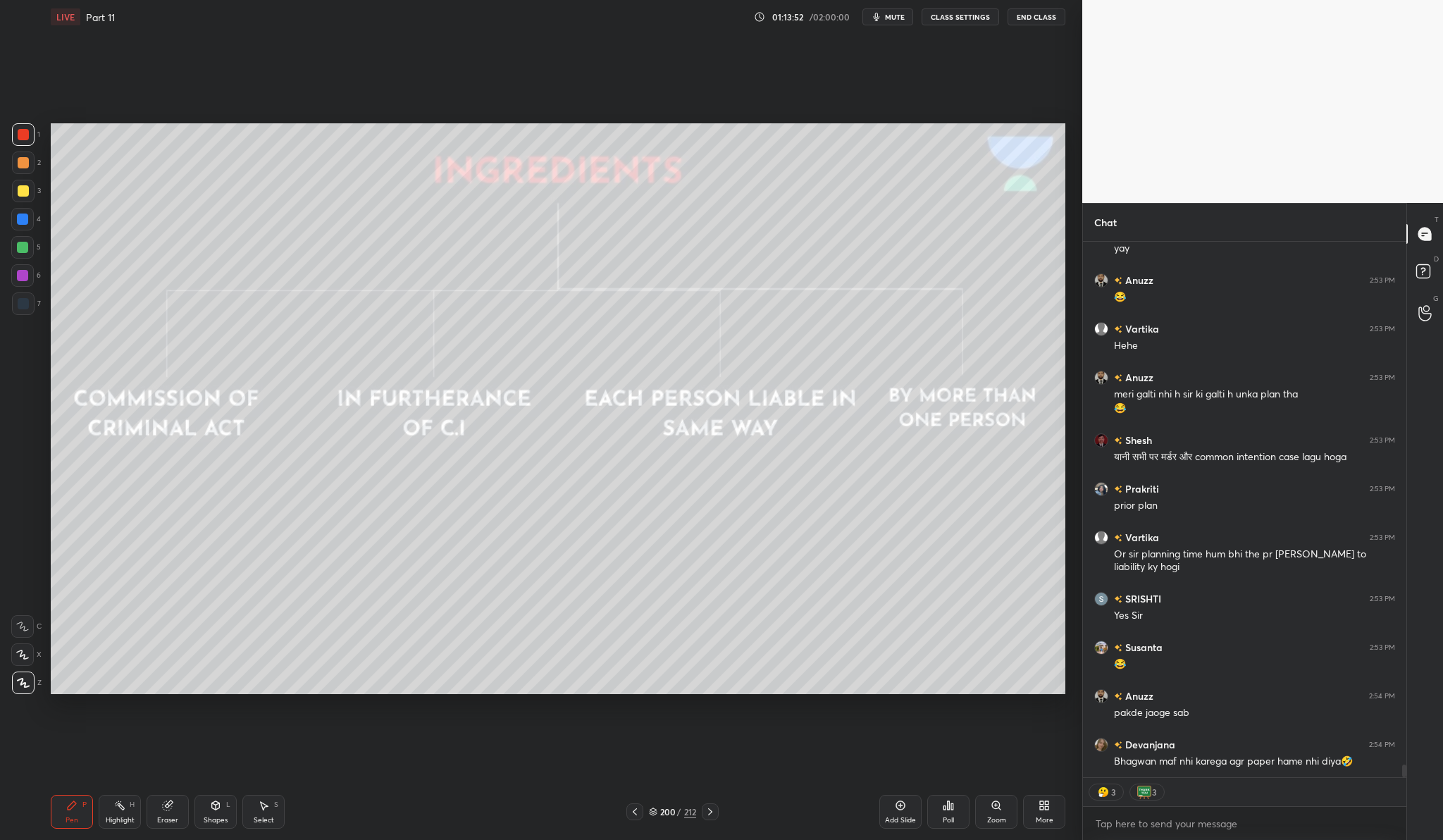
click at [68, 367] on div "Setting up your live class Poll for secs No correct answer Start poll" at bounding box center [558, 409] width 1026 height 749
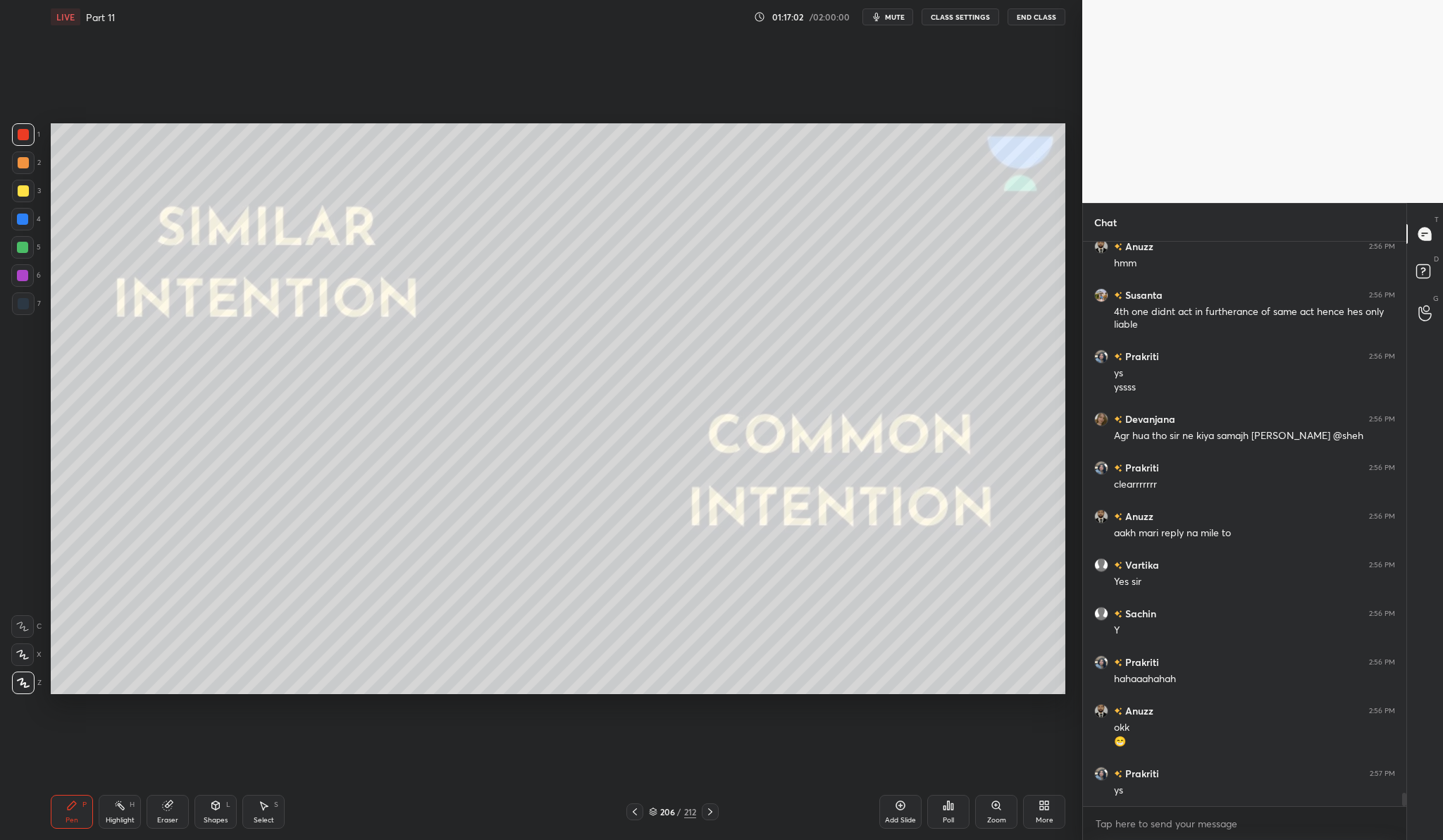
scroll to position [22854, 0]
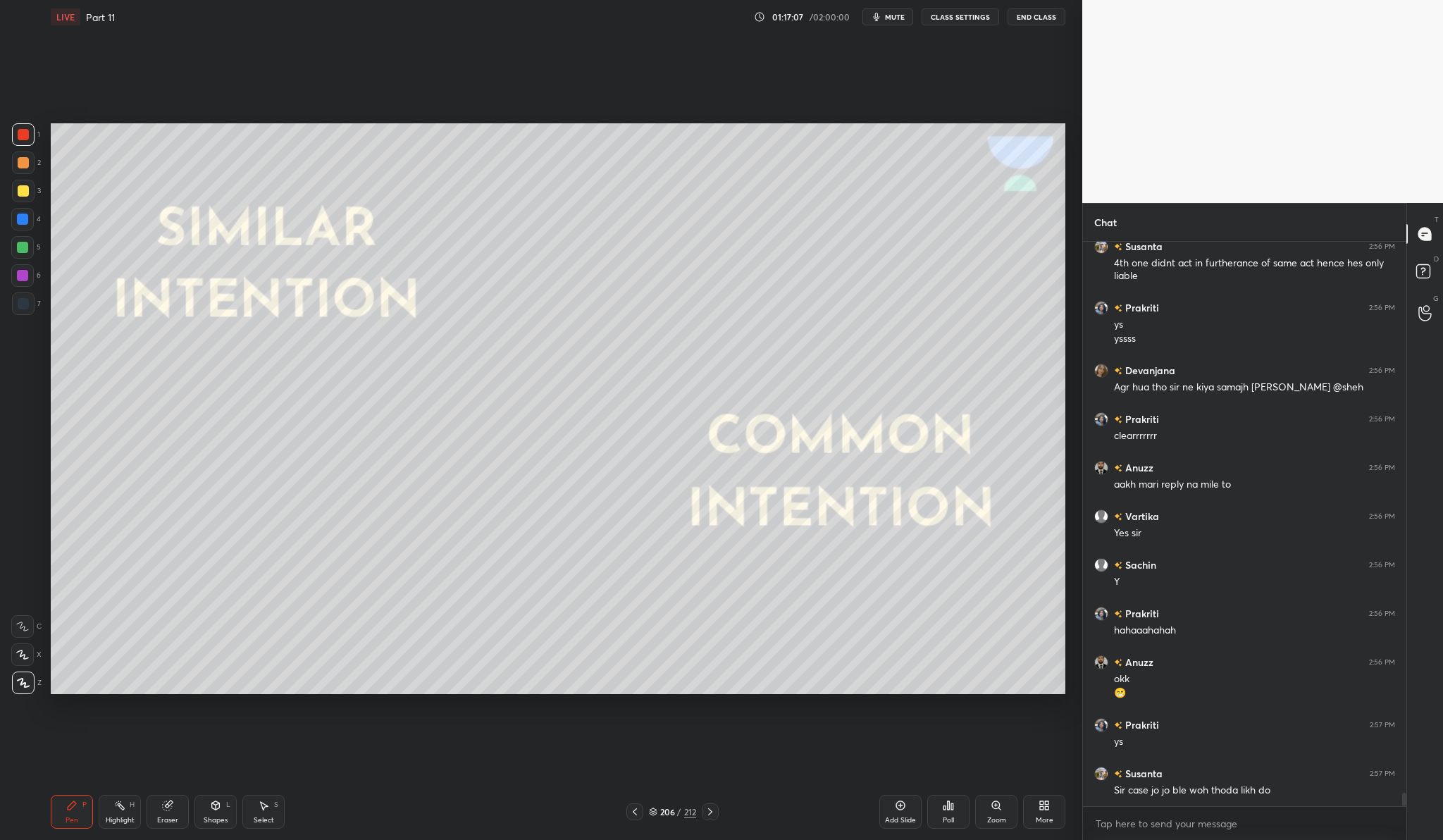
click at [902, 811] on div "Add Slide" at bounding box center [901, 811] width 42 height 34
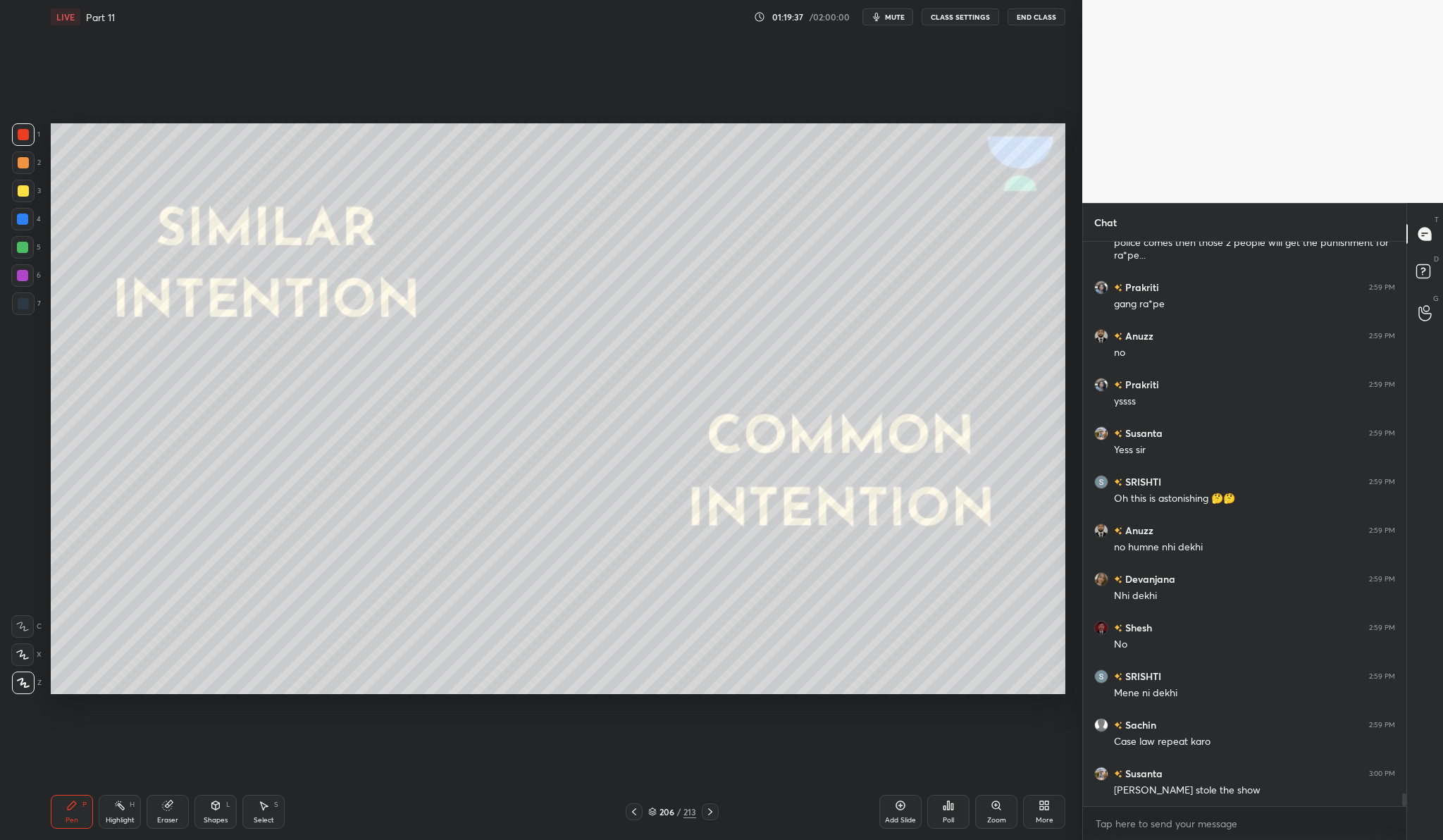
scroll to position [23938, 0]
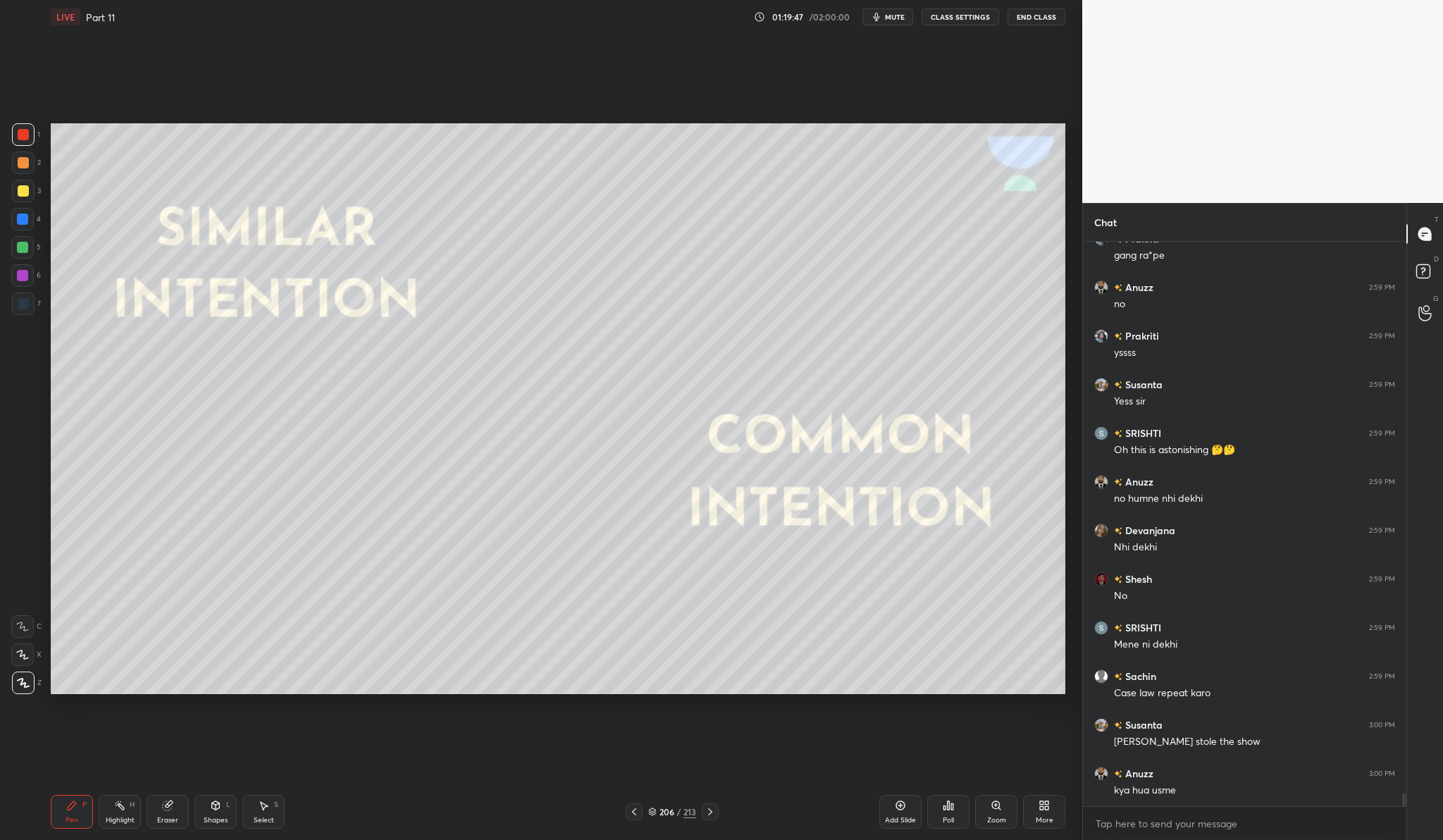
click at [893, 804] on div "Add Slide" at bounding box center [901, 811] width 42 height 34
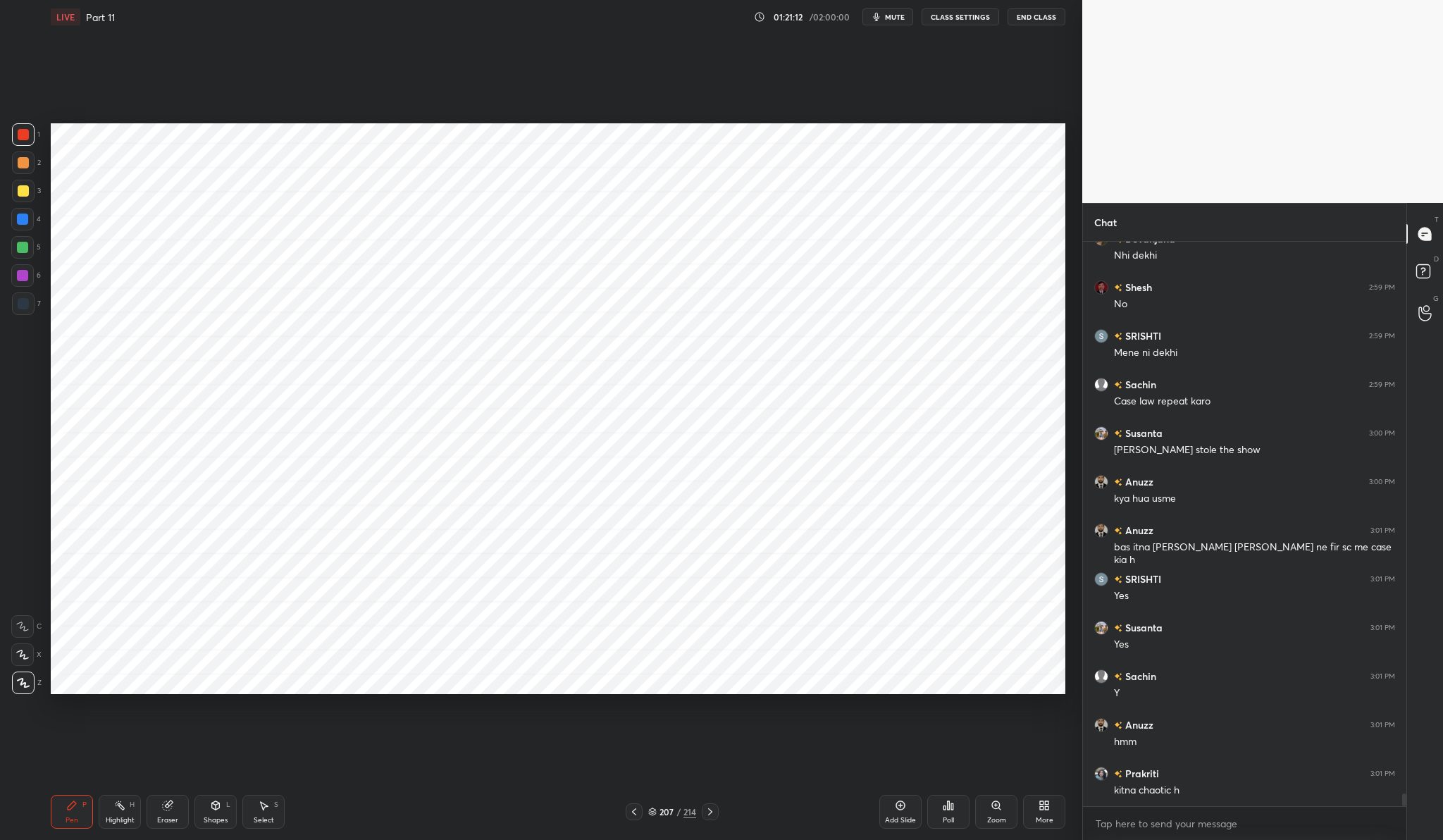
scroll to position [24278, 0]
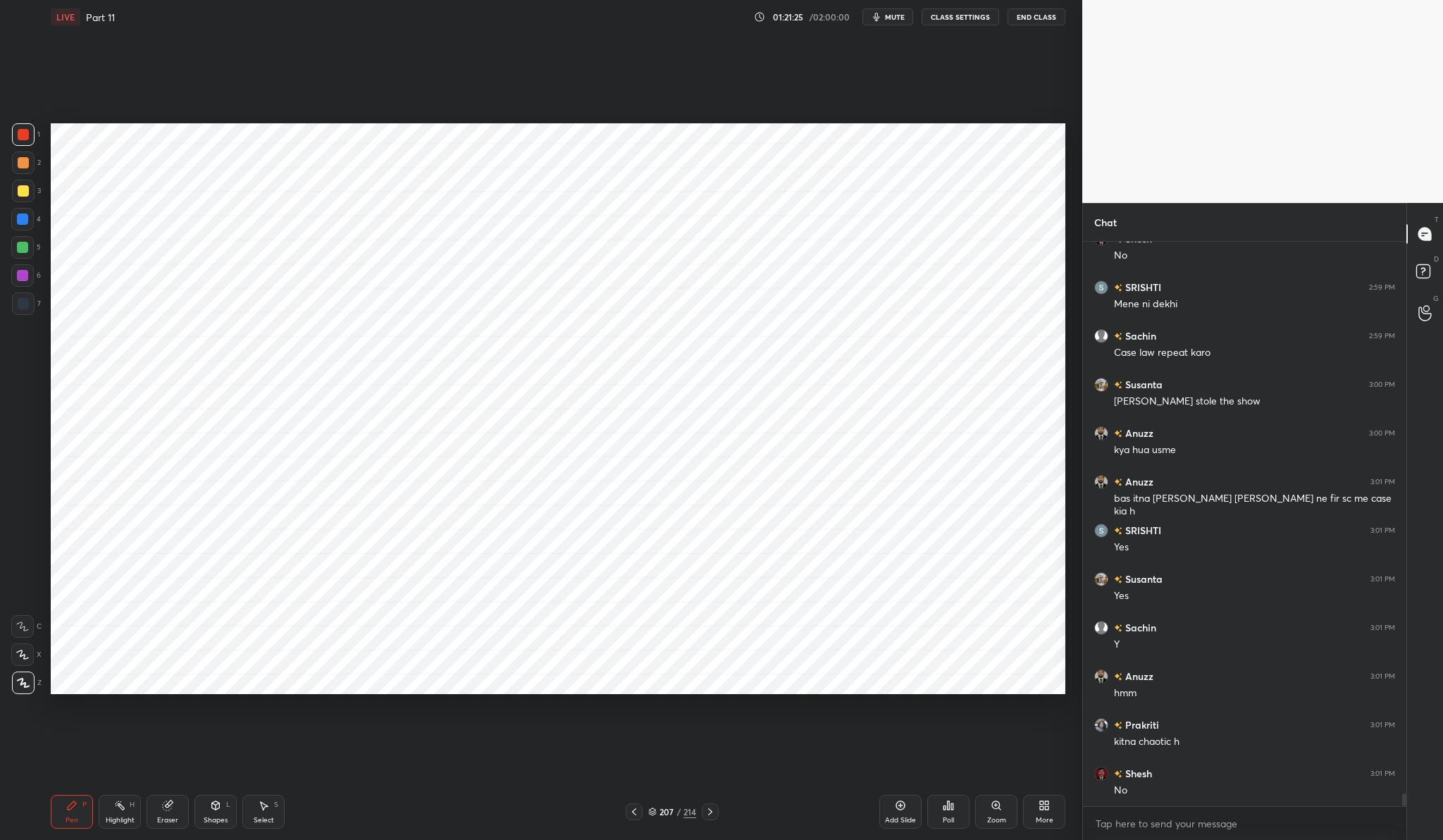
click at [911, 796] on div "Add Slide" at bounding box center [901, 811] width 42 height 34
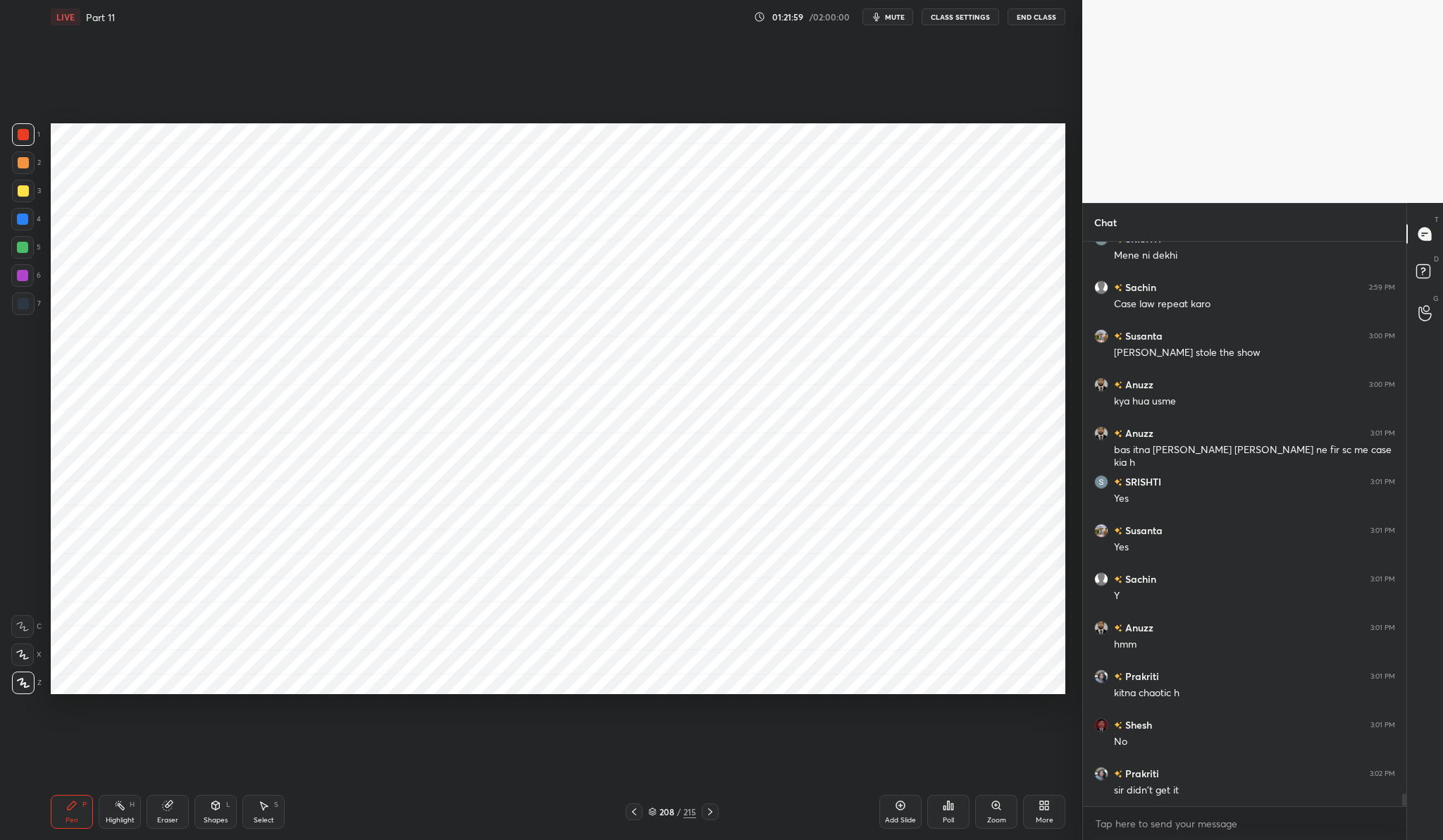
scroll to position [24375, 0]
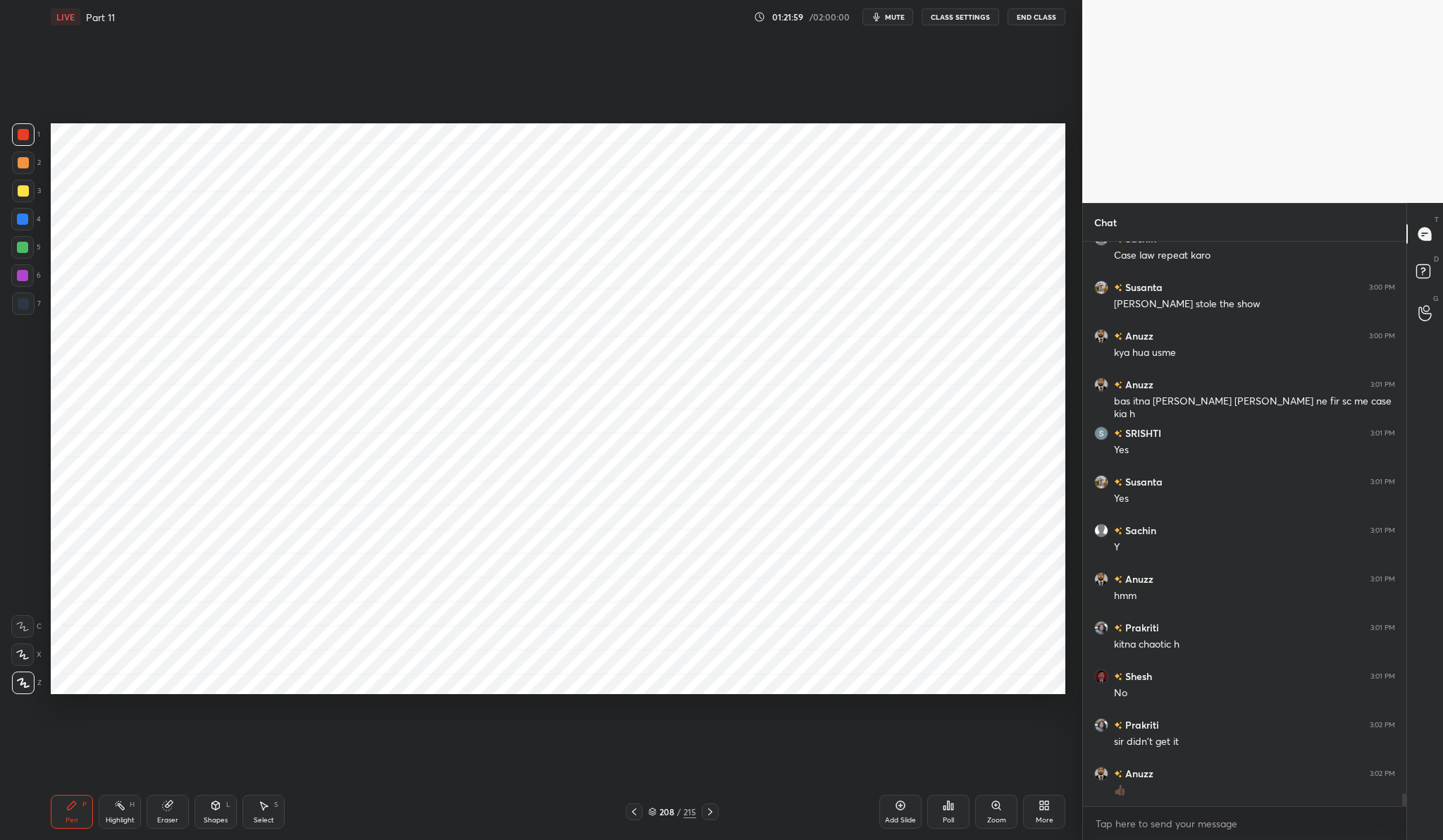
click at [902, 817] on div "Add Slide" at bounding box center [900, 820] width 31 height 7
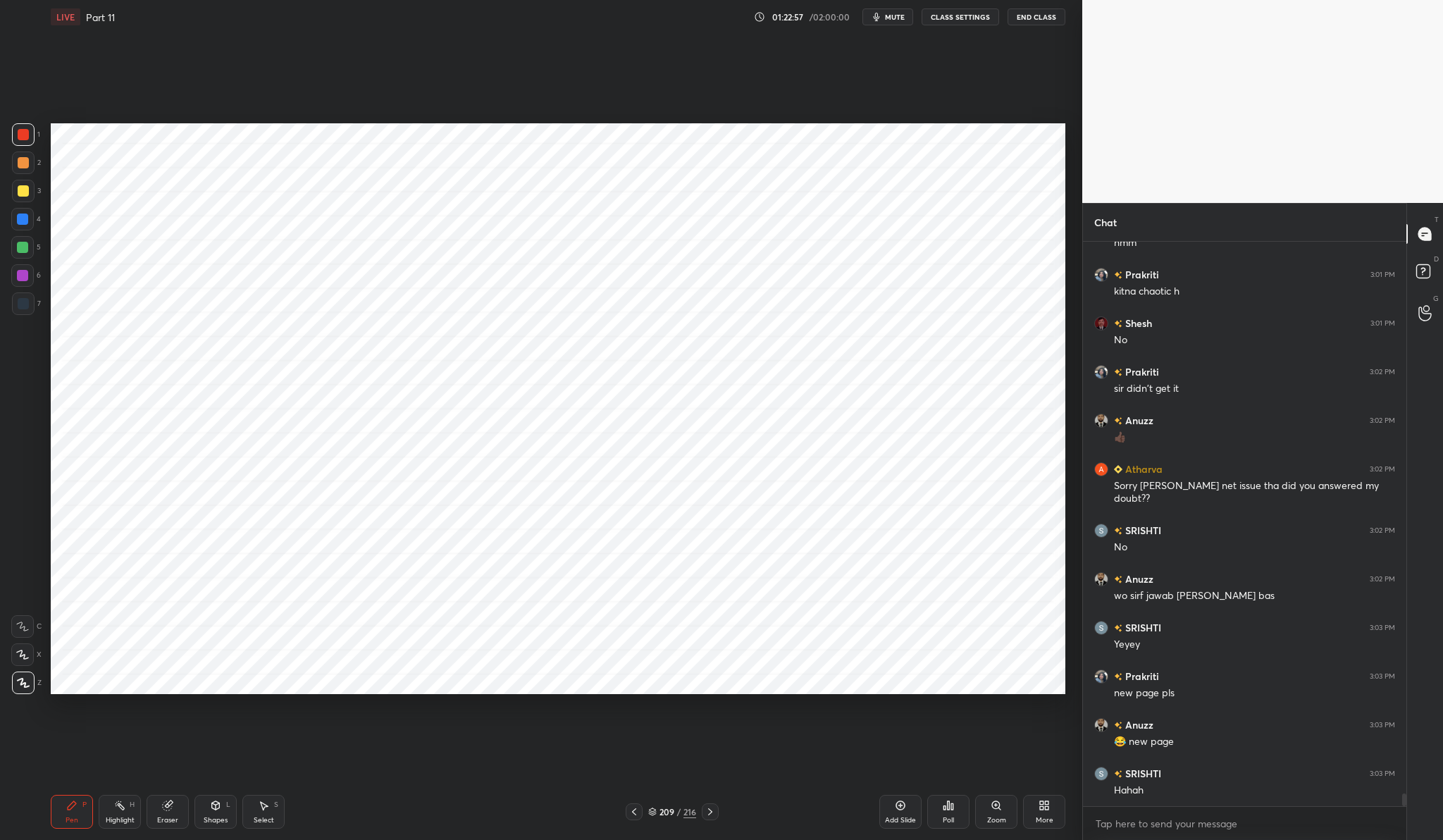
scroll to position [24777, 0]
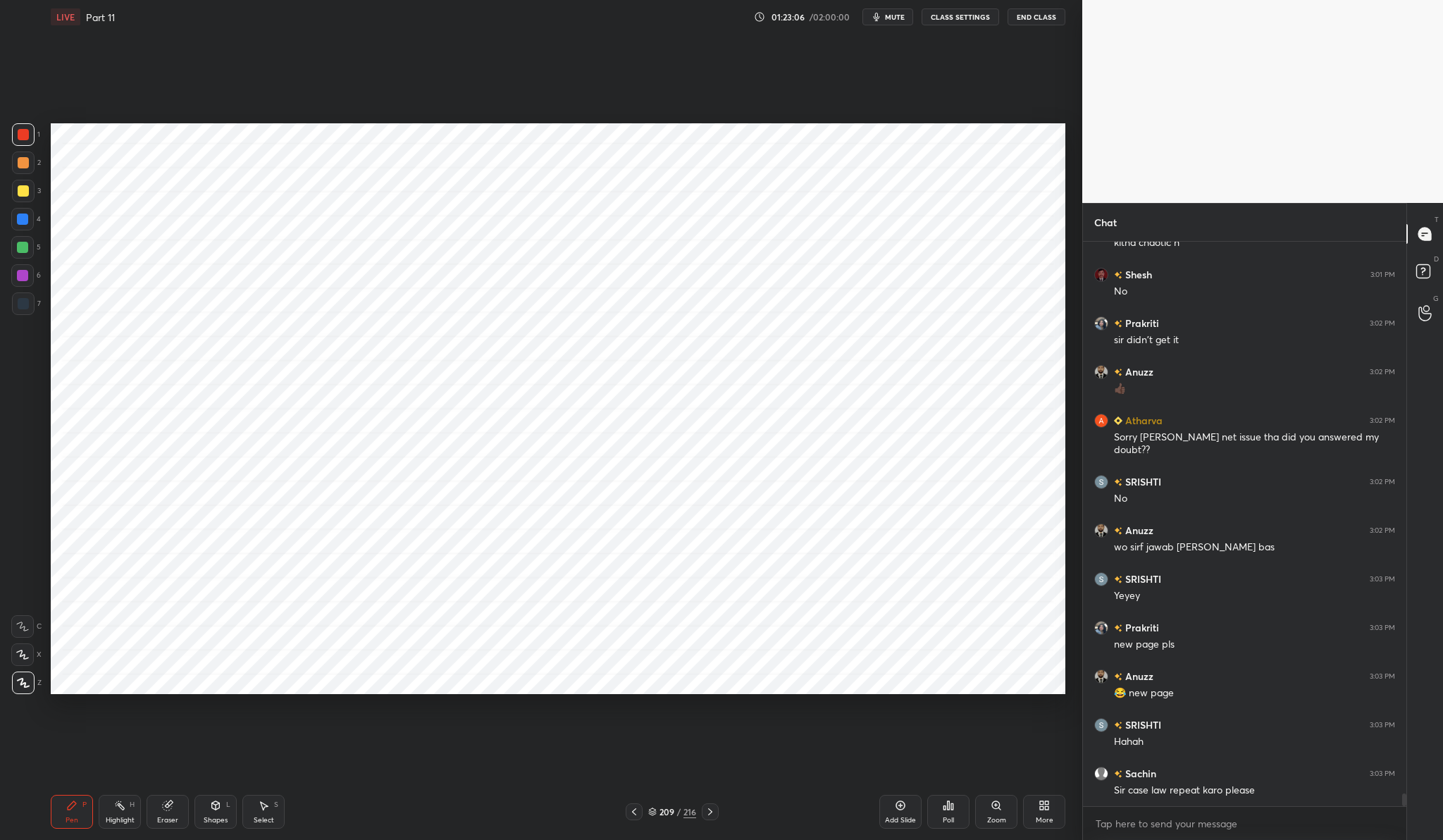
click at [1050, 17] on button "End Class" at bounding box center [1036, 17] width 58 height 17
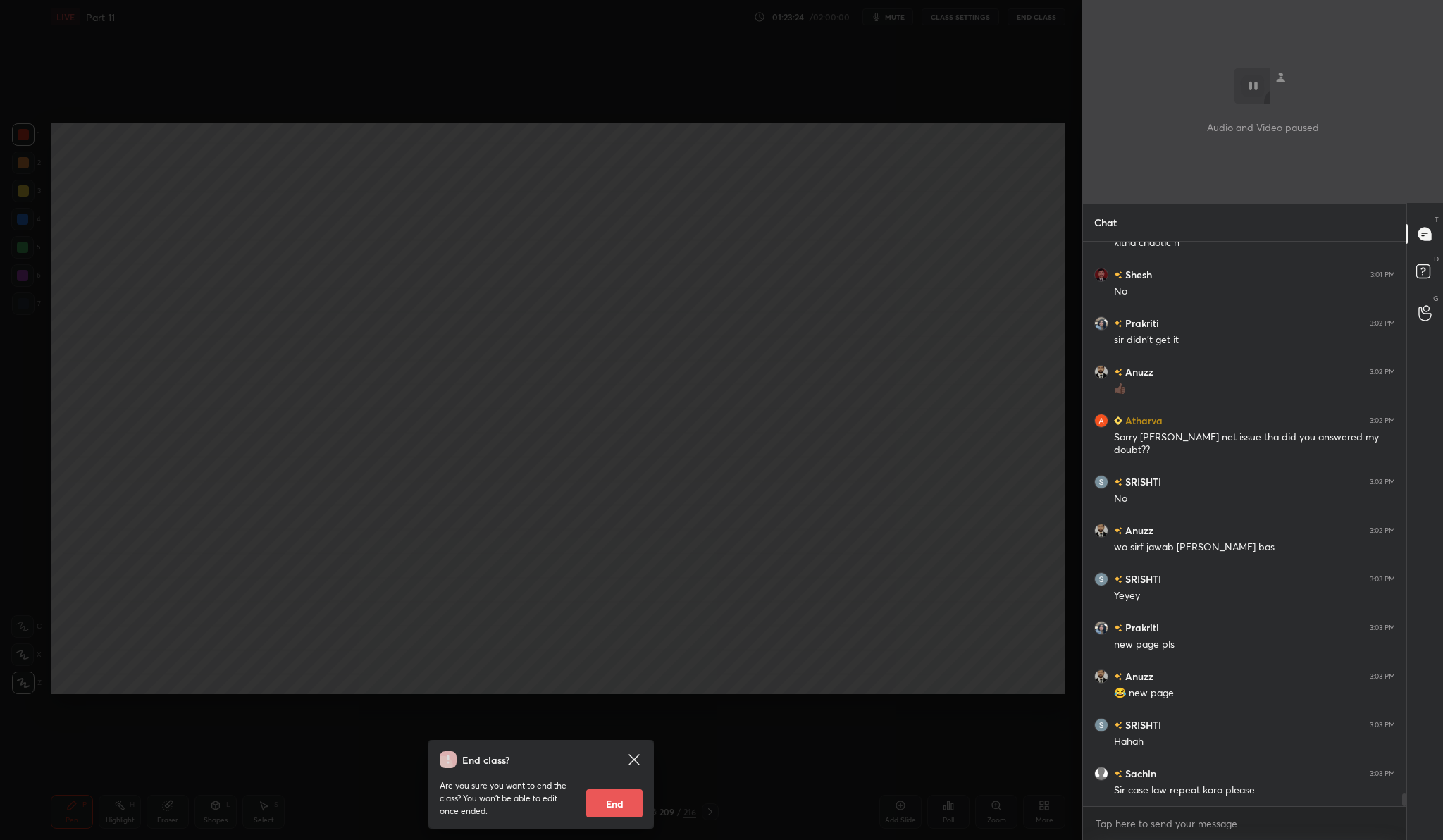
click at [634, 760] on icon at bounding box center [634, 759] width 11 height 11
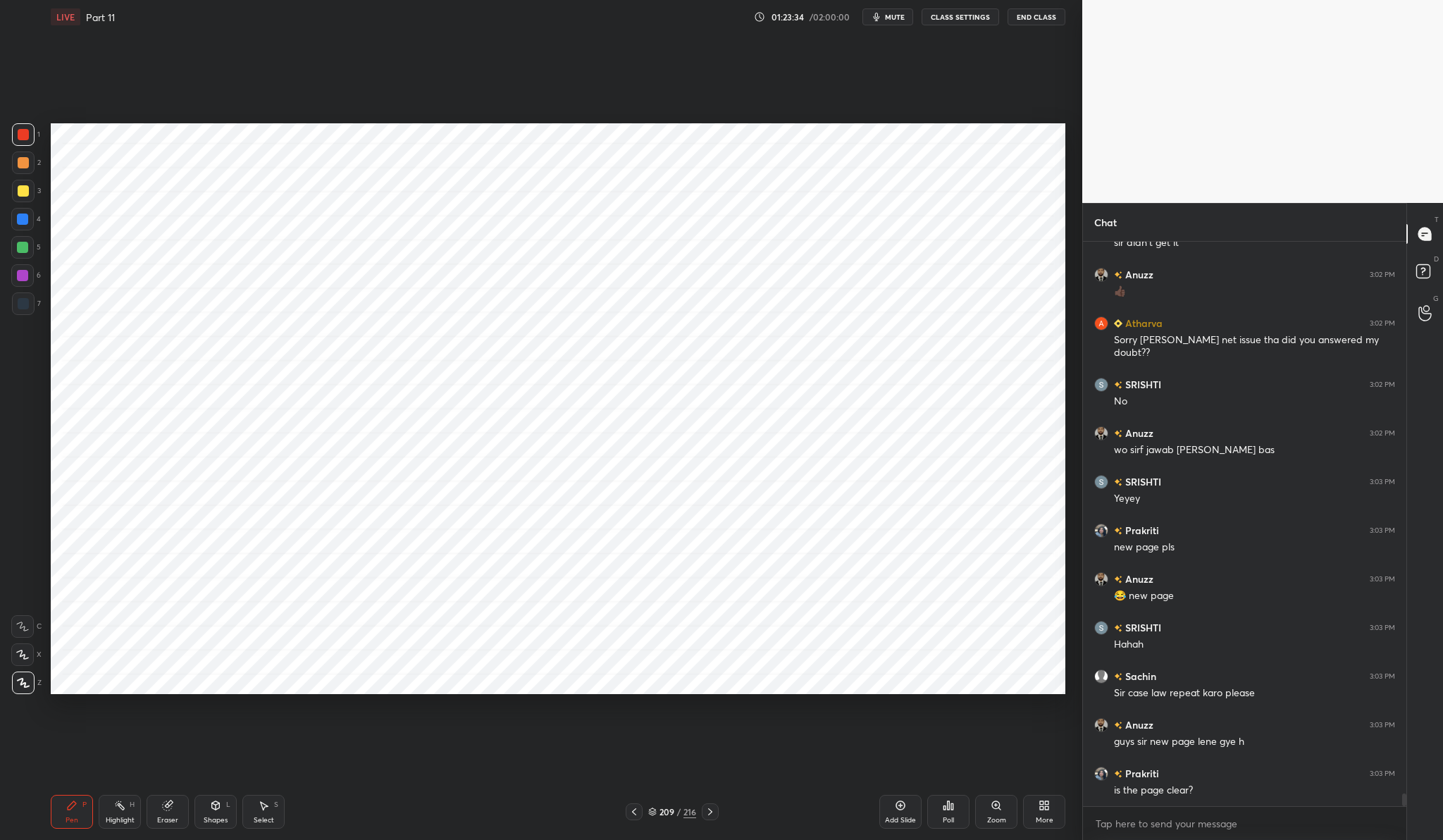
scroll to position [24923, 0]
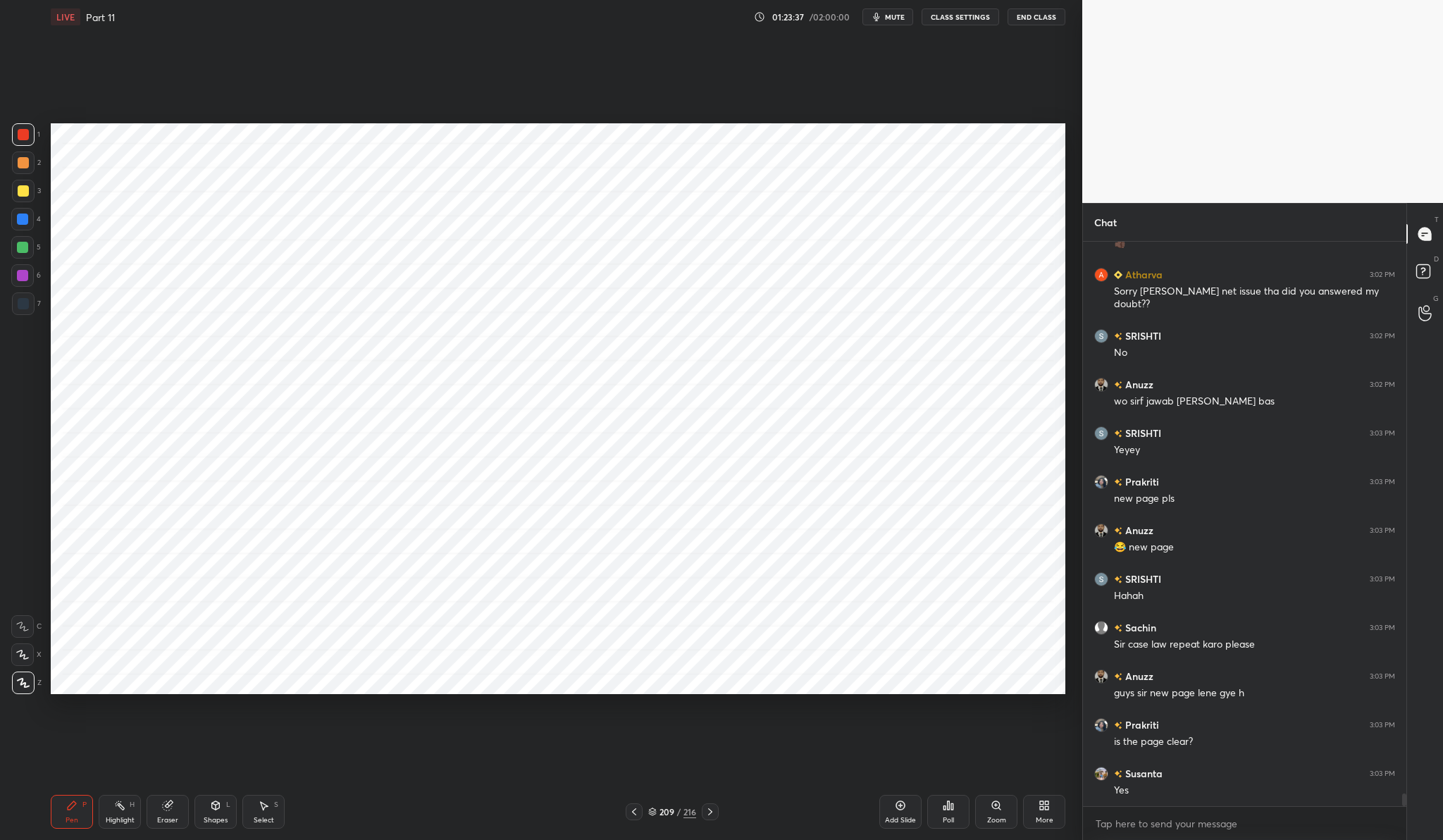
click at [915, 805] on div "Add Slide" at bounding box center [901, 811] width 42 height 34
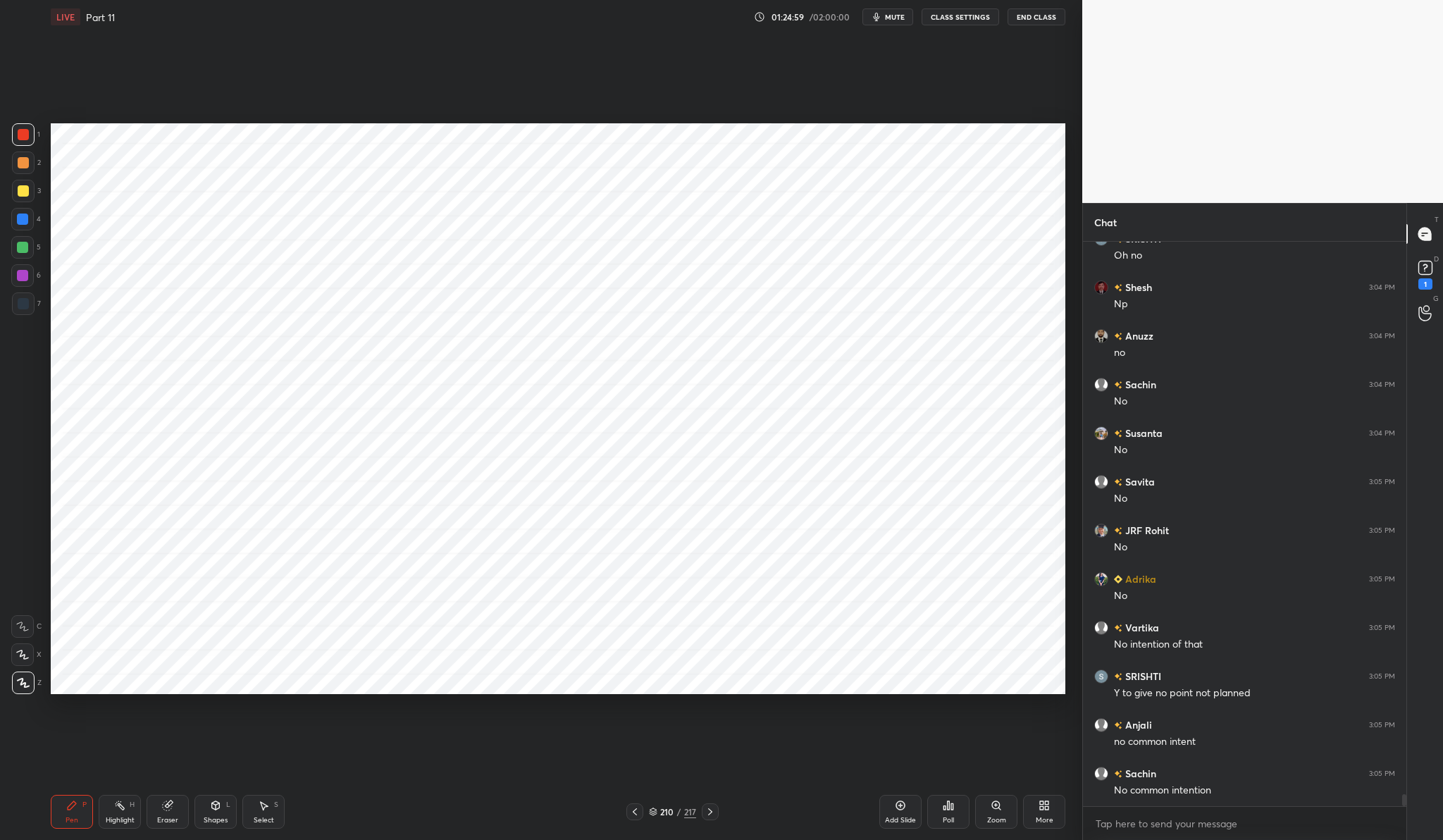
scroll to position [25907, 0]
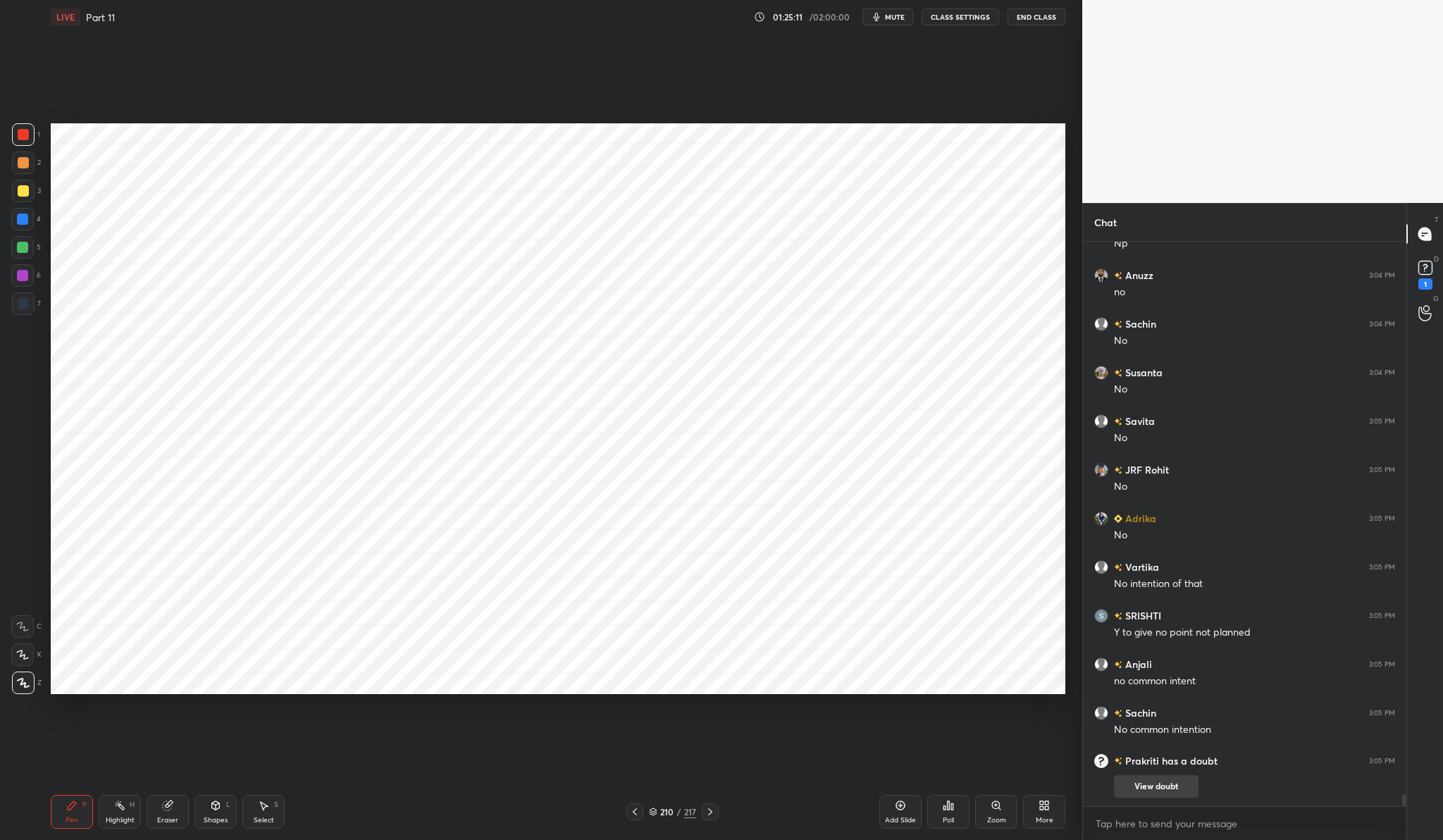
click at [1169, 787] on button "View doubt" at bounding box center [1157, 786] width 85 height 23
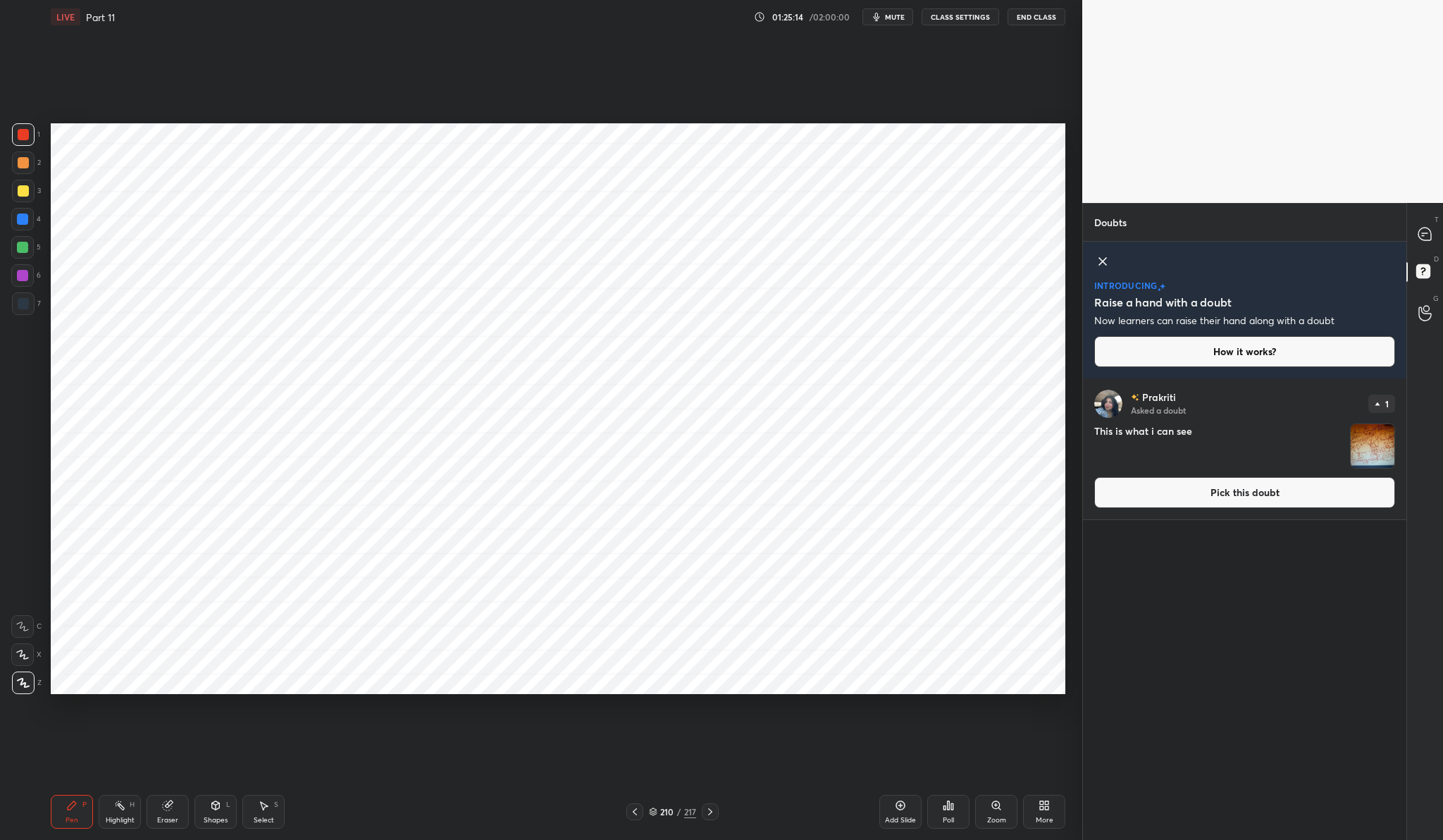
click at [1259, 498] on button "Pick this doubt" at bounding box center [1245, 492] width 301 height 31
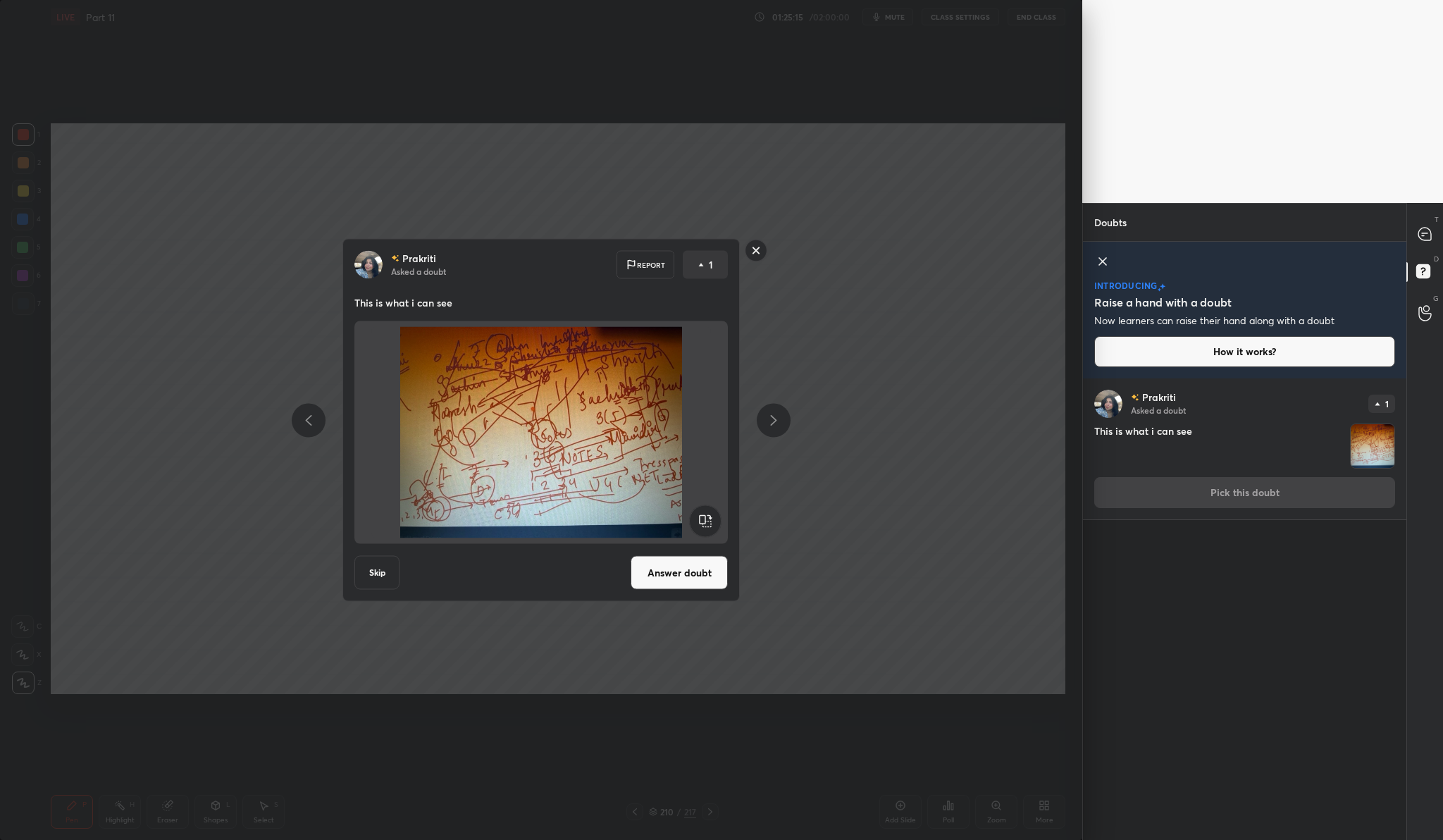
click at [500, 364] on img at bounding box center [541, 432] width 340 height 211
click at [696, 578] on button "Answer doubt" at bounding box center [679, 572] width 97 height 34
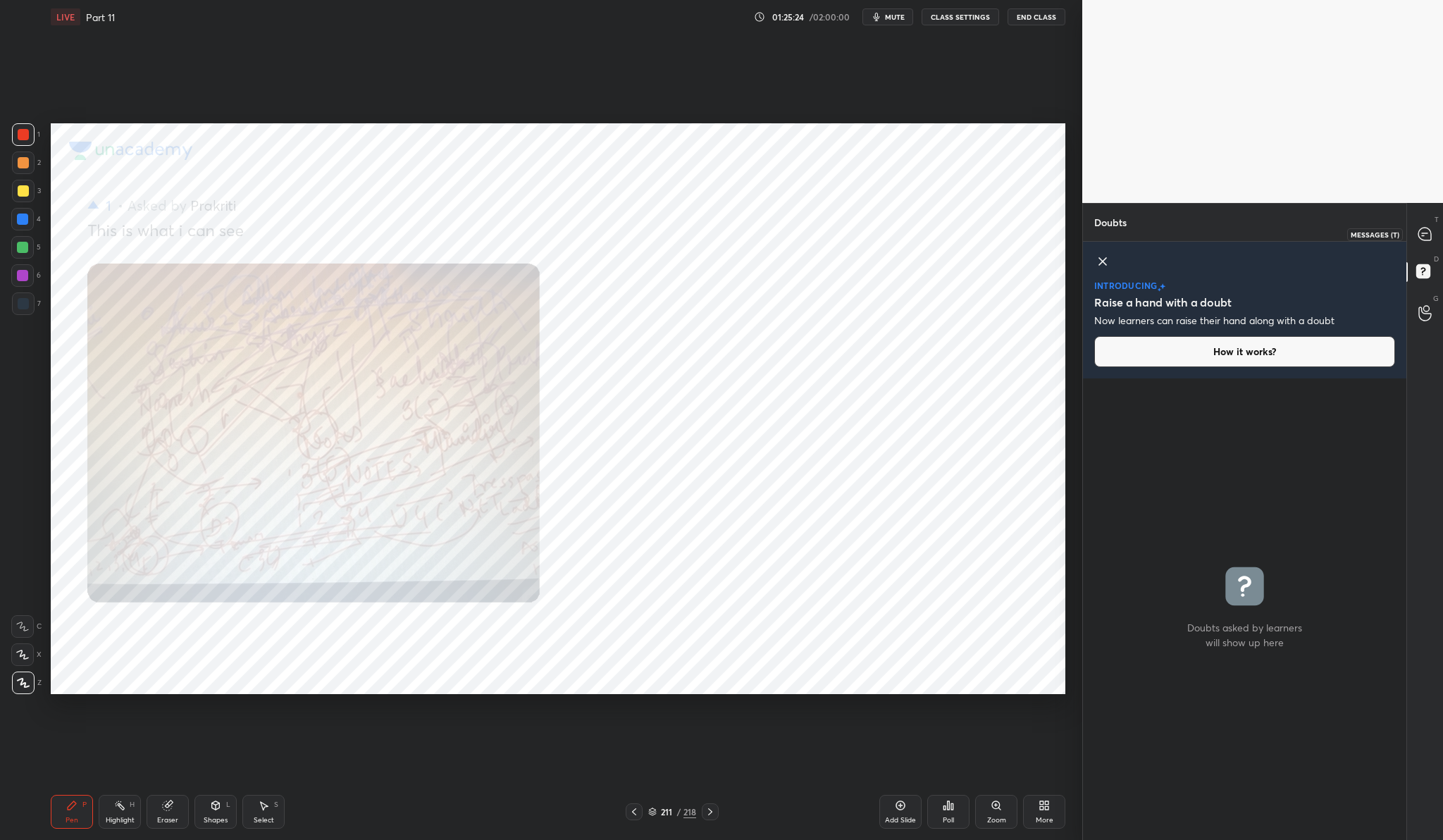
click at [1426, 225] on div at bounding box center [1426, 234] width 28 height 26
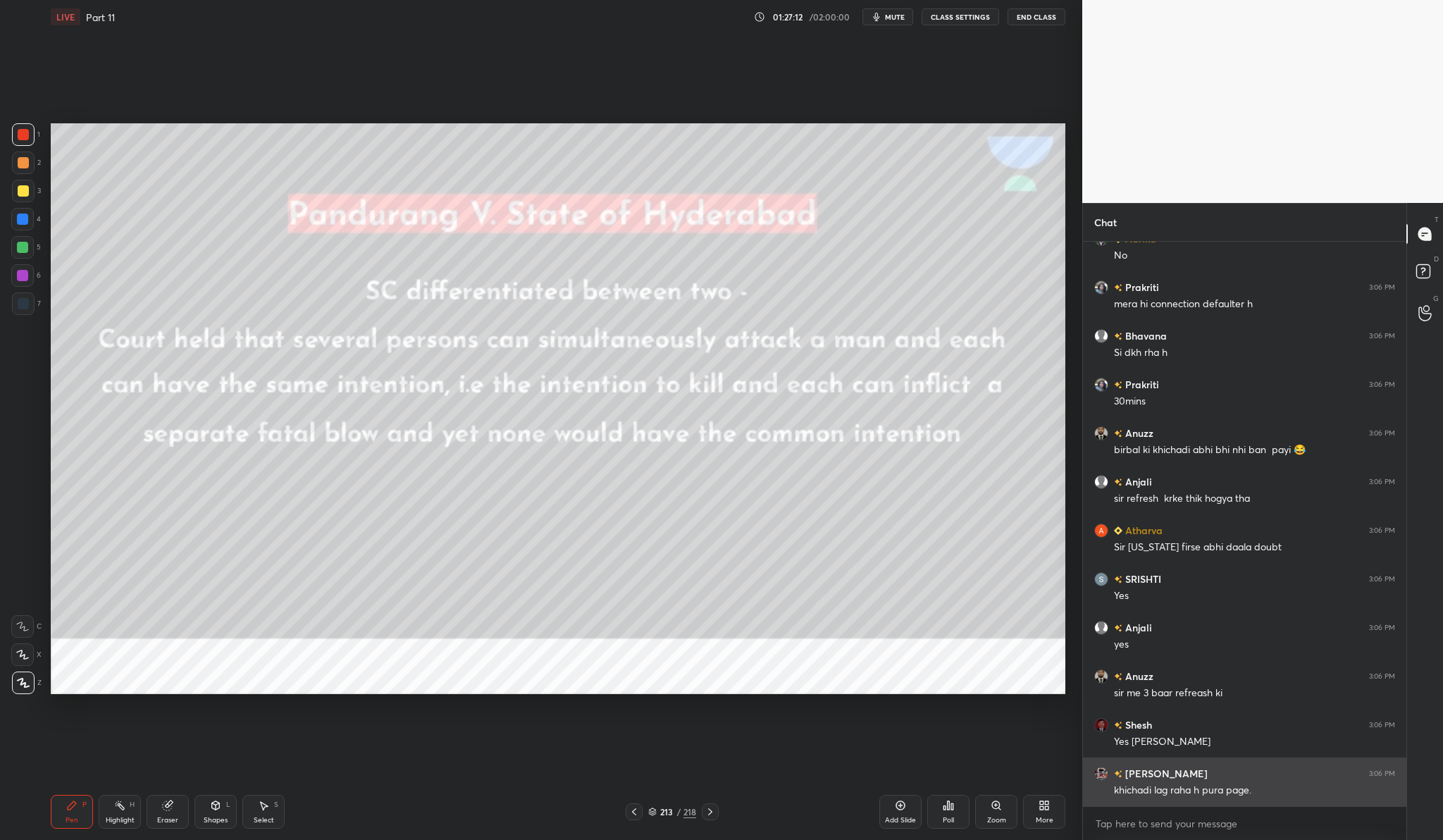
scroll to position [21129, 0]
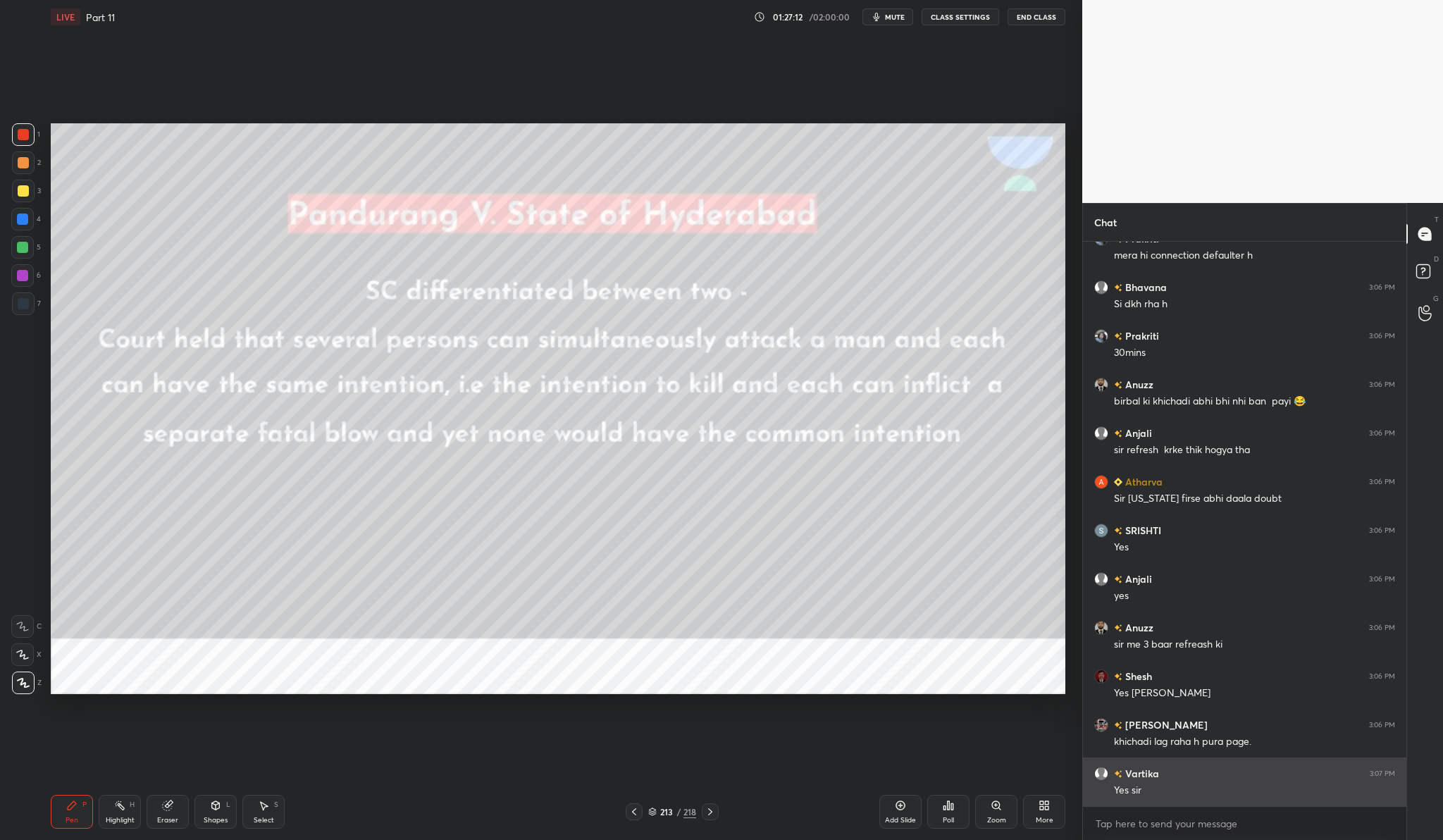
click at [1177, 767] on div "[PERSON_NAME] 3:07 PM" at bounding box center [1245, 773] width 301 height 15
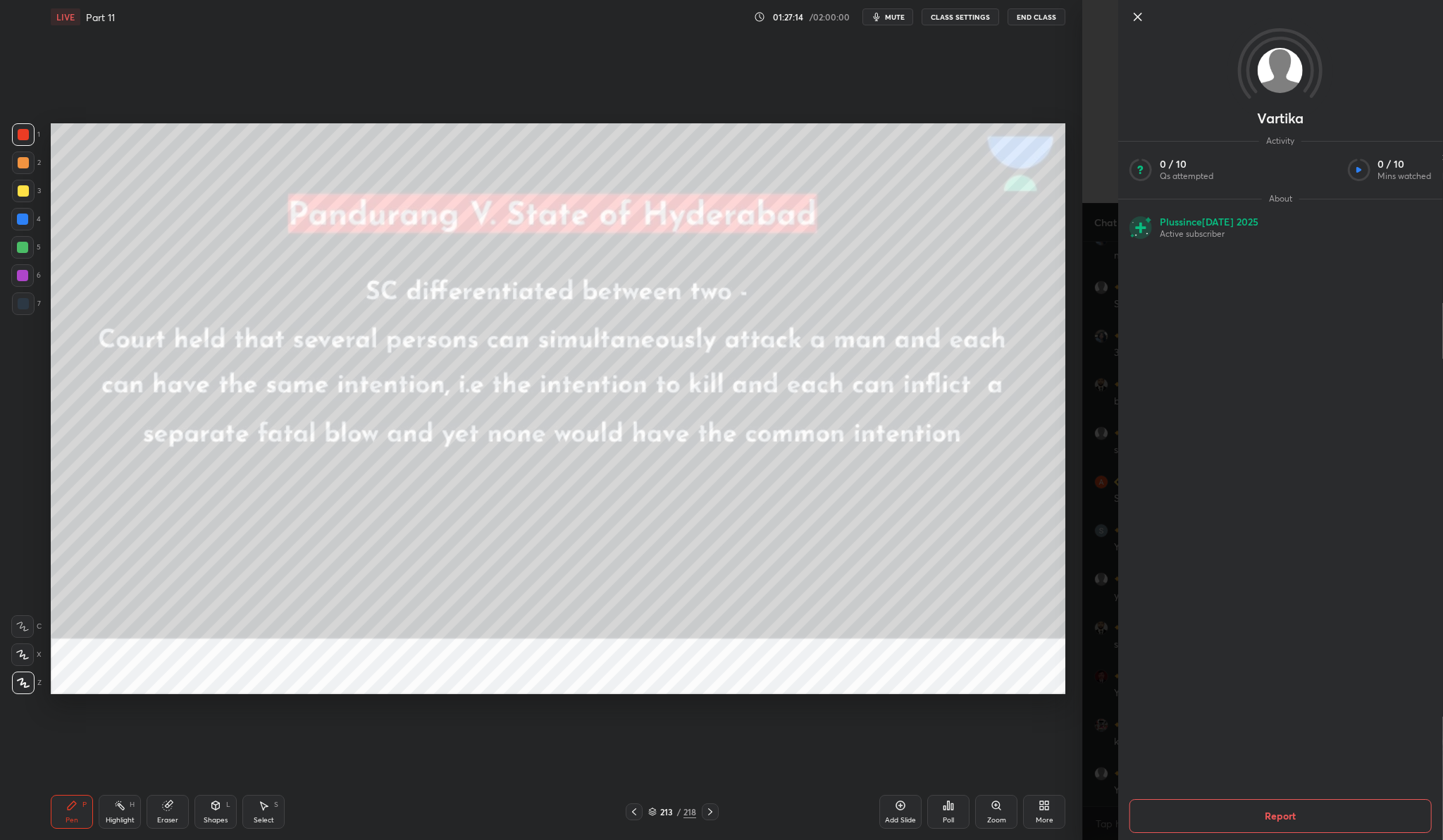
scroll to position [21178, 0]
click at [1134, 15] on icon at bounding box center [1138, 17] width 17 height 17
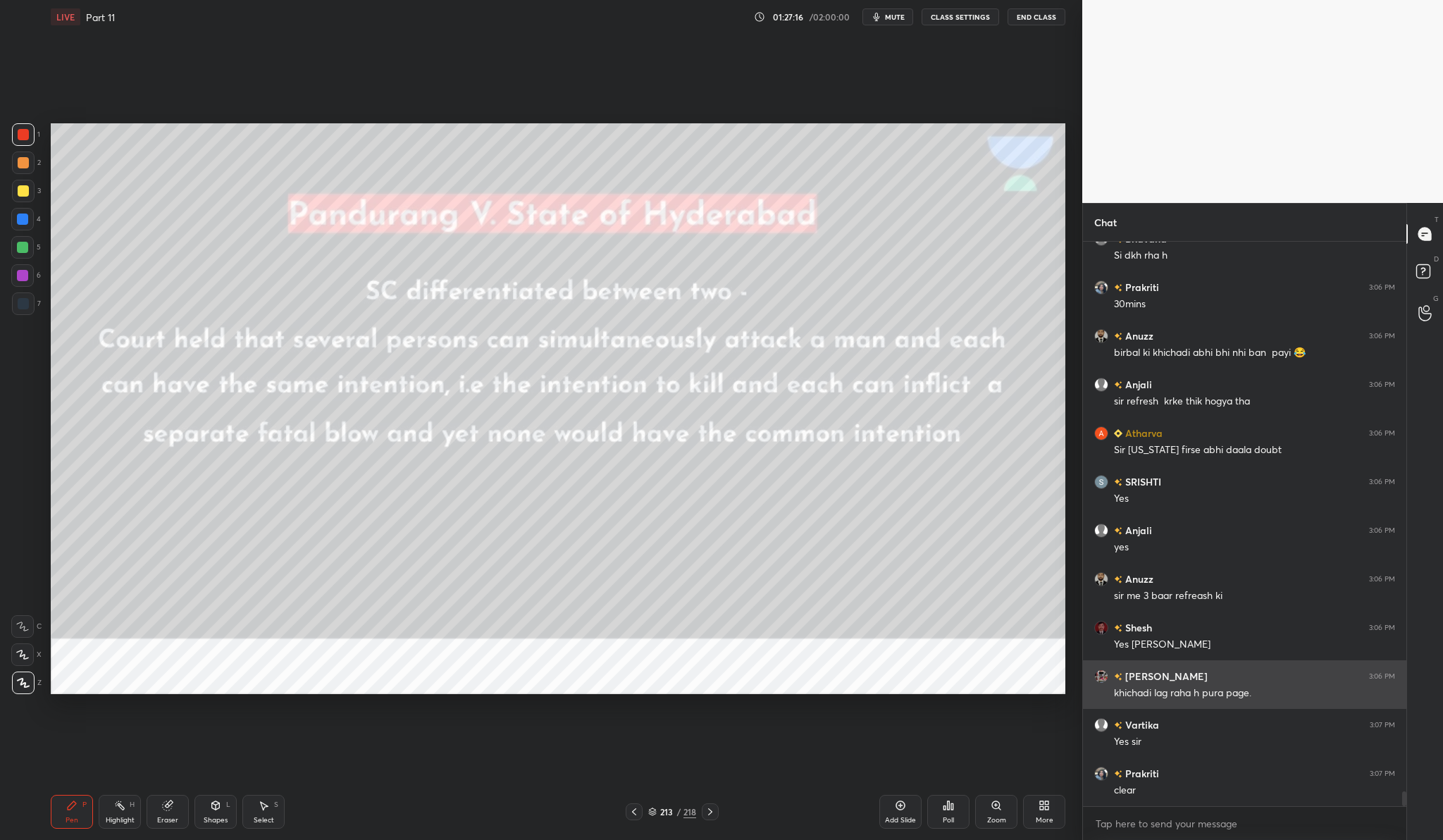
click at [1142, 674] on h6 "[PERSON_NAME]" at bounding box center [1165, 676] width 86 height 15
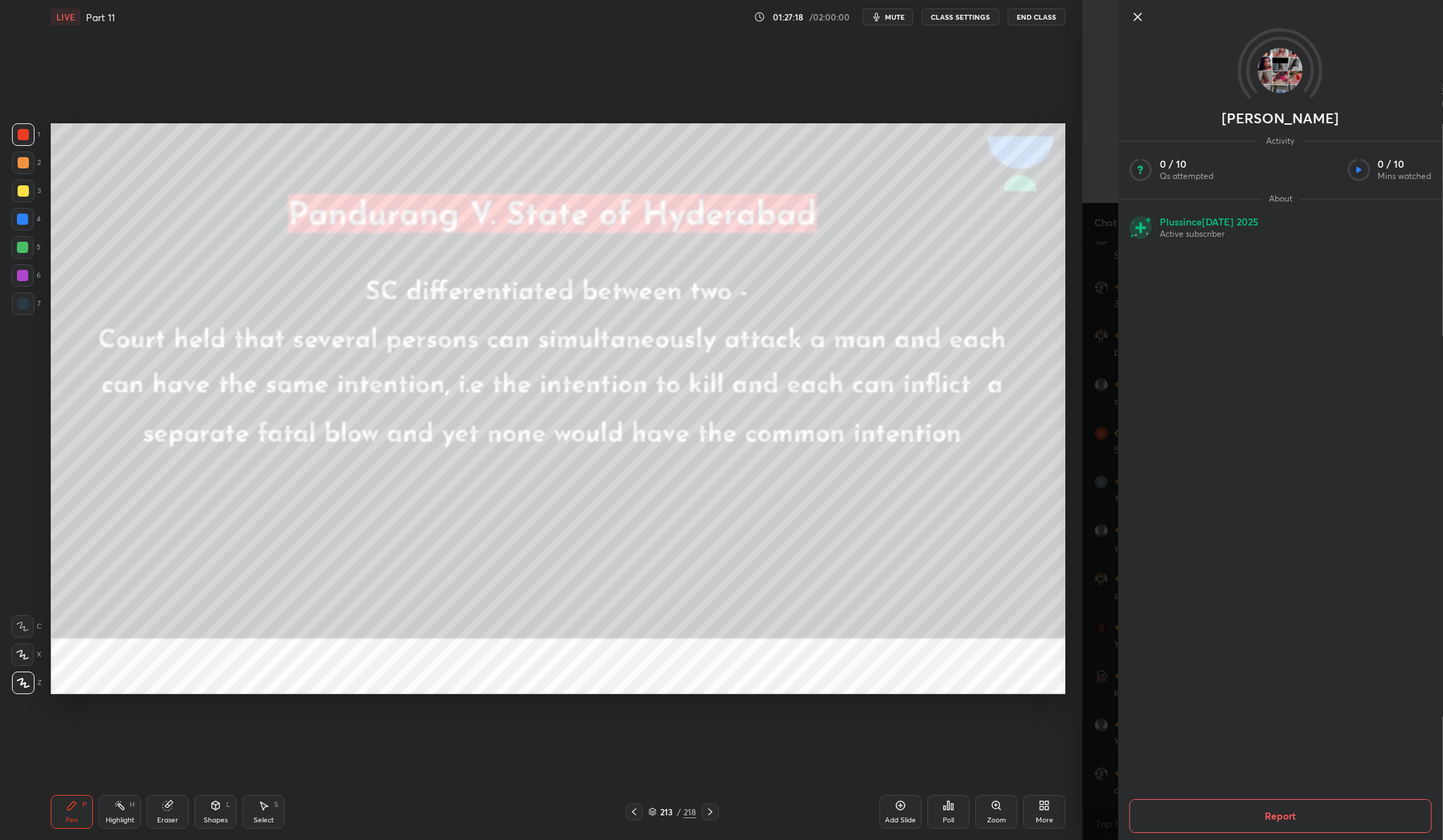
click at [1139, 14] on icon at bounding box center [1138, 17] width 17 height 17
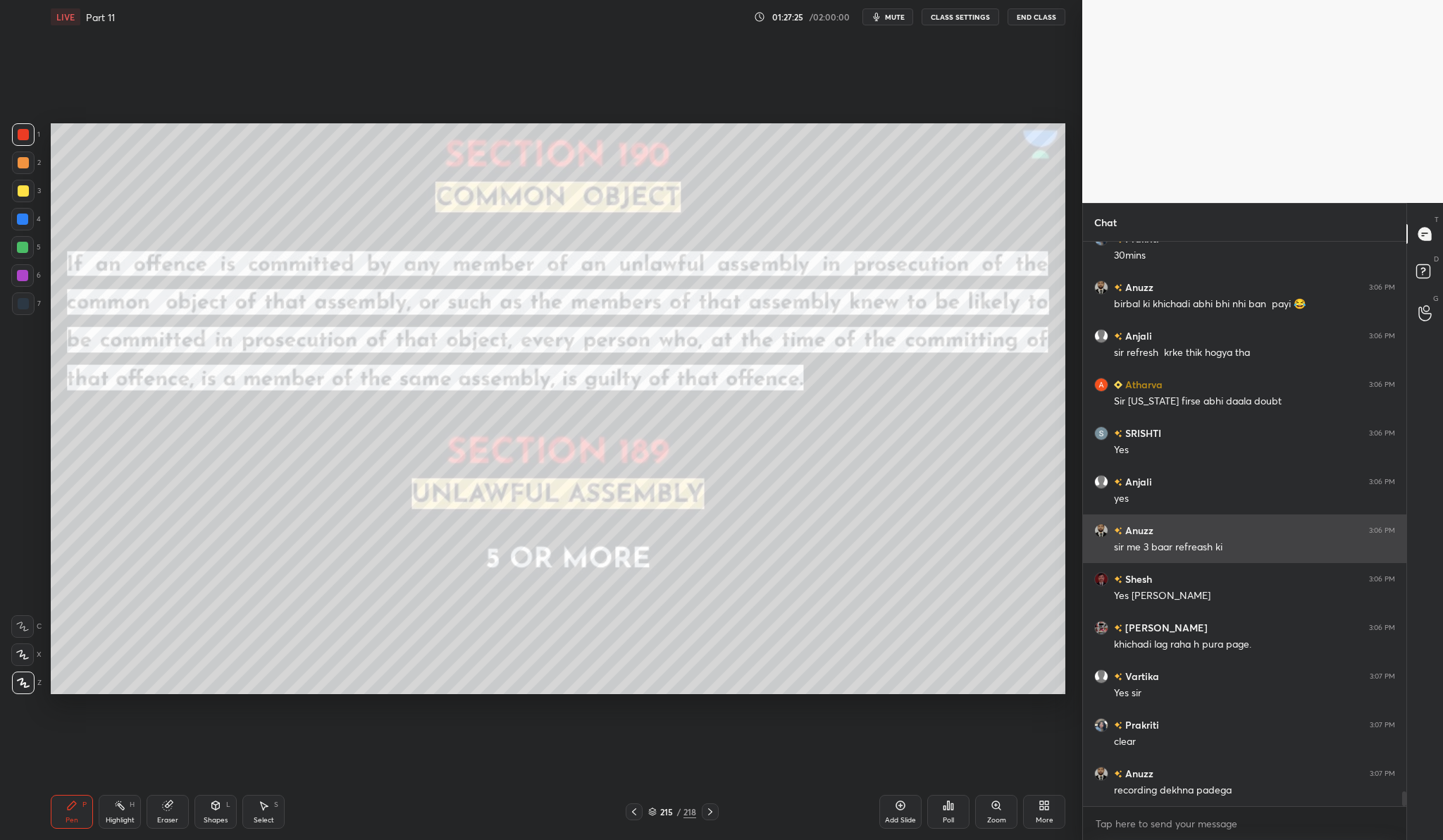
scroll to position [21275, 0]
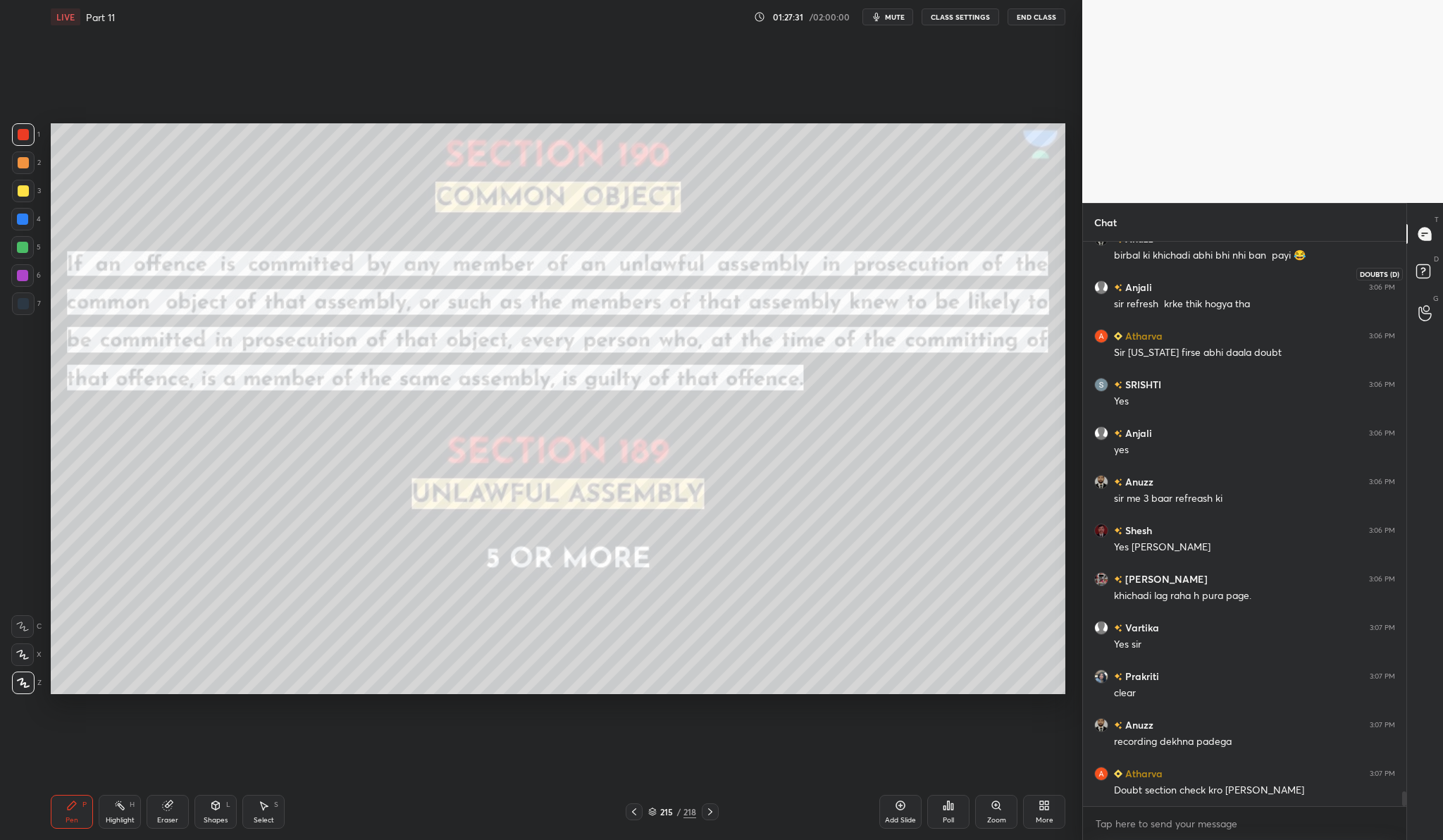
click at [1423, 270] on icon at bounding box center [1423, 270] width 5 height 5
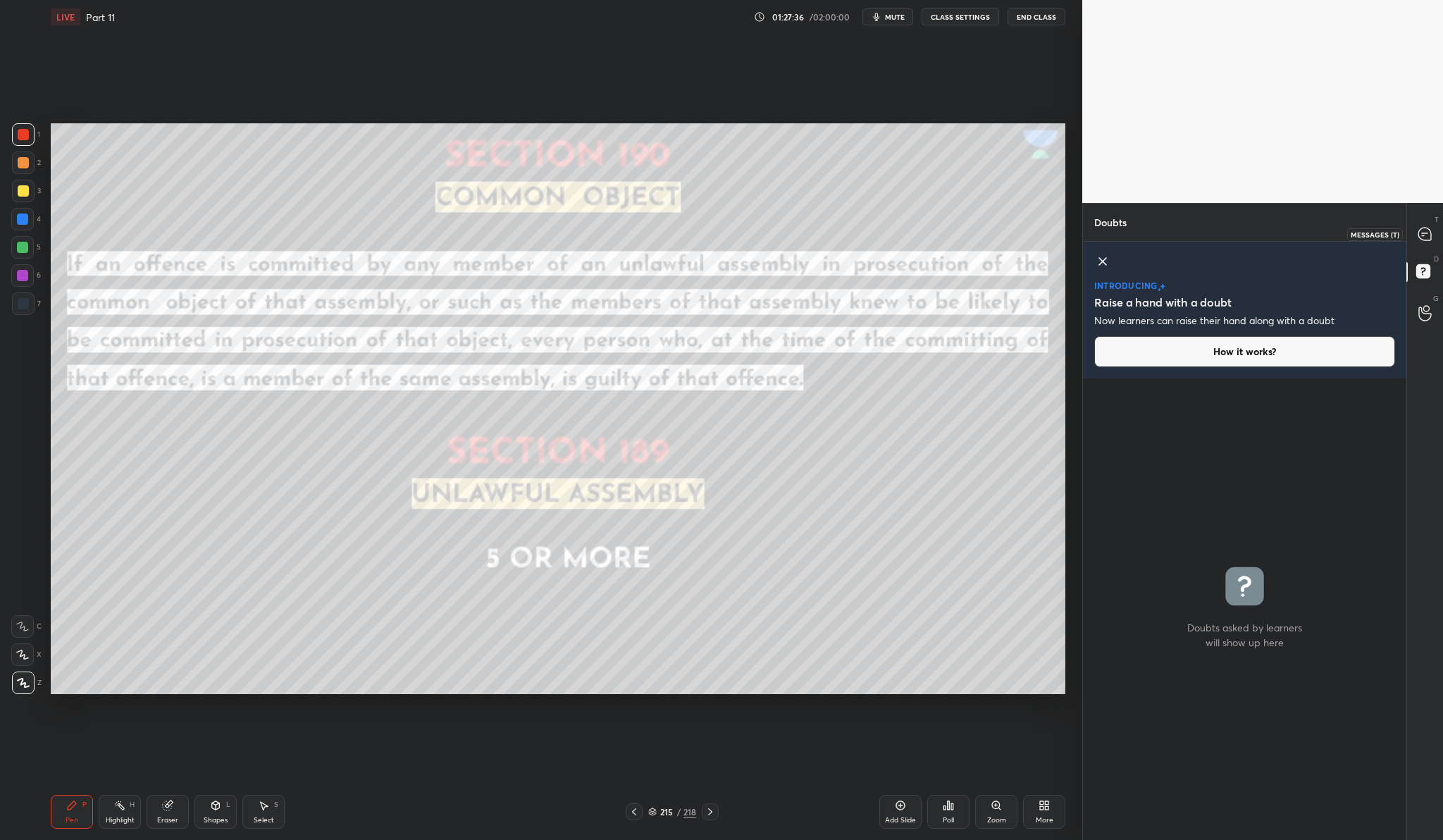
click at [1422, 237] on icon at bounding box center [1425, 234] width 13 height 13
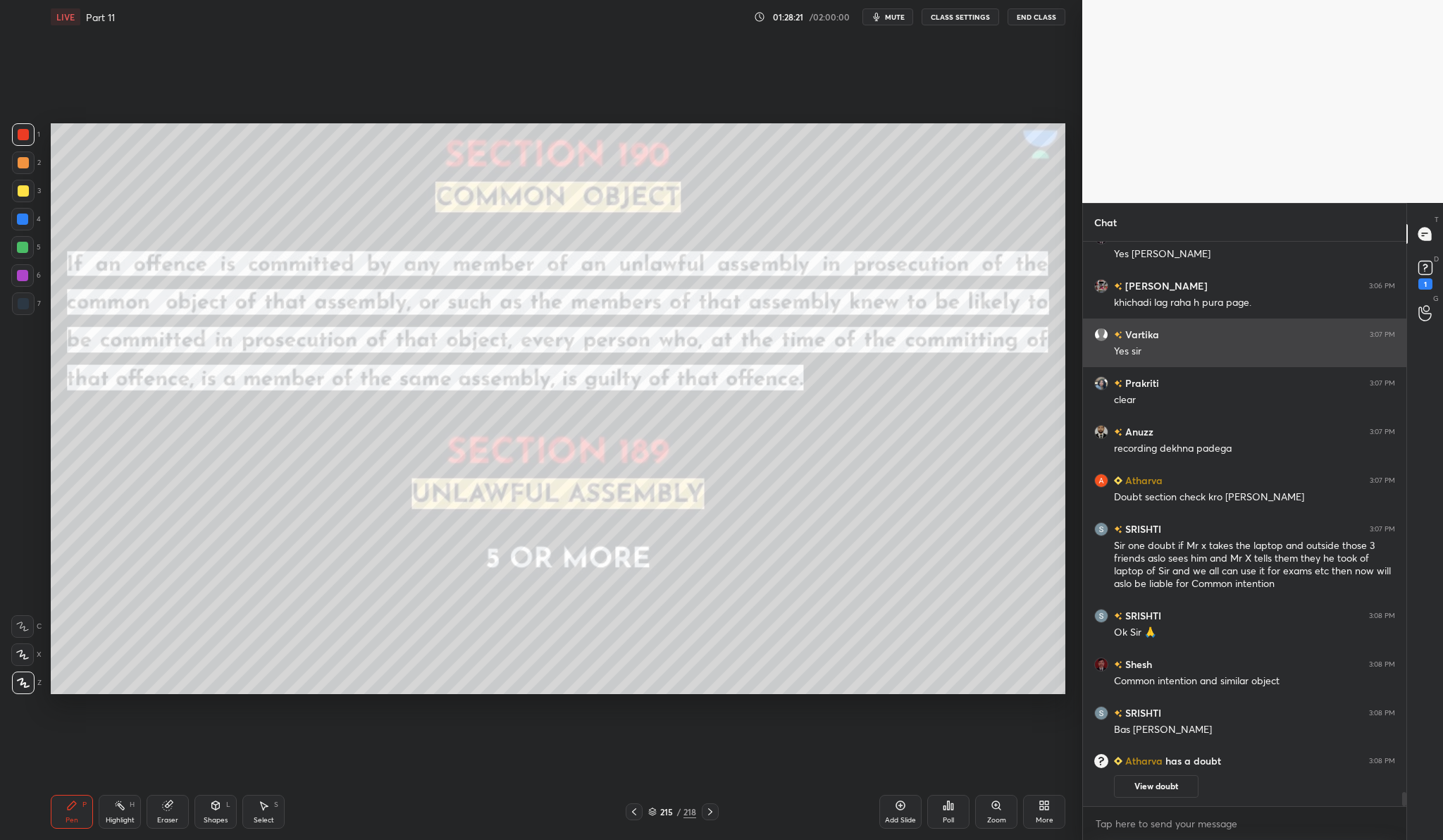
scroll to position [20575, 0]
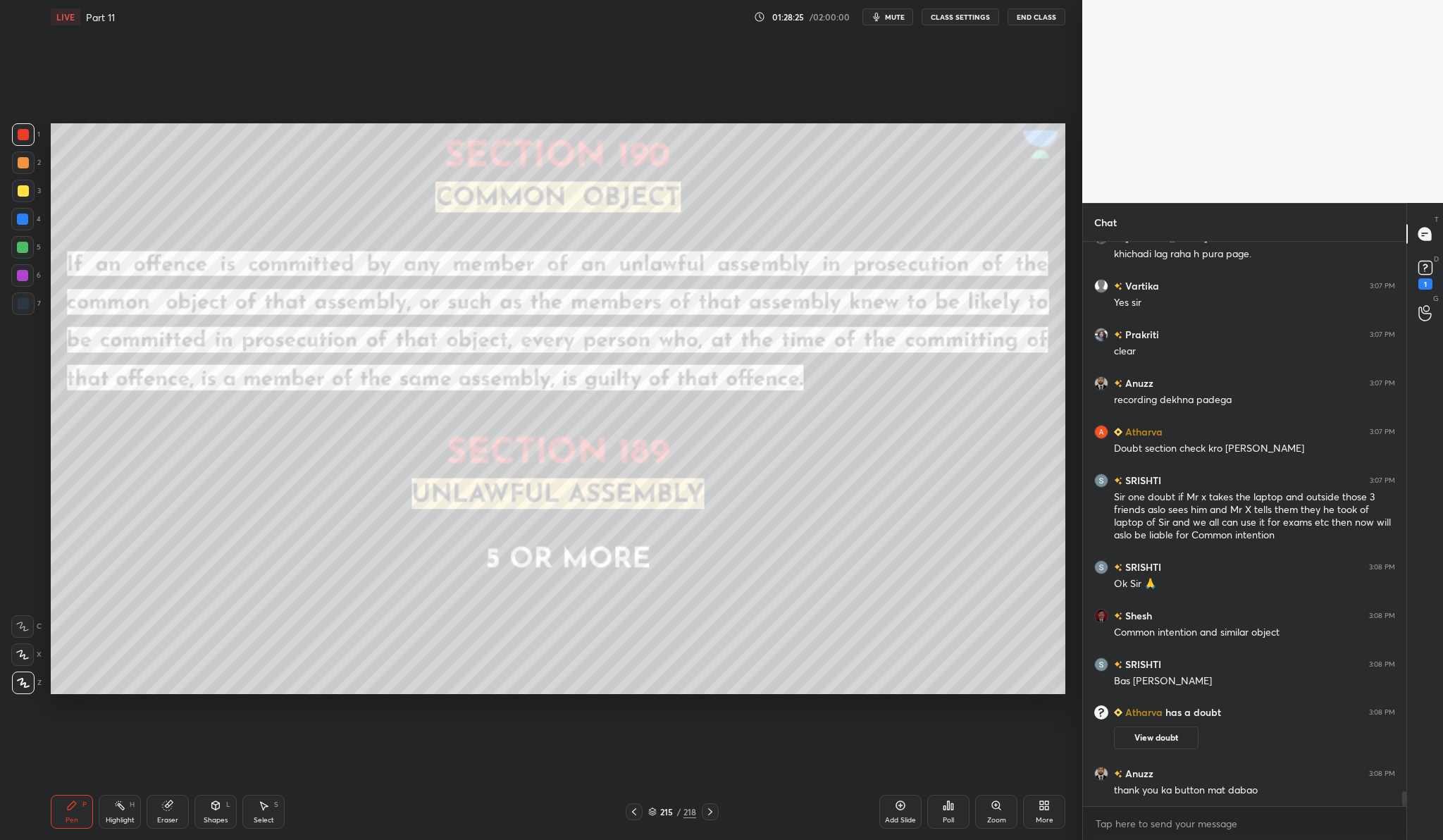
click at [909, 797] on div "Add Slide" at bounding box center [901, 811] width 42 height 34
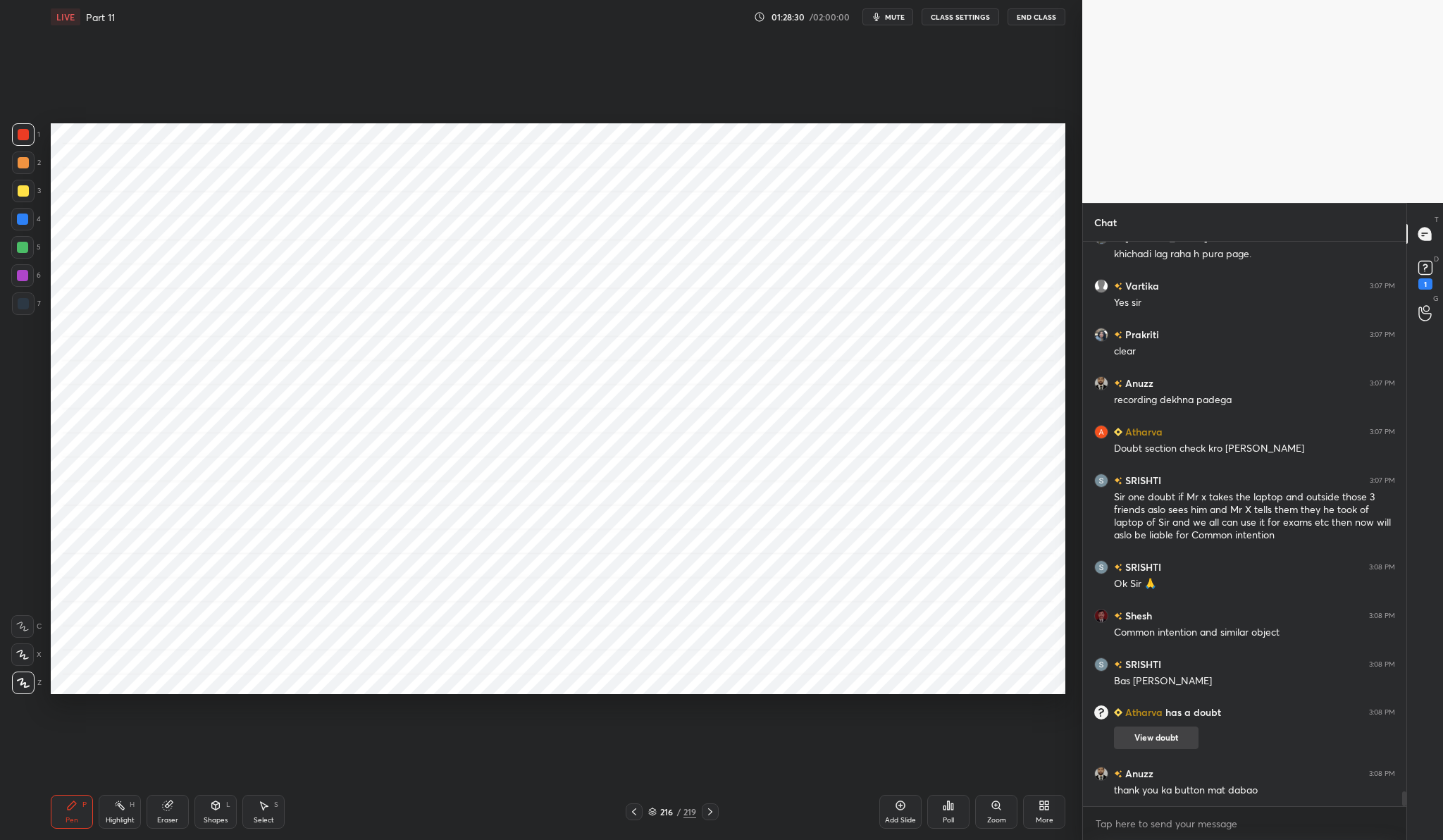
click at [1168, 730] on button "View doubt" at bounding box center [1157, 738] width 85 height 23
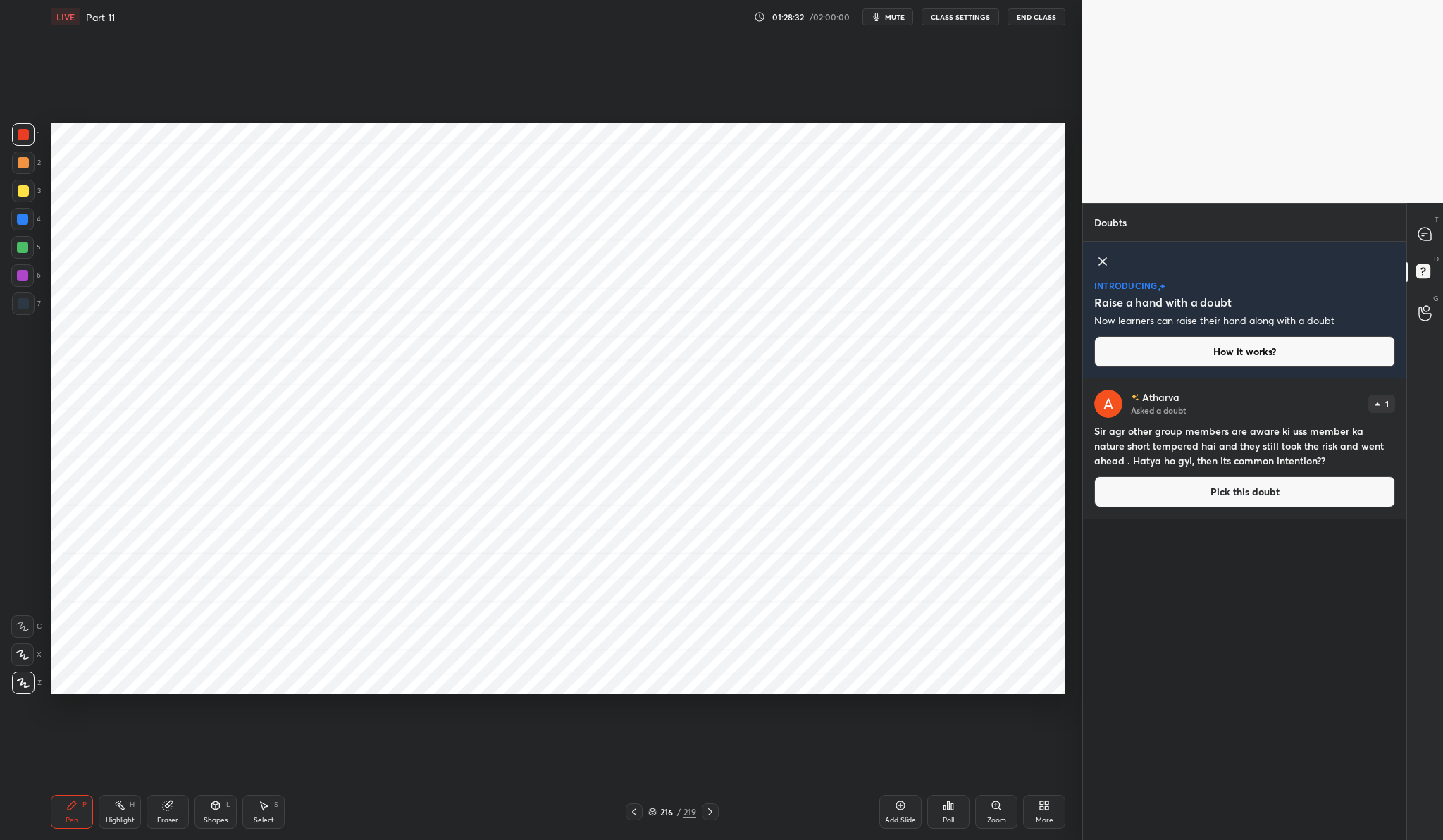
click at [1242, 484] on button "Pick this doubt" at bounding box center [1245, 491] width 301 height 31
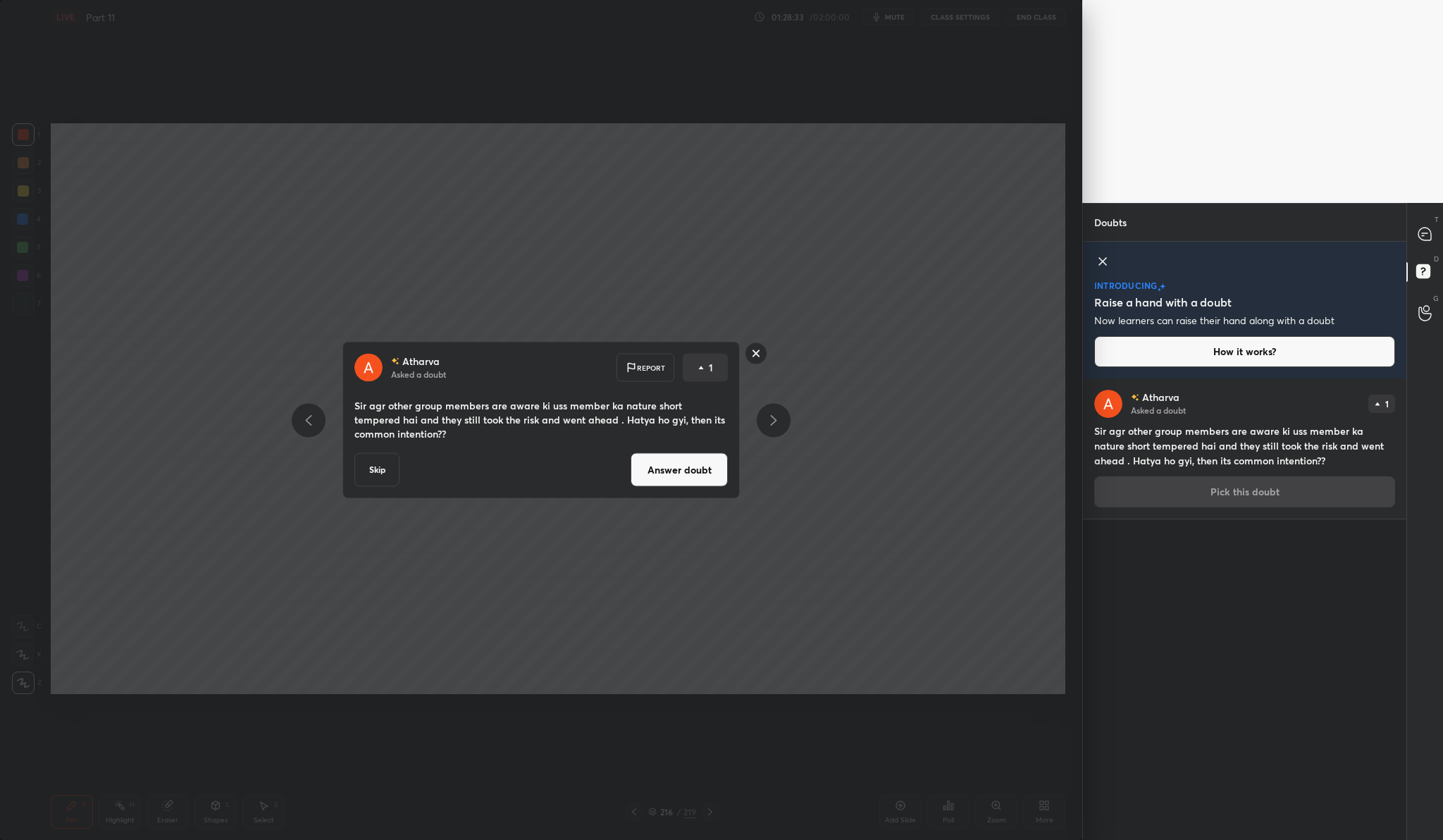
click at [659, 465] on button "Answer doubt" at bounding box center [679, 470] width 97 height 34
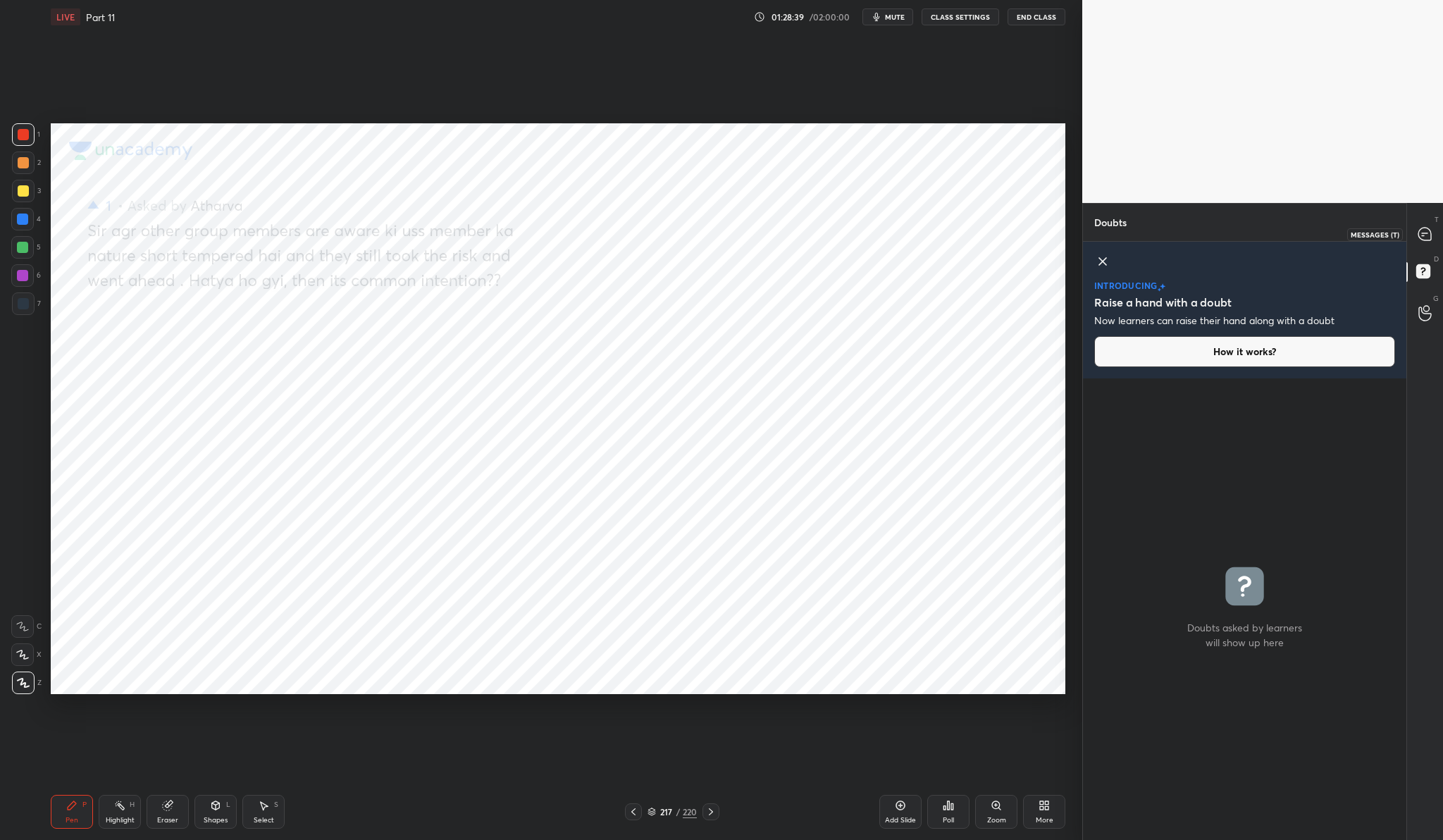
click at [1423, 226] on div at bounding box center [1426, 234] width 28 height 26
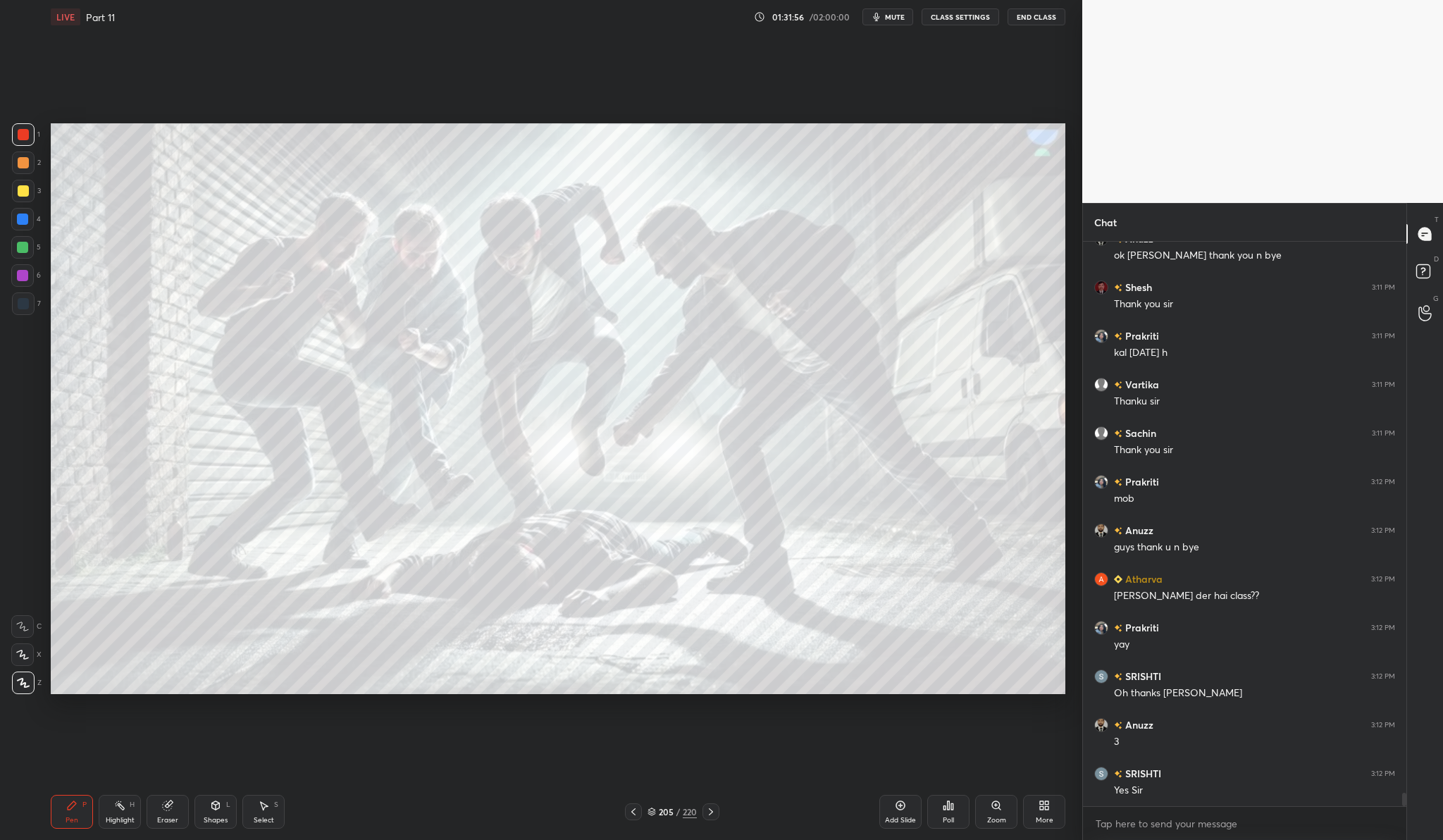
scroll to position [23478, 0]
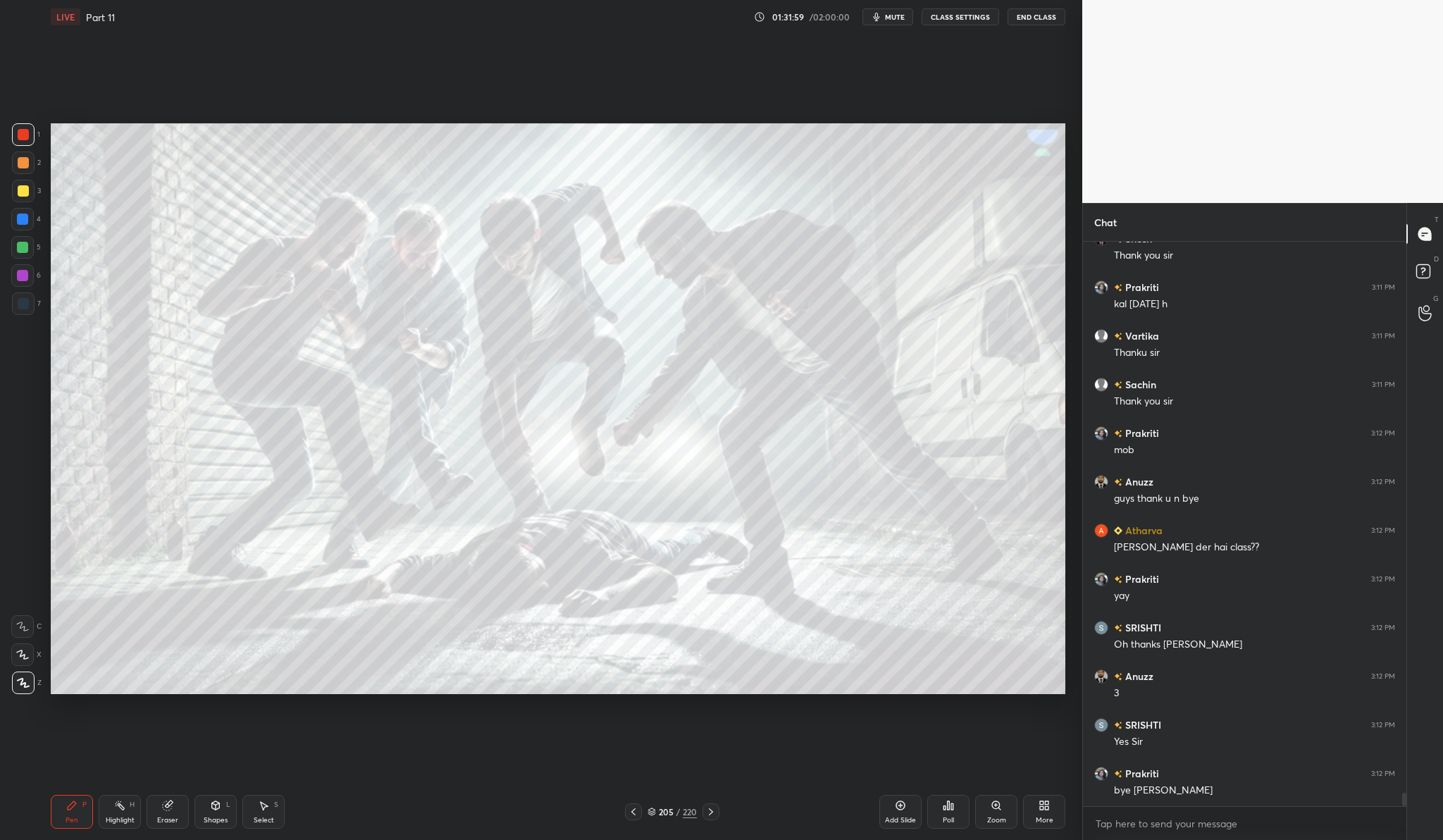
click at [1038, 17] on button "End Class" at bounding box center [1036, 17] width 58 height 17
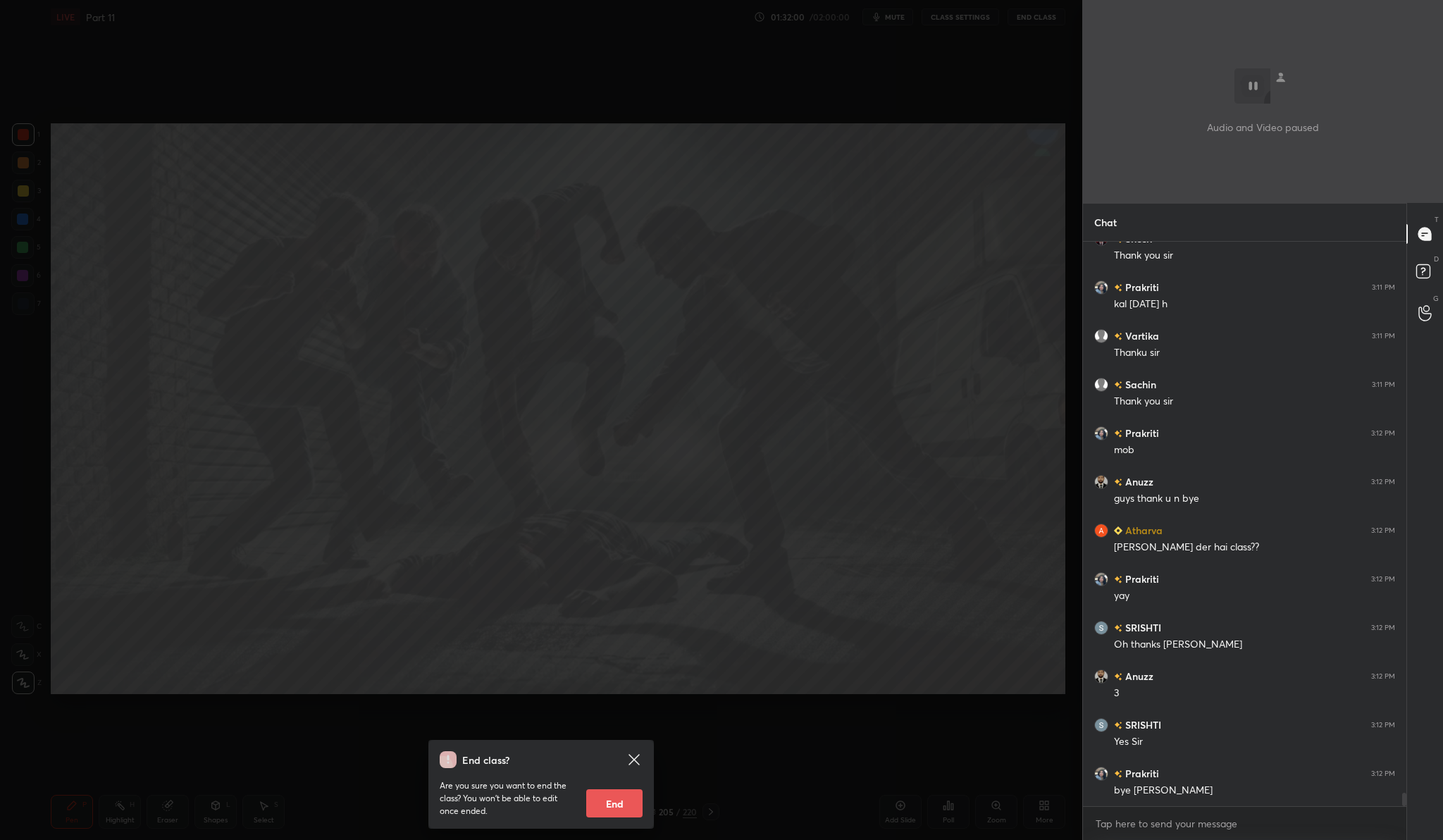
click at [620, 809] on button "End" at bounding box center [615, 803] width 56 height 28
type textarea "x"
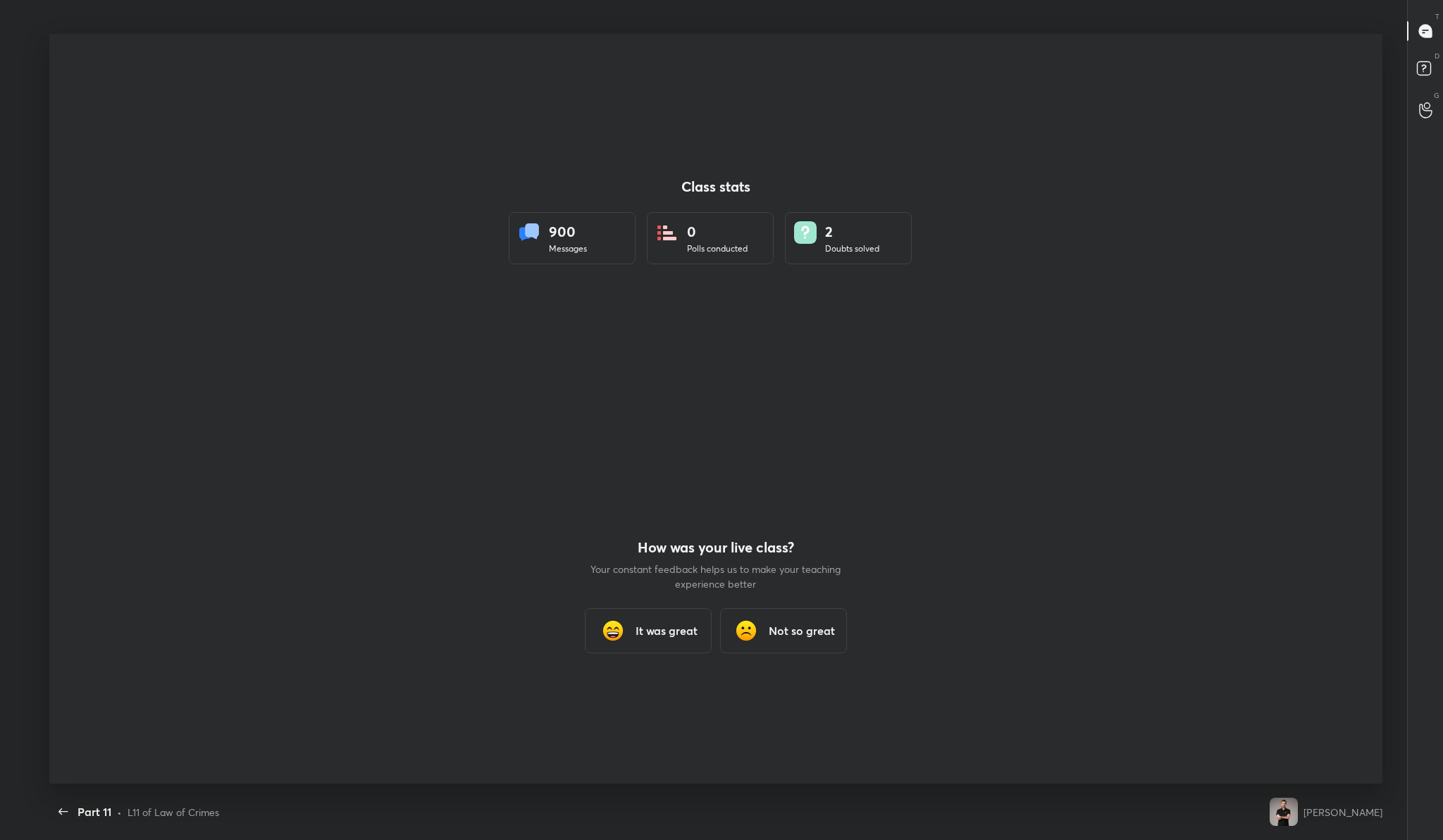
scroll to position [0, 0]
